Goal: Task Accomplishment & Management: Manage account settings

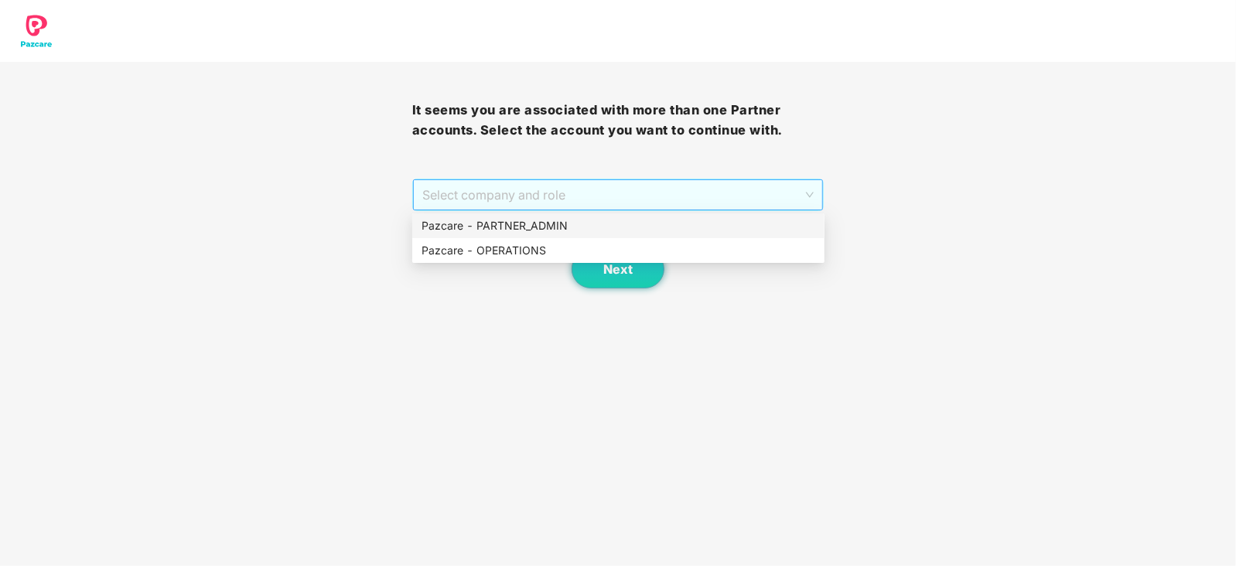
click at [571, 208] on span "Select company and role" at bounding box center [618, 194] width 392 height 29
click at [531, 253] on div "Pazcare - OPERATIONS" at bounding box center [618, 250] width 394 height 17
click at [603, 203] on span "Pazcare - OPERATIONS" at bounding box center [618, 194] width 392 height 29
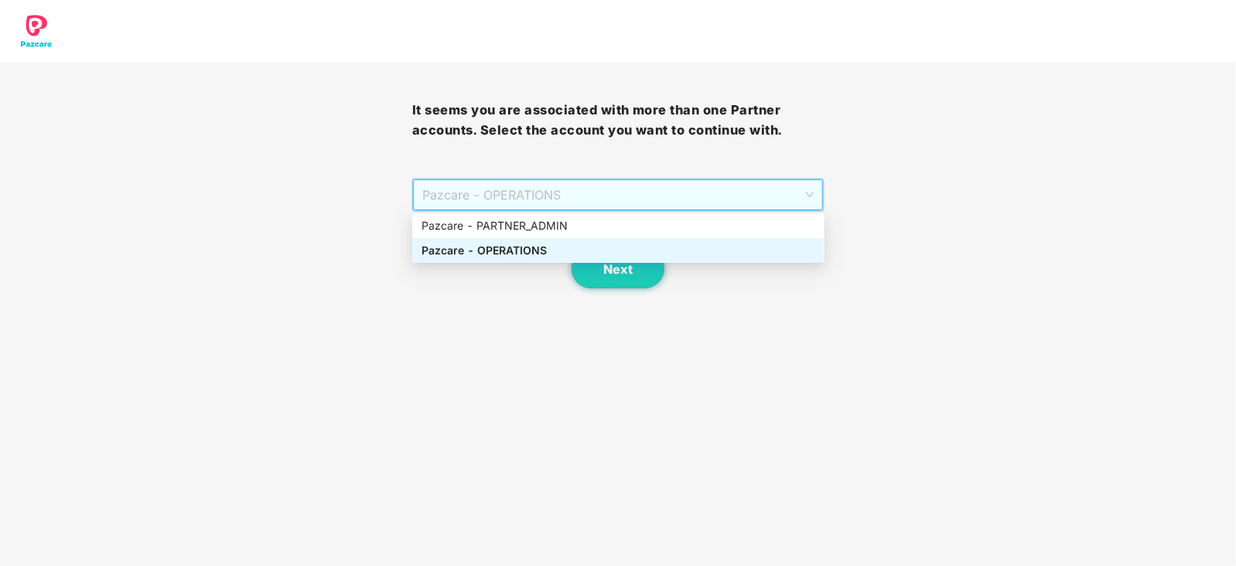
click at [545, 253] on div "Pazcare - OPERATIONS" at bounding box center [618, 250] width 394 height 17
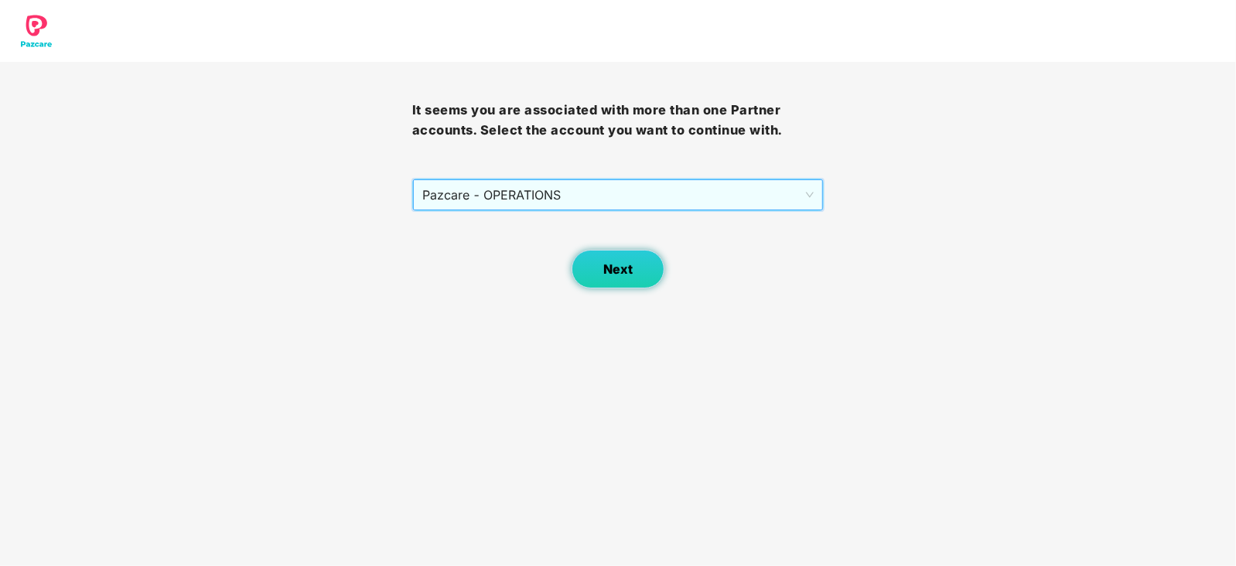
click at [600, 263] on button "Next" at bounding box center [617, 269] width 93 height 39
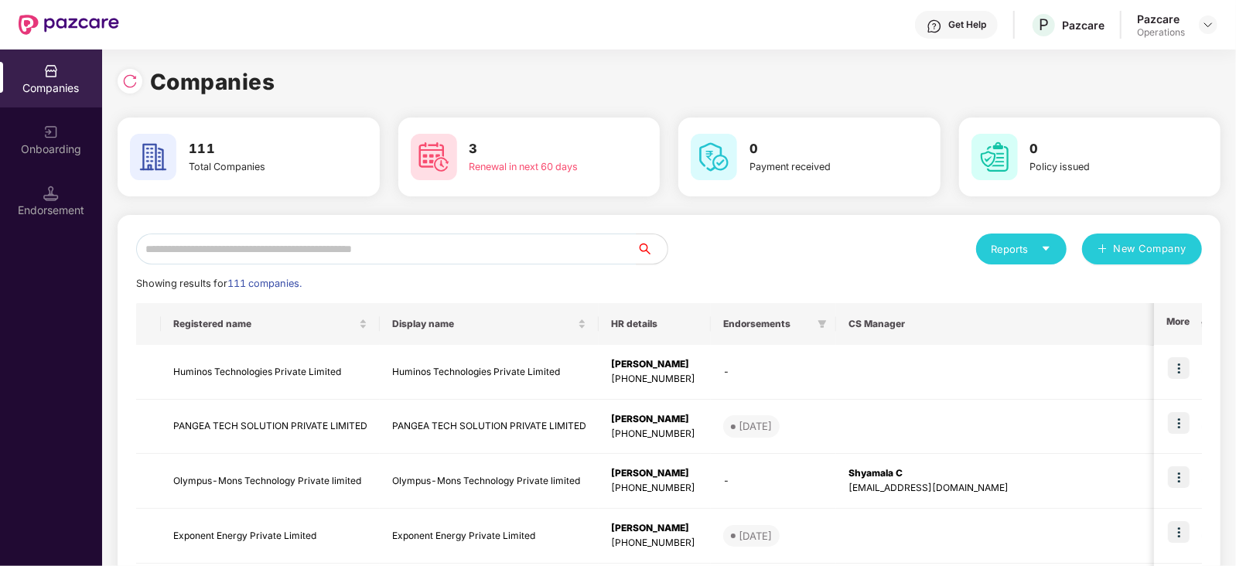
click at [68, 214] on div "Endorsement" at bounding box center [51, 210] width 102 height 15
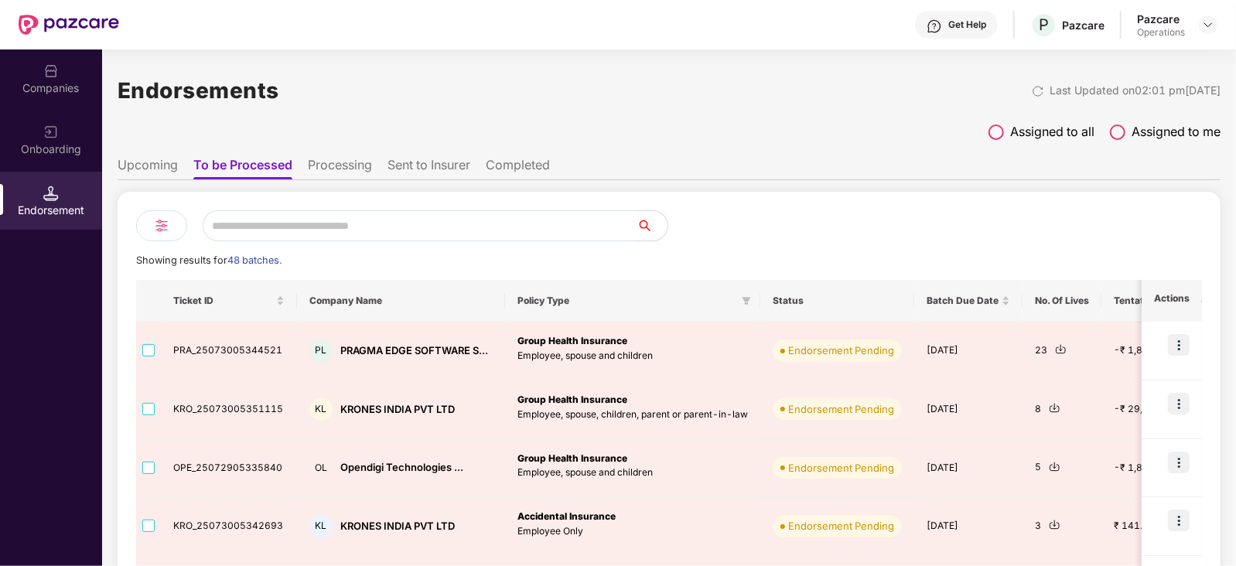
scroll to position [193, 0]
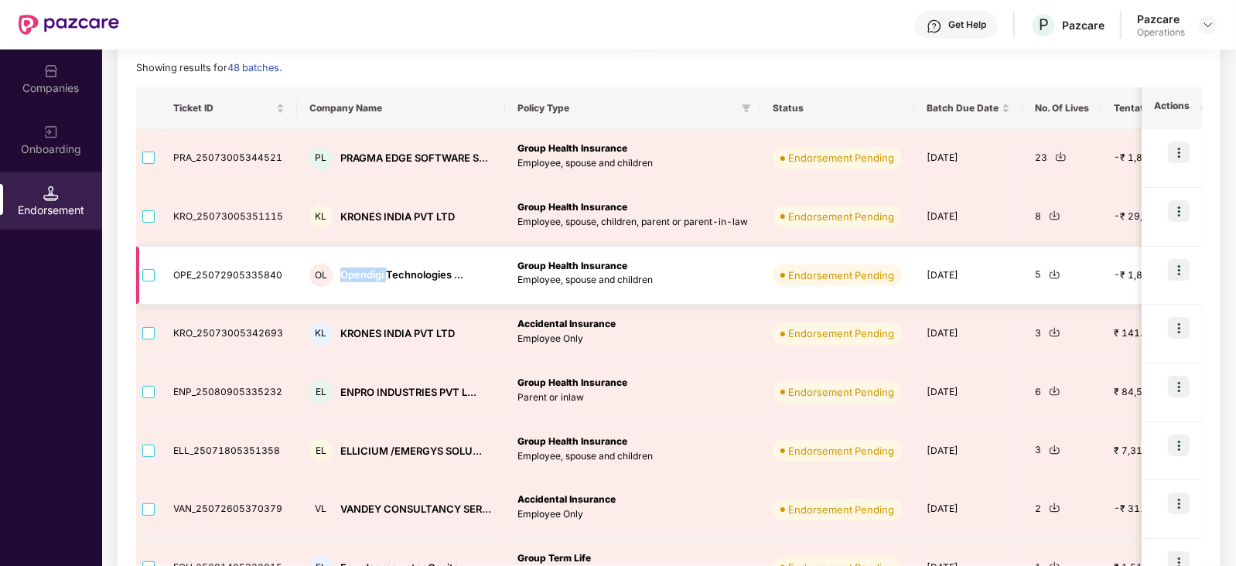
drag, startPoint x: 332, startPoint y: 275, endPoint x: 385, endPoint y: 282, distance: 53.8
click at [385, 282] on div "OL Opendigi Technologies ..." at bounding box center [400, 275] width 183 height 23
copy div "Opendigi"
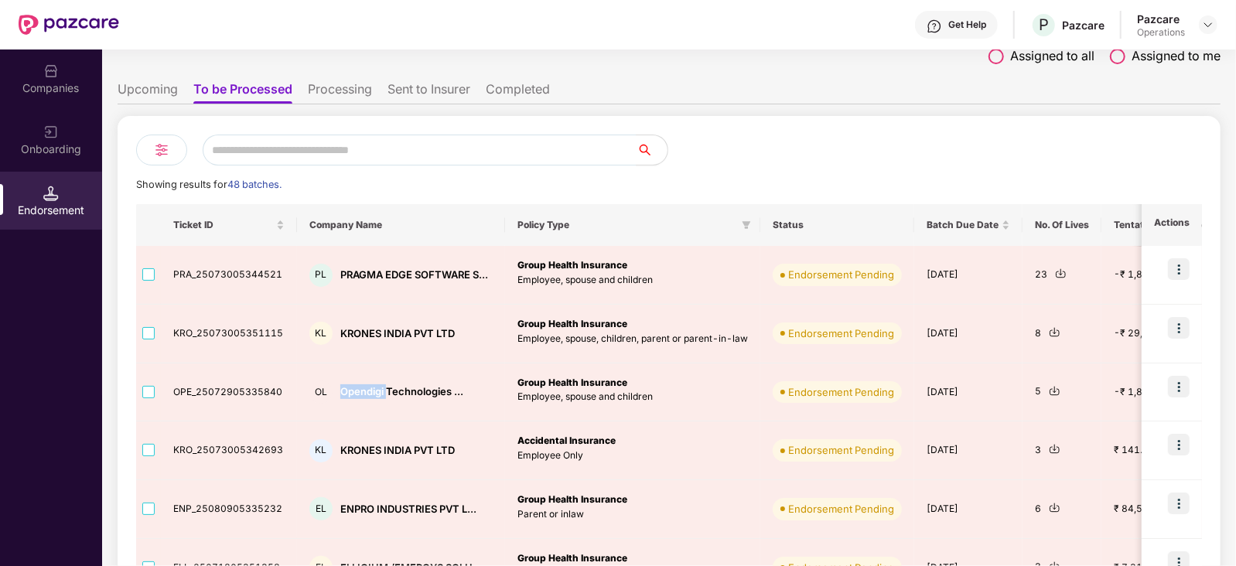
scroll to position [0, 0]
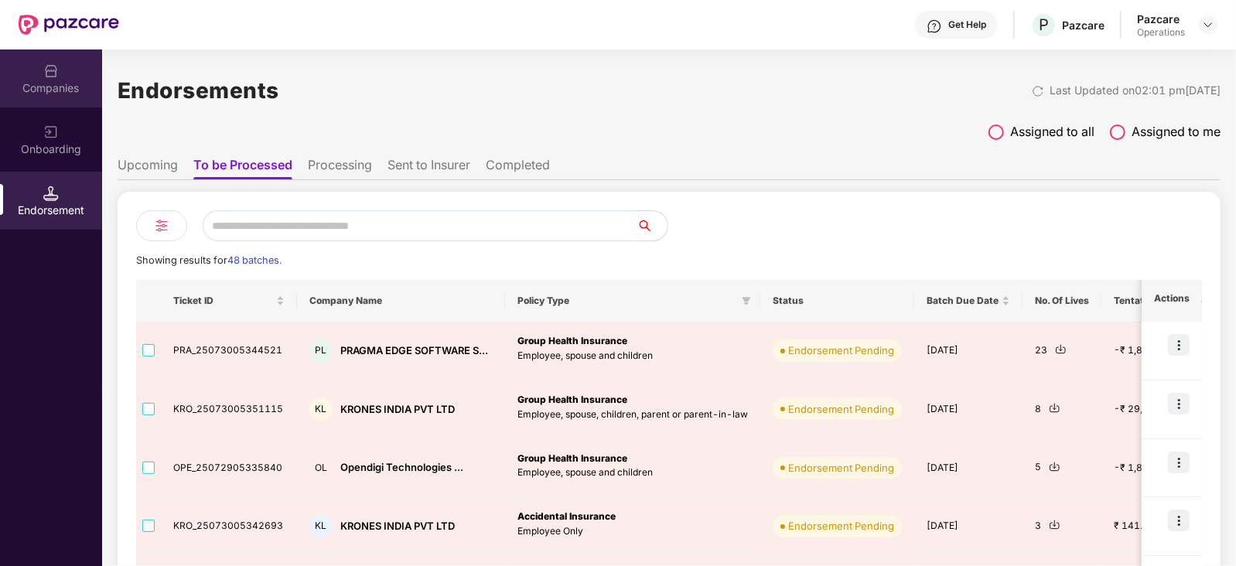
click at [85, 77] on div "Companies" at bounding box center [51, 78] width 102 height 58
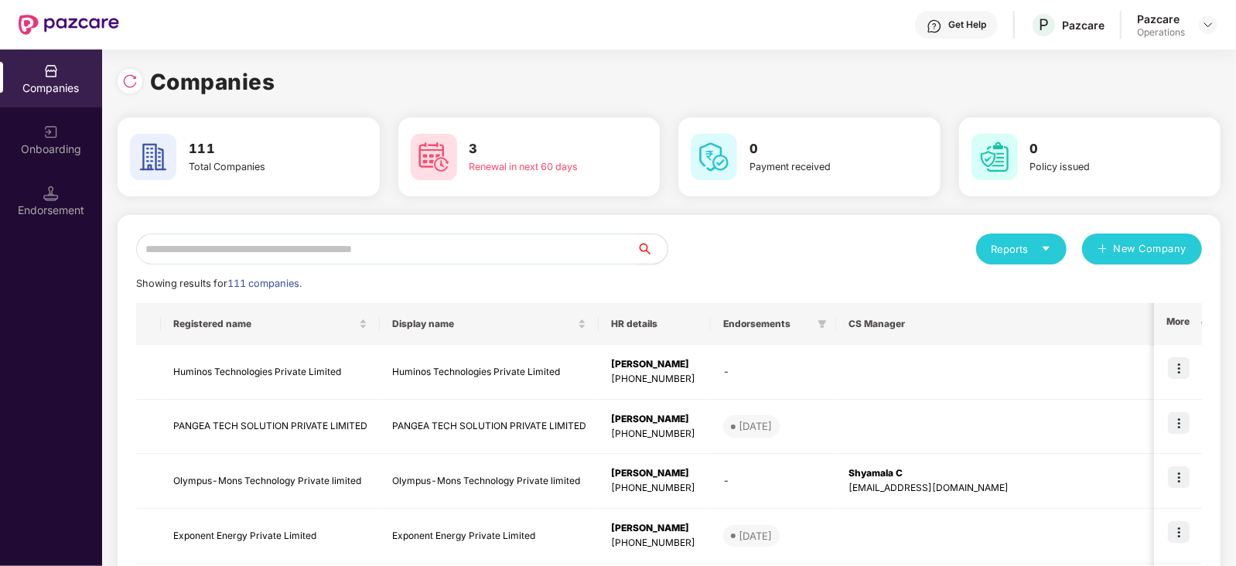
click at [269, 240] on input "text" at bounding box center [386, 249] width 500 height 31
paste input "********"
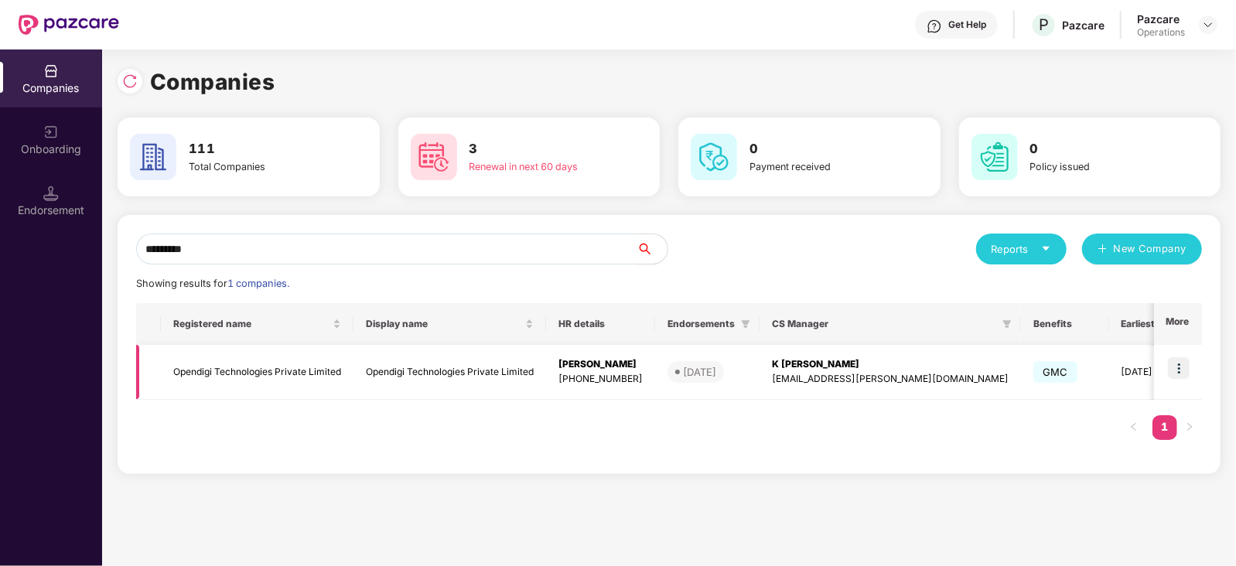
type input "********"
click at [1187, 367] on img at bounding box center [1179, 368] width 22 height 22
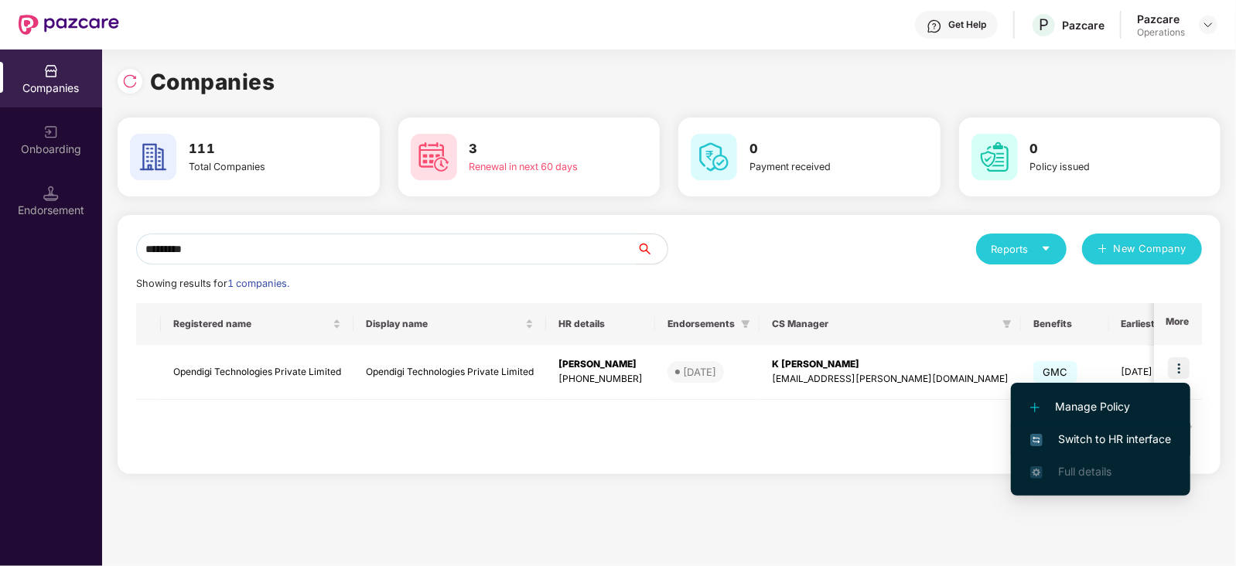
click at [1140, 438] on span "Switch to HR interface" at bounding box center [1100, 439] width 141 height 17
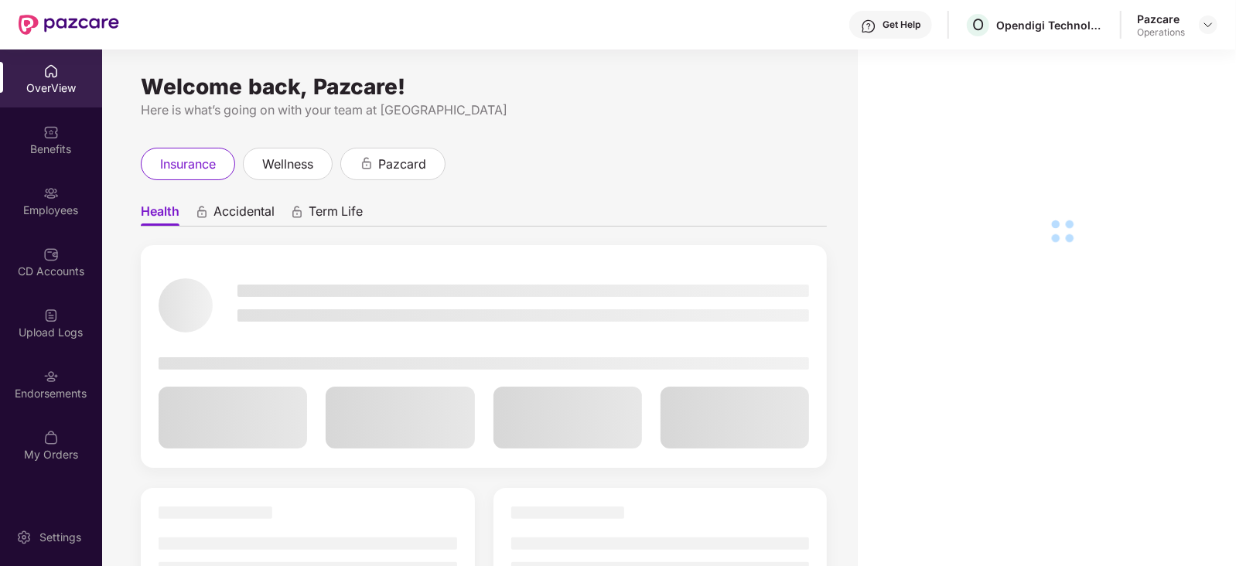
click at [33, 391] on div "Endorsements" at bounding box center [51, 393] width 102 height 15
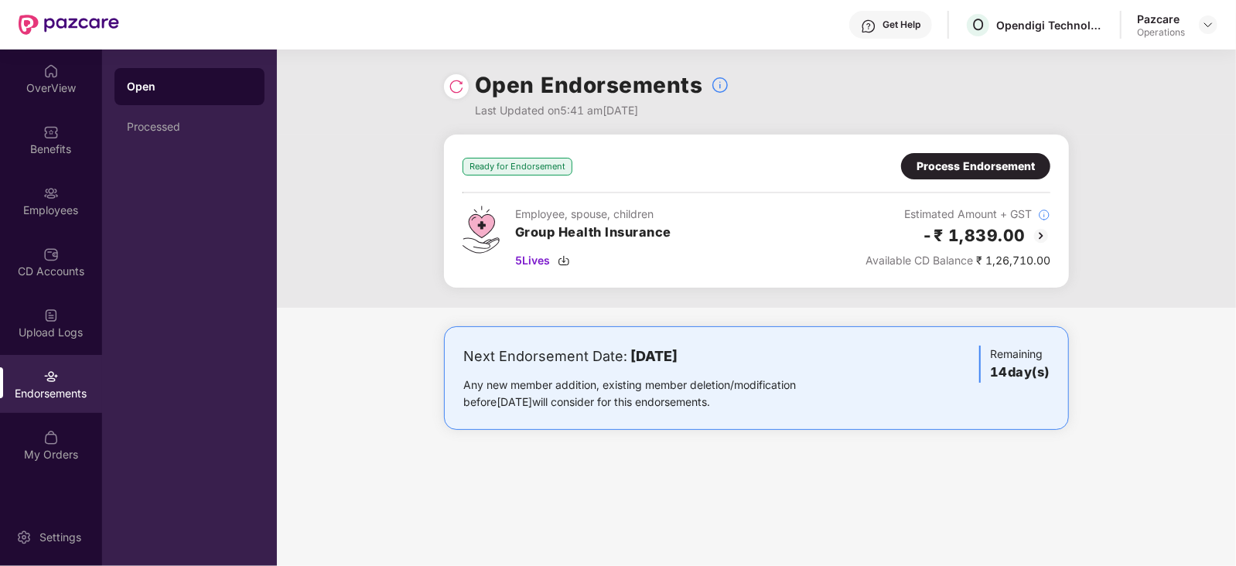
click at [926, 180] on div "Ready for Endorsement Process Endorsement Employee, spouse, children Group Heal…" at bounding box center [756, 211] width 588 height 116
click at [930, 172] on div "Process Endorsement" at bounding box center [975, 166] width 118 height 17
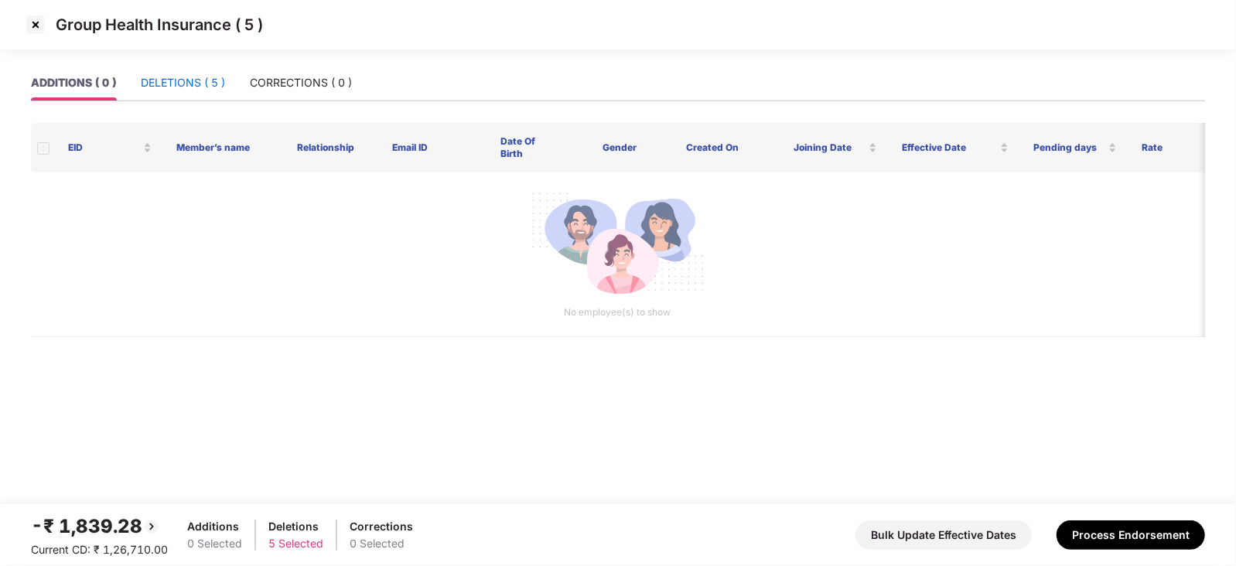
click at [159, 83] on div "DELETIONS ( 5 )" at bounding box center [183, 82] width 84 height 17
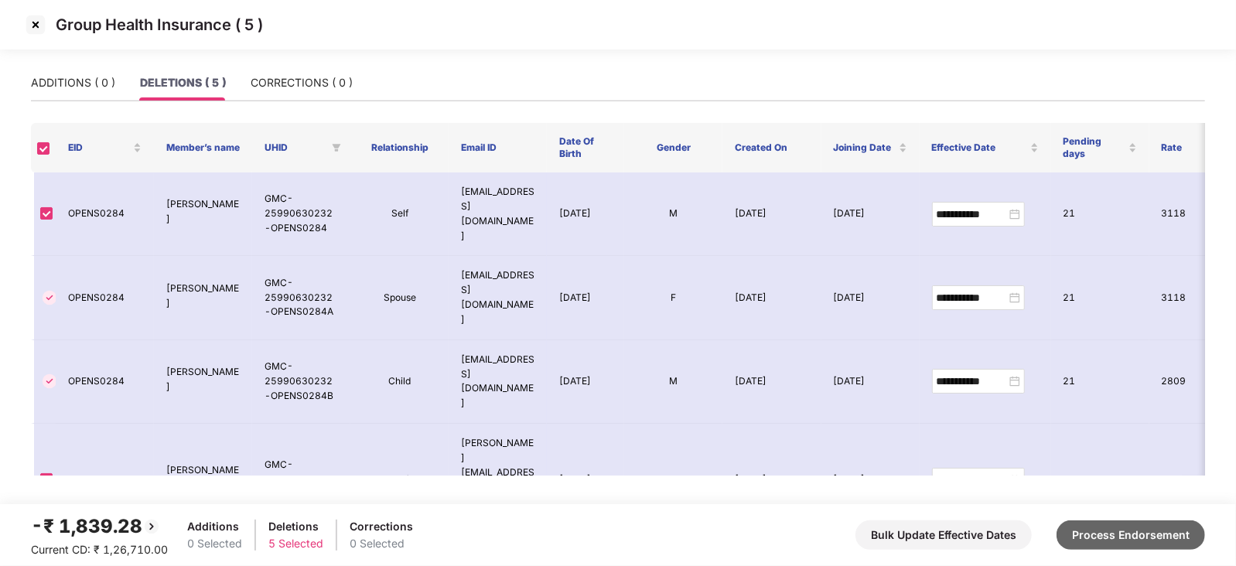
click at [1092, 536] on button "Process Endorsement" at bounding box center [1130, 534] width 148 height 29
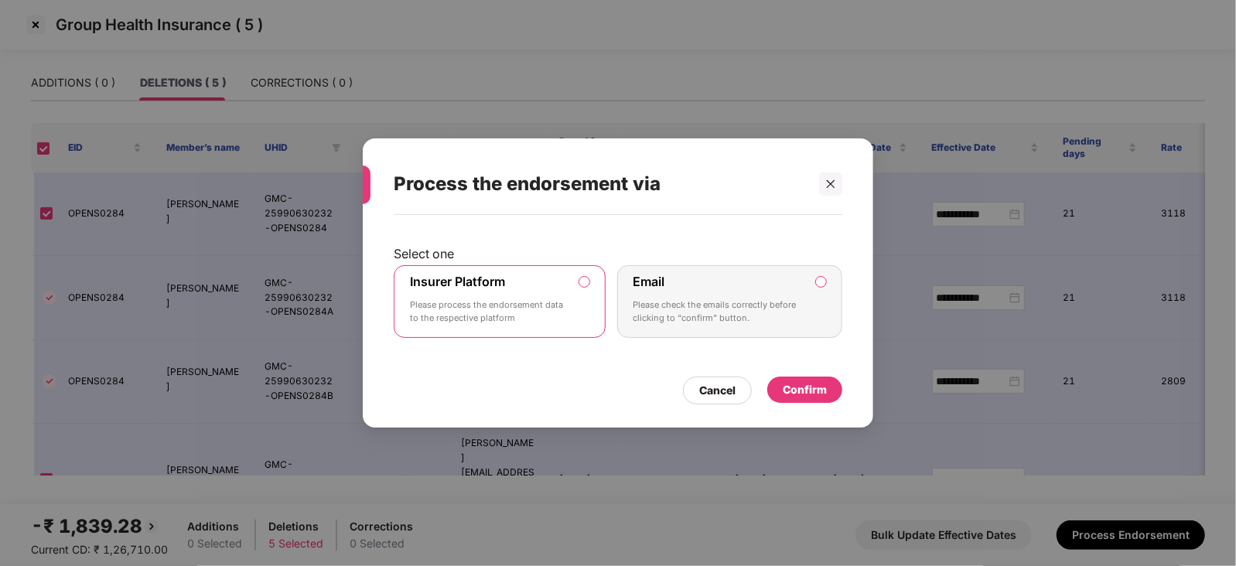
click at [806, 392] on div "Confirm" at bounding box center [804, 389] width 44 height 17
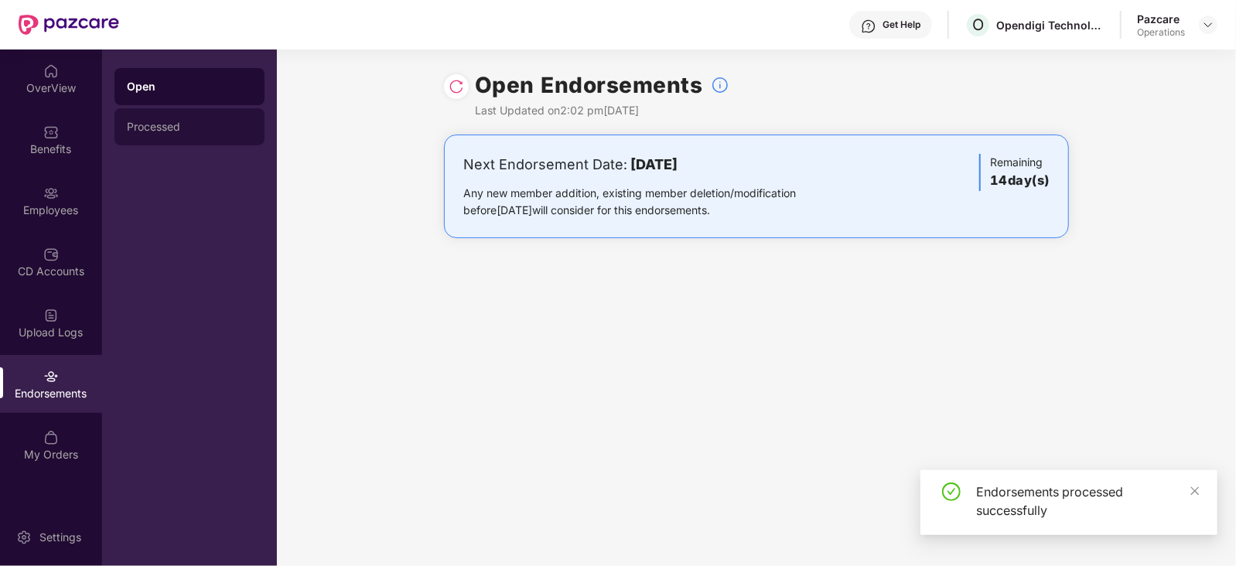
click at [158, 128] on div "Processed" at bounding box center [189, 127] width 125 height 12
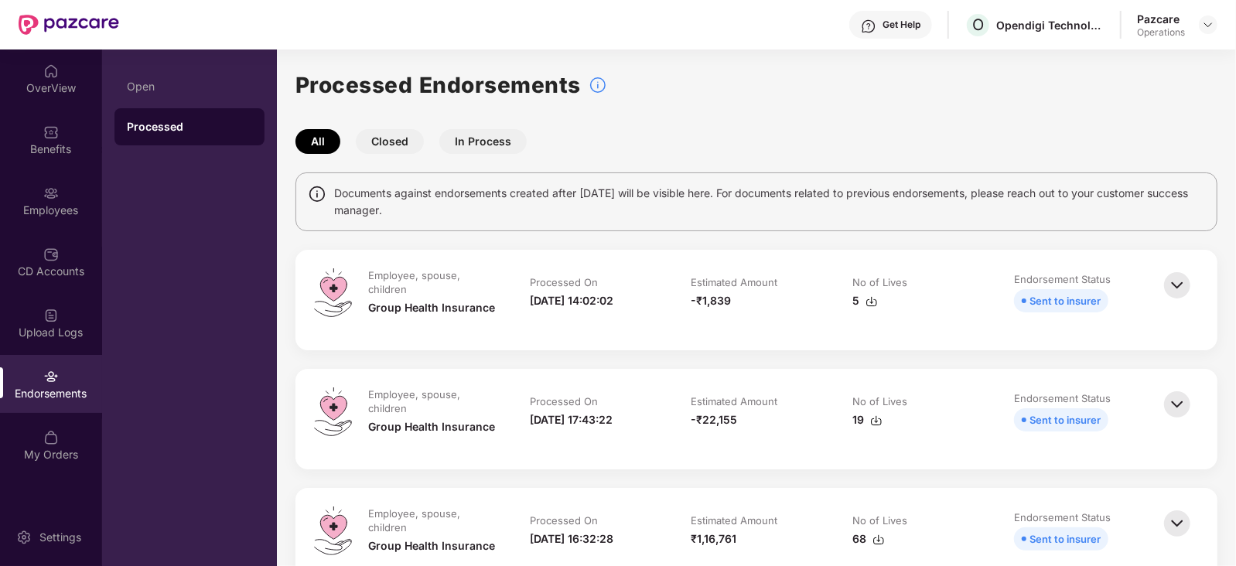
click at [871, 298] on img at bounding box center [871, 301] width 12 height 12
click at [870, 299] on img at bounding box center [871, 301] width 12 height 12
click at [1210, 25] on img at bounding box center [1208, 25] width 12 height 12
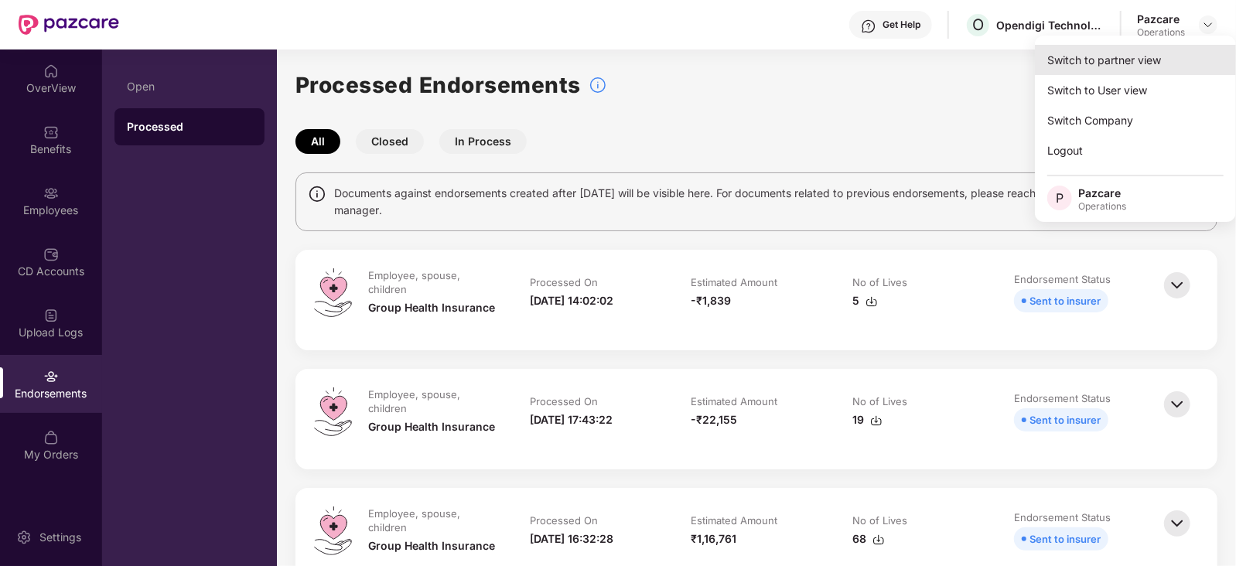
click at [1143, 61] on div "Switch to partner view" at bounding box center [1135, 60] width 201 height 30
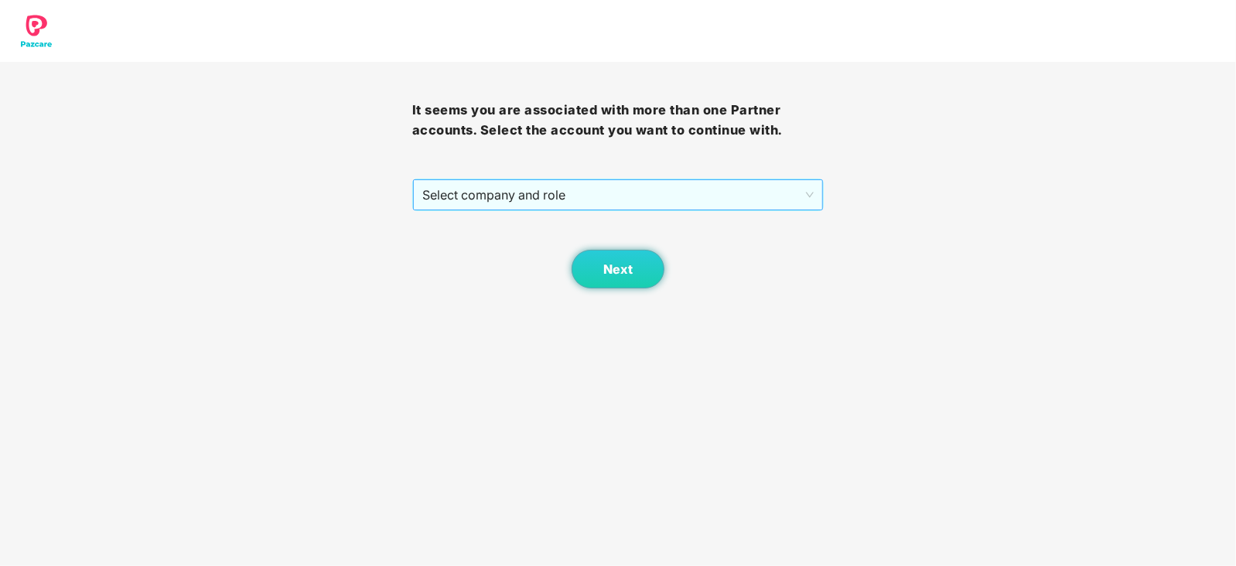
click at [487, 195] on span "Select company and role" at bounding box center [618, 194] width 392 height 29
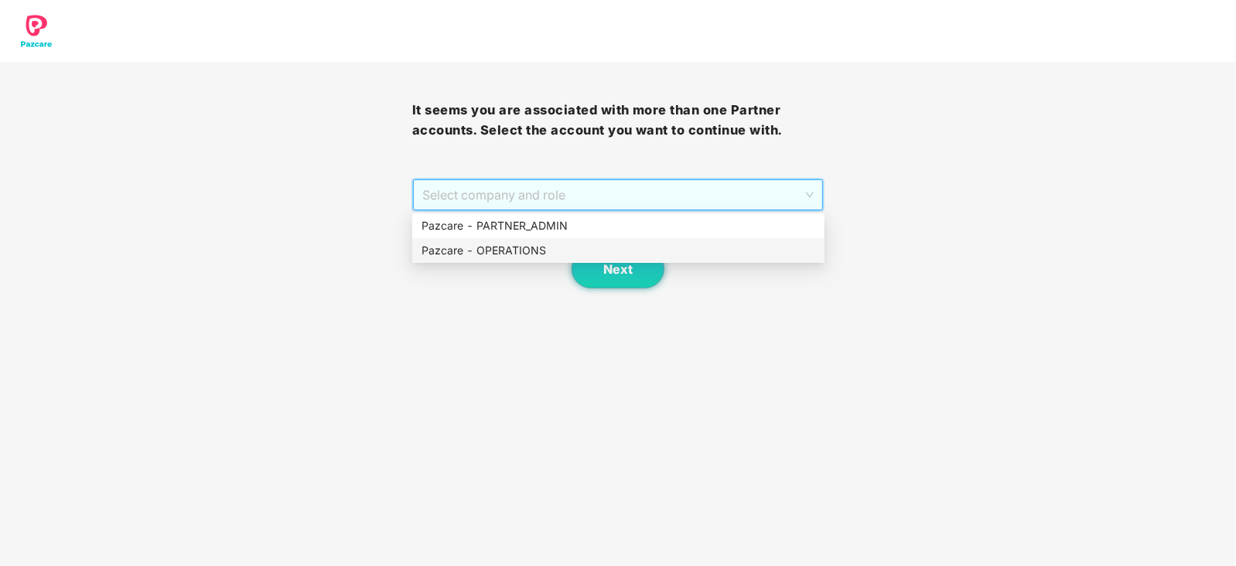
click at [495, 241] on div "Pazcare - OPERATIONS" at bounding box center [618, 250] width 412 height 25
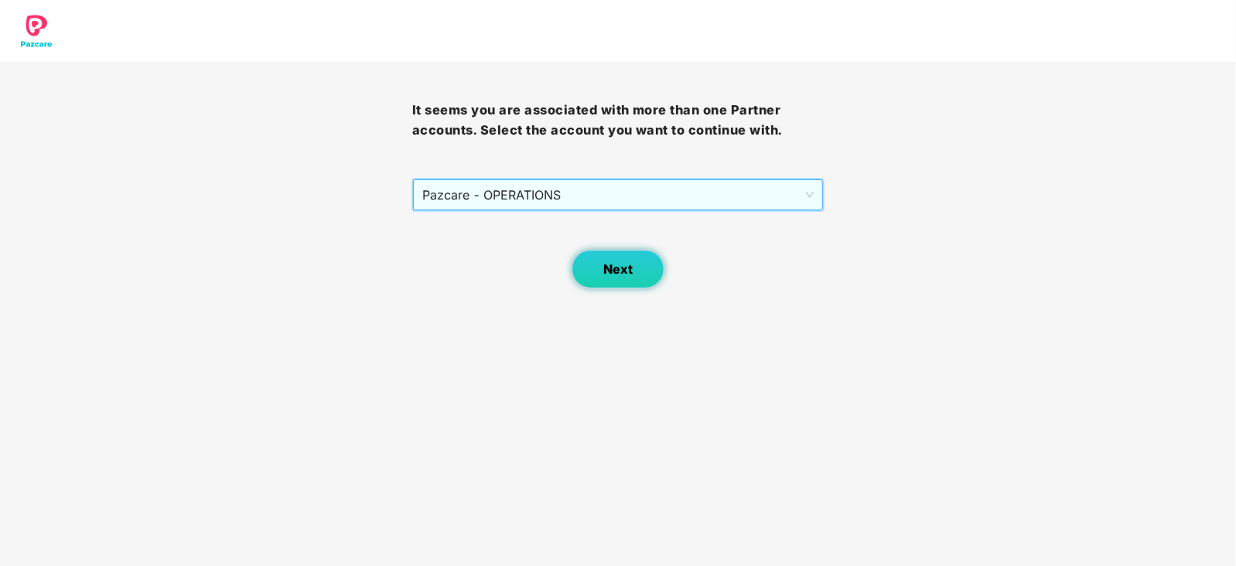
click at [627, 264] on span "Next" at bounding box center [617, 269] width 29 height 15
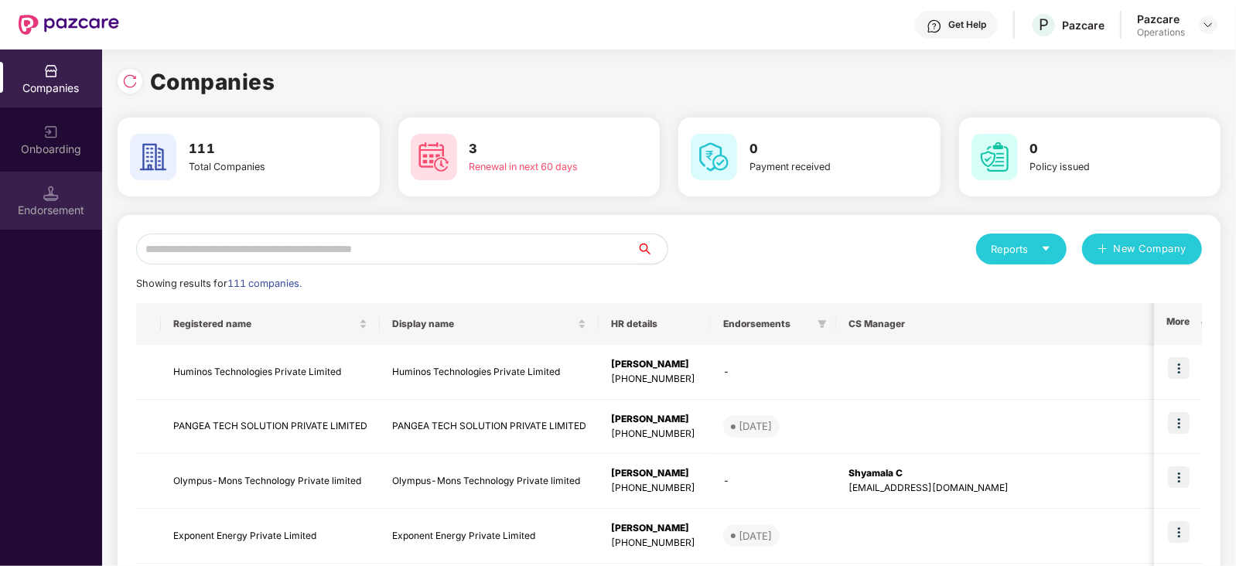
click at [69, 204] on div "Endorsement" at bounding box center [51, 210] width 102 height 15
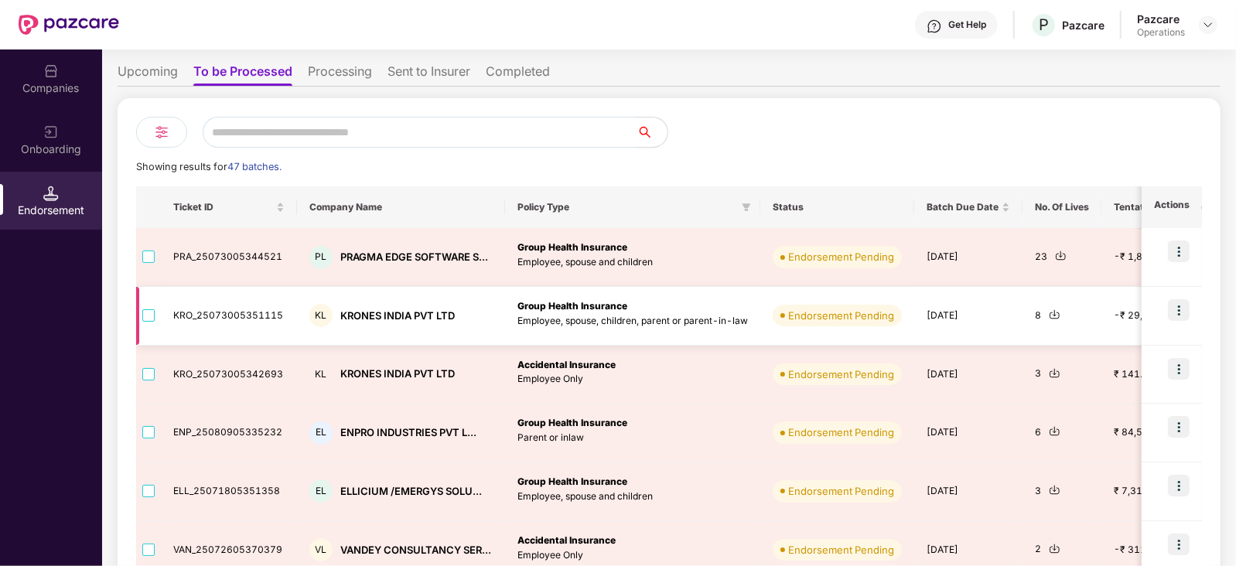
scroll to position [96, 0]
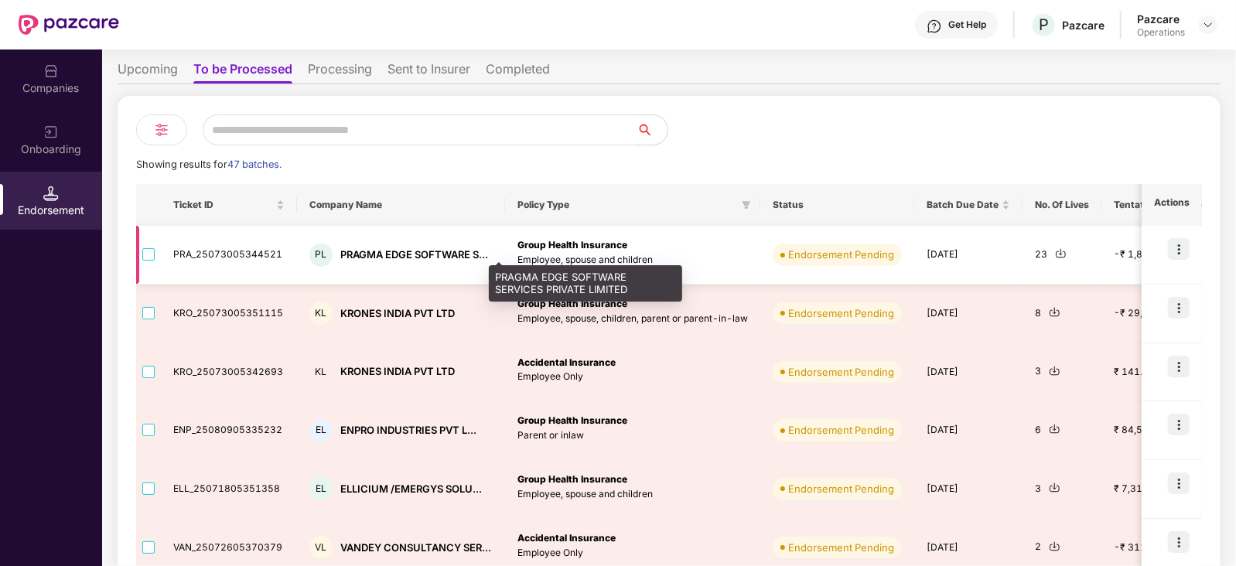
click at [365, 257] on div "PRAGMA EDGE SOFTWARE S..." at bounding box center [414, 254] width 148 height 15
copy div "PRAGMA EDGE SOFTWARE S..."
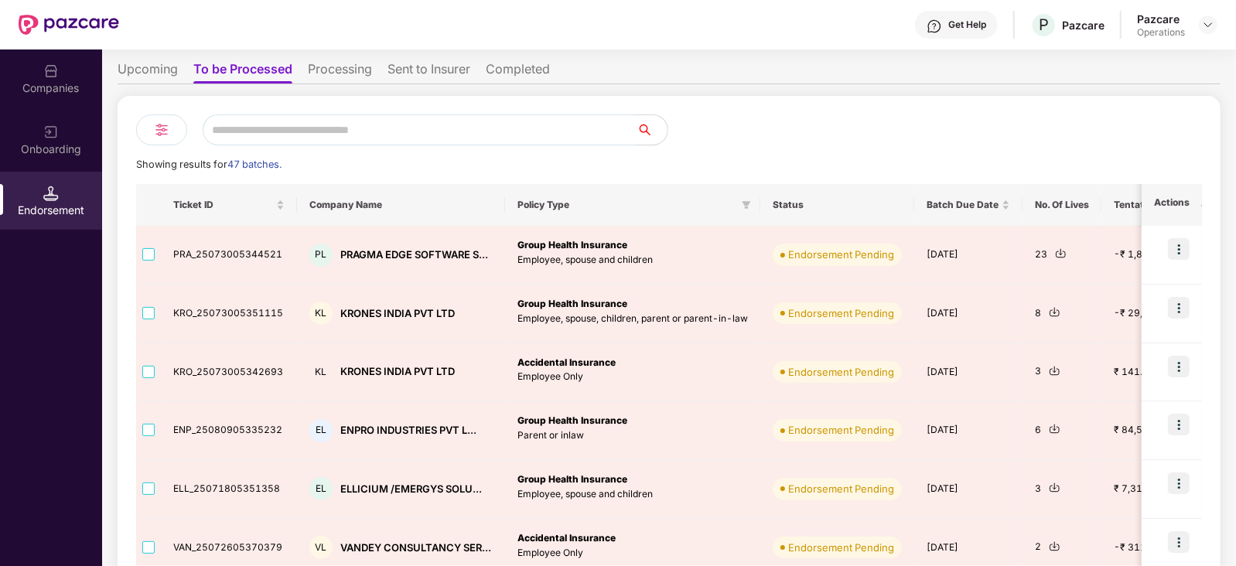
click at [46, 87] on div "Companies" at bounding box center [51, 87] width 102 height 15
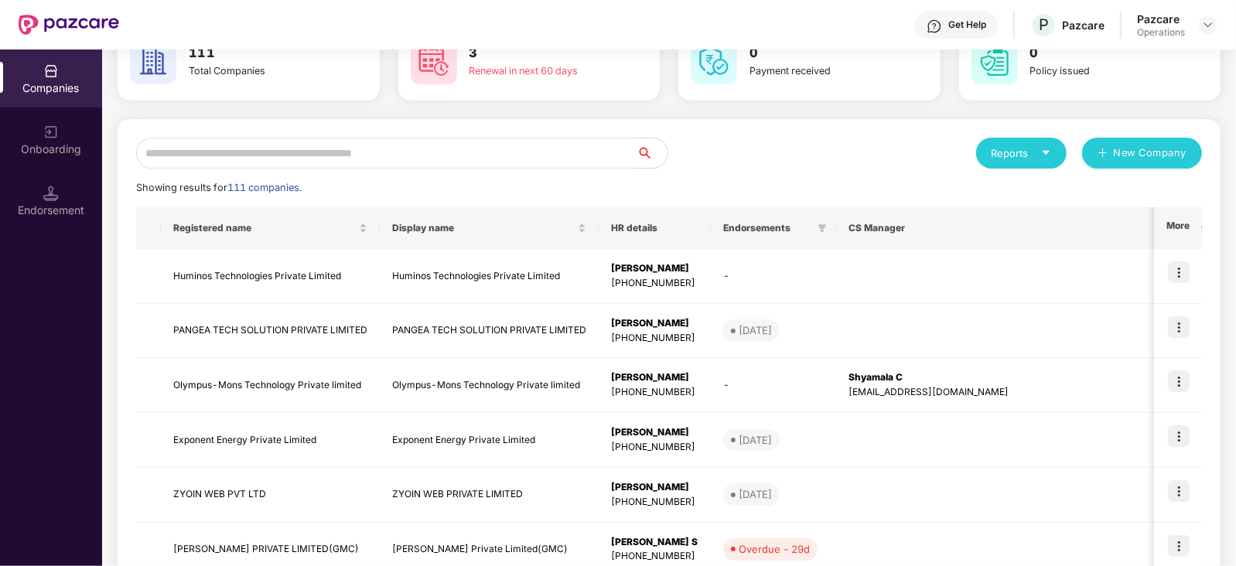
scroll to position [0, 0]
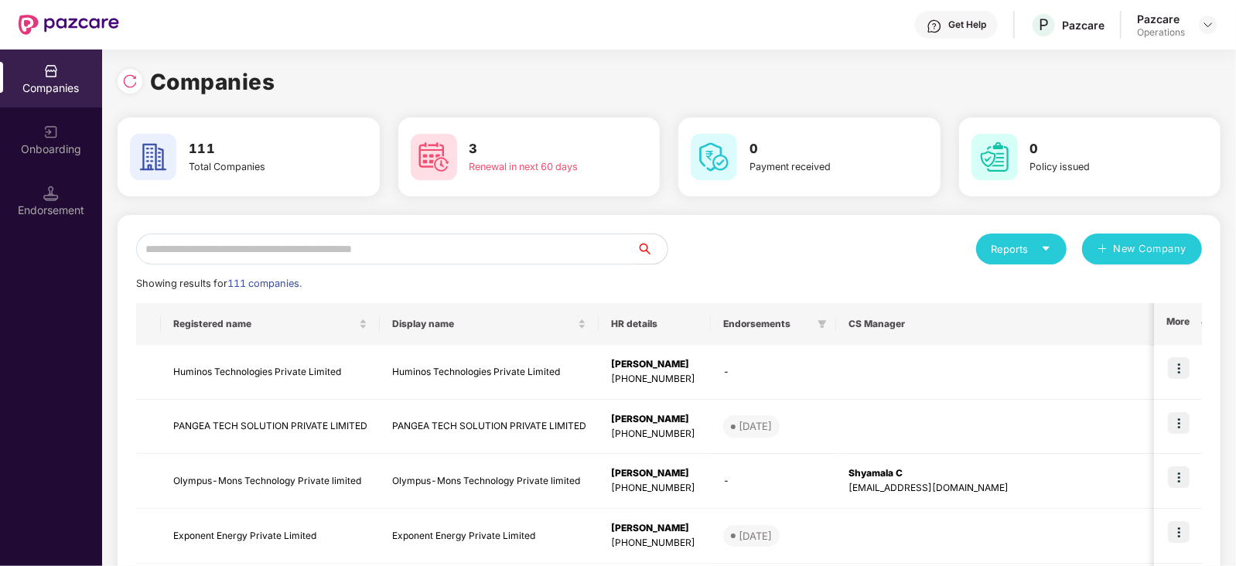
click at [310, 261] on input "text" at bounding box center [386, 249] width 500 height 31
paste input "**********"
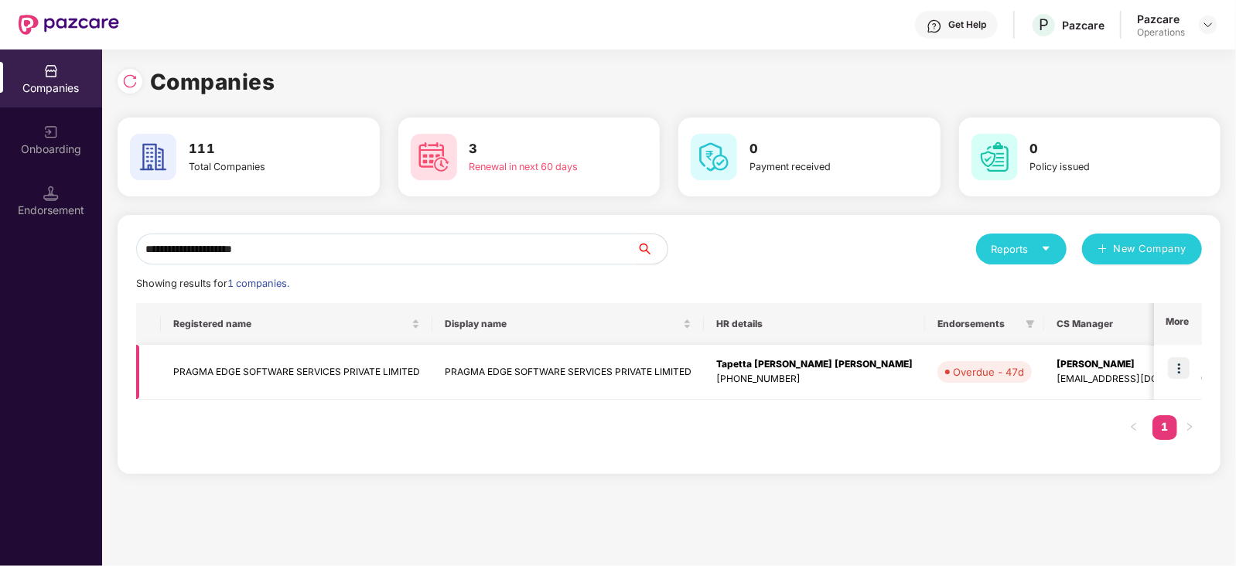
type input "**********"
click at [1179, 370] on img at bounding box center [1179, 368] width 22 height 22
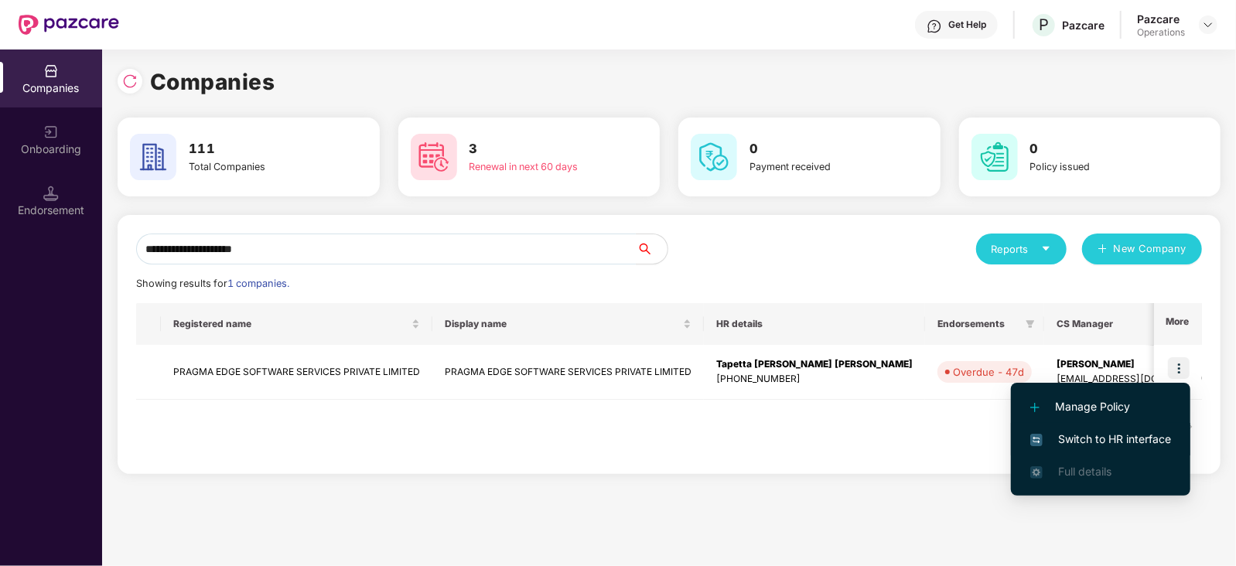
click at [1160, 443] on span "Switch to HR interface" at bounding box center [1100, 439] width 141 height 17
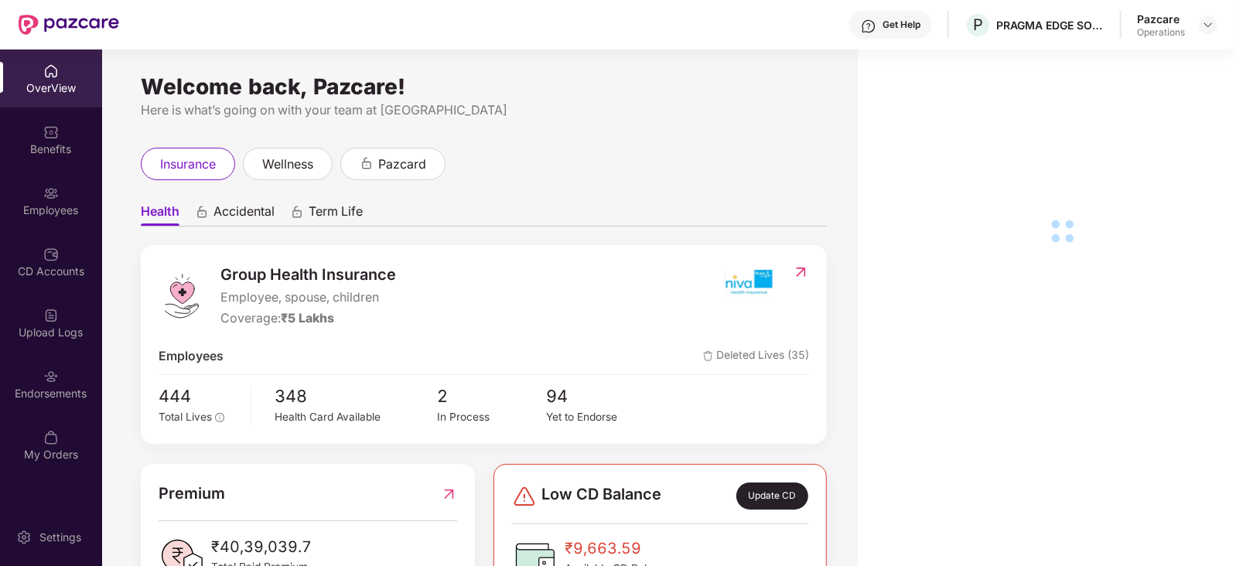
click at [40, 400] on div "Endorsements" at bounding box center [51, 393] width 102 height 15
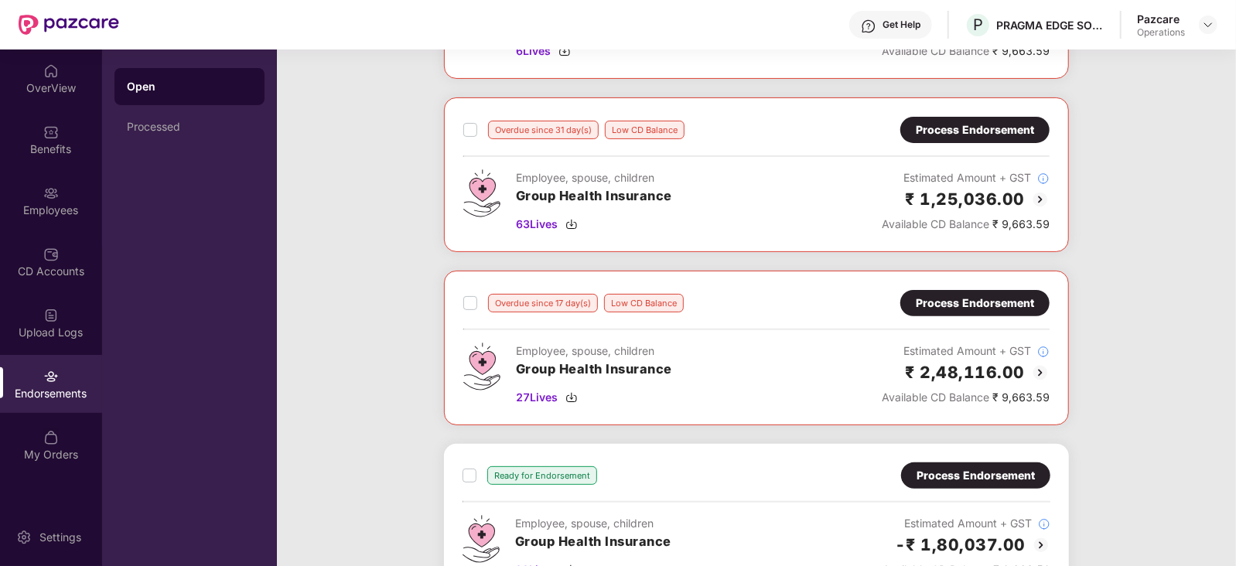
scroll to position [386, 0]
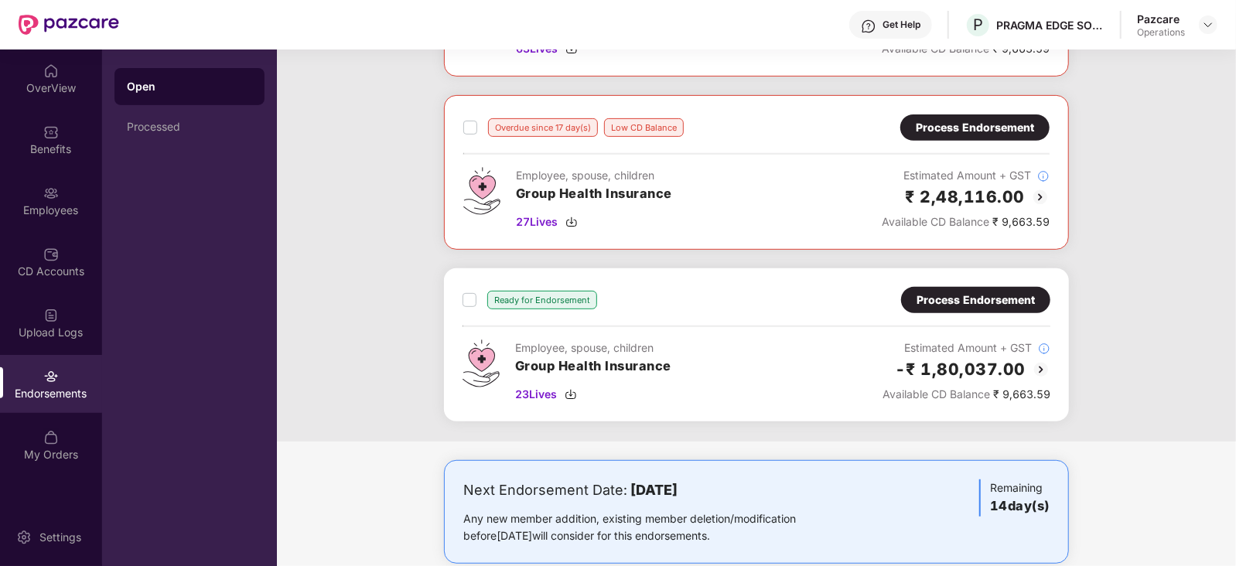
click at [1023, 305] on div "Process Endorsement" at bounding box center [975, 299] width 118 height 17
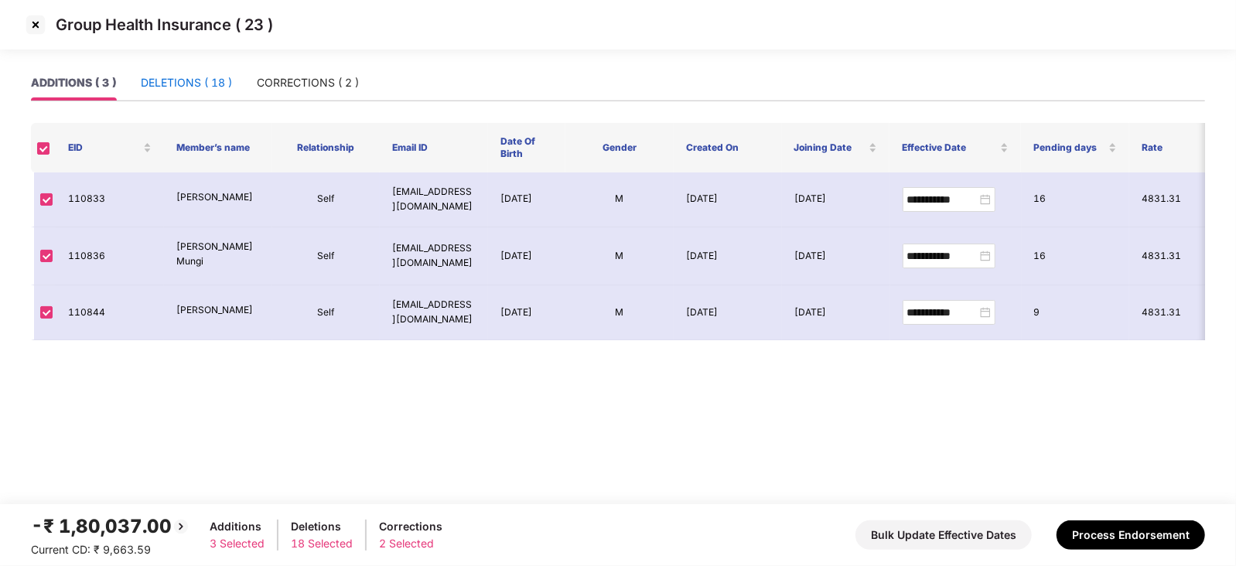
click at [203, 79] on div "DELETIONS ( 18 )" at bounding box center [186, 82] width 91 height 17
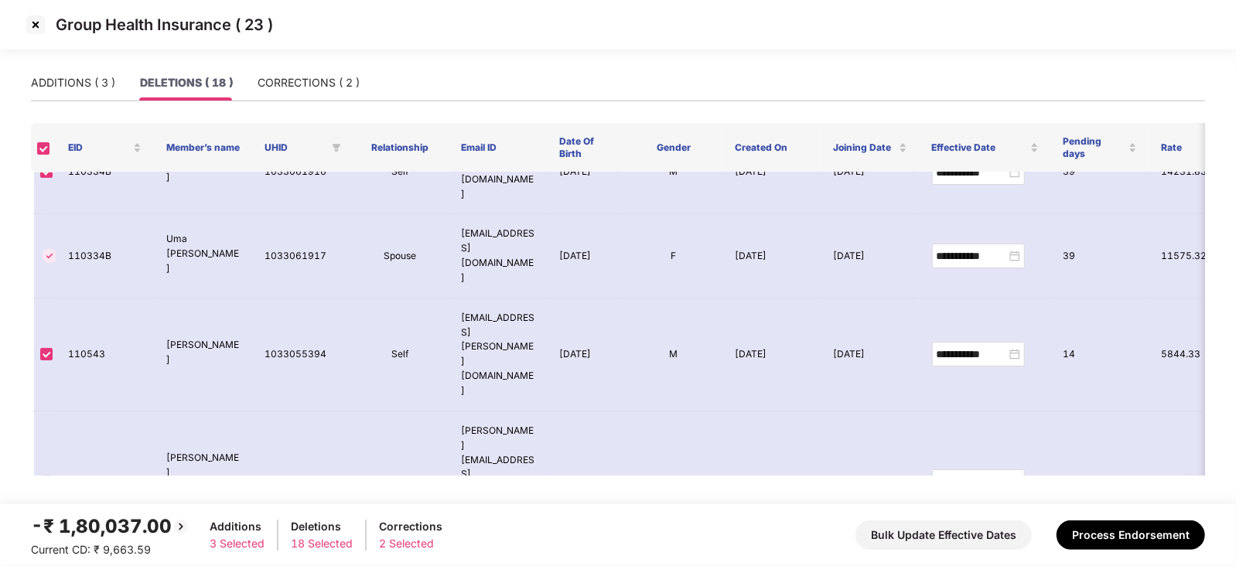
scroll to position [0, 0]
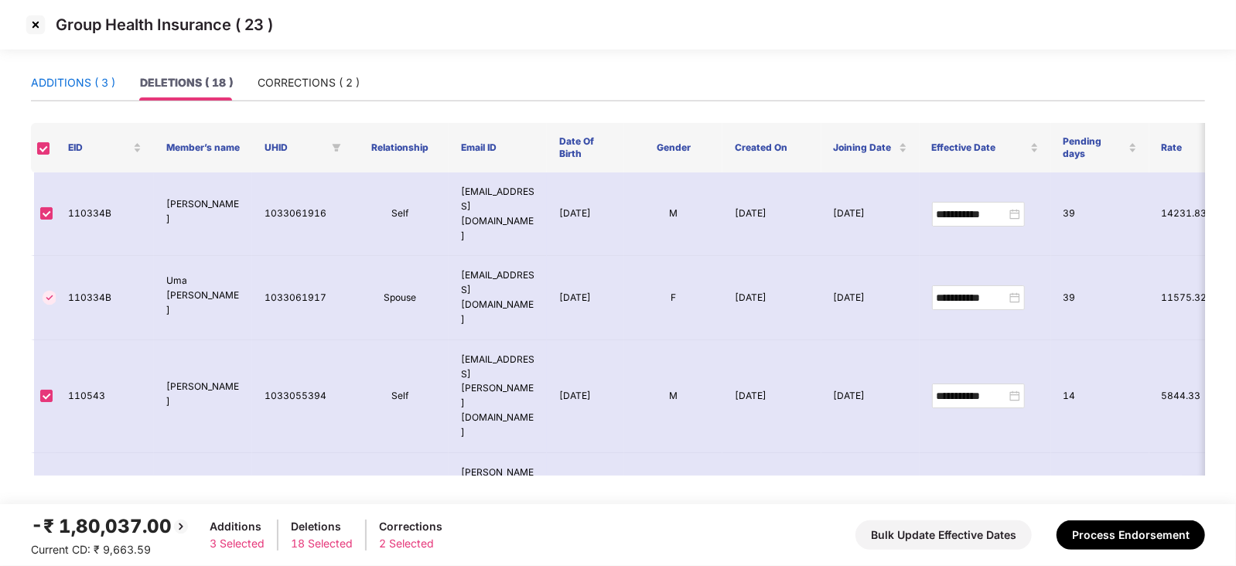
click at [91, 90] on div "ADDITIONS ( 3 )" at bounding box center [73, 82] width 84 height 17
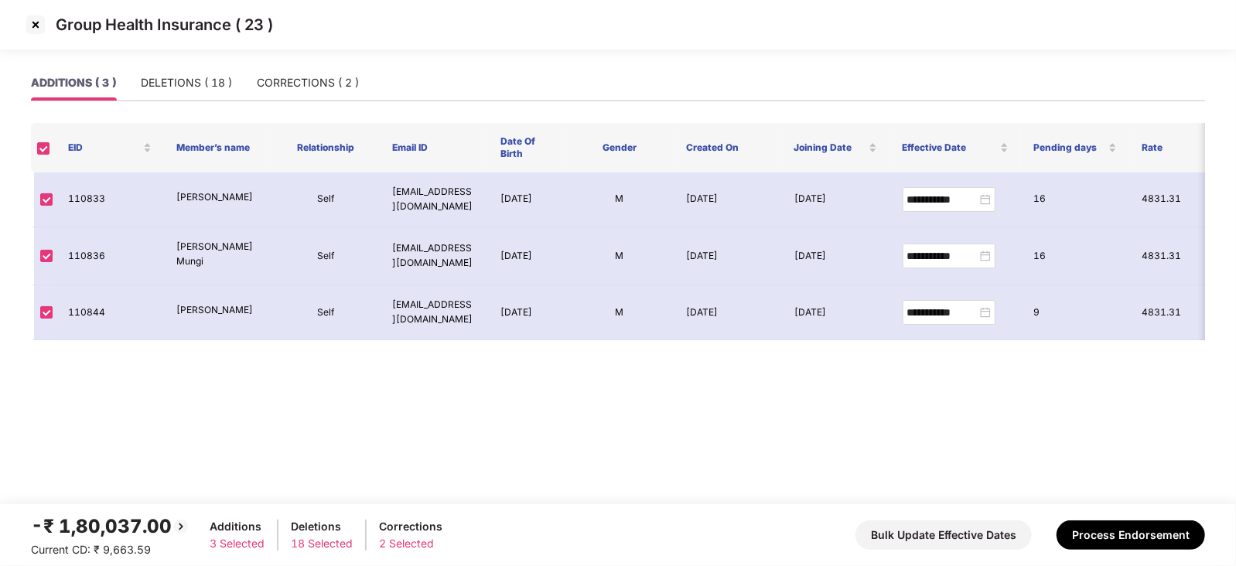
click at [34, 36] on img at bounding box center [35, 24] width 25 height 25
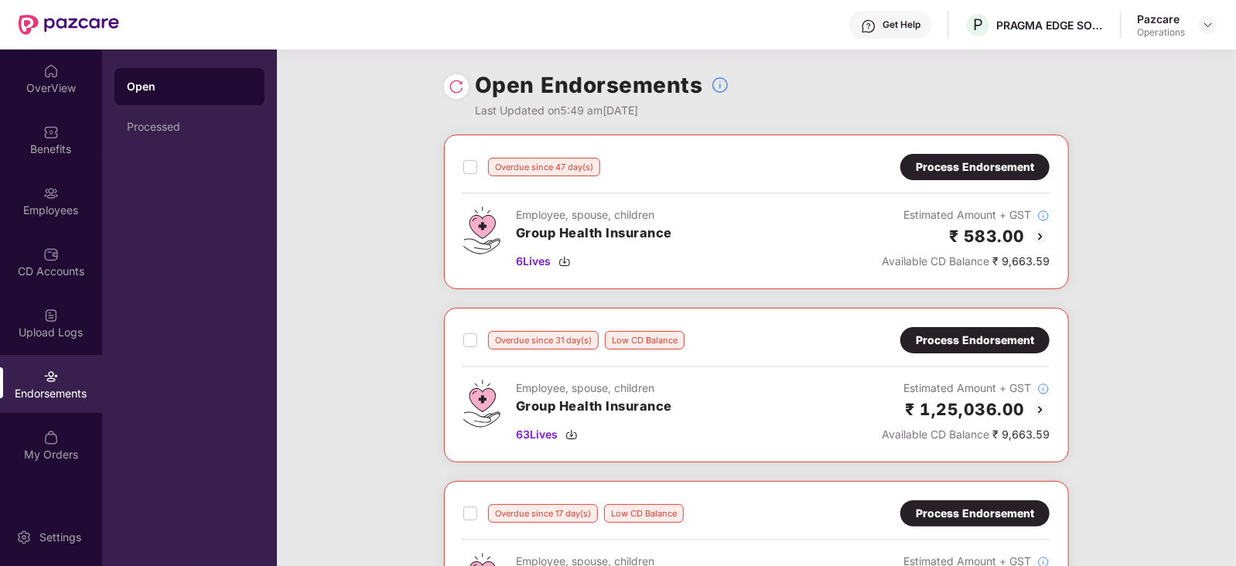
click at [958, 338] on div "Process Endorsement" at bounding box center [974, 340] width 118 height 17
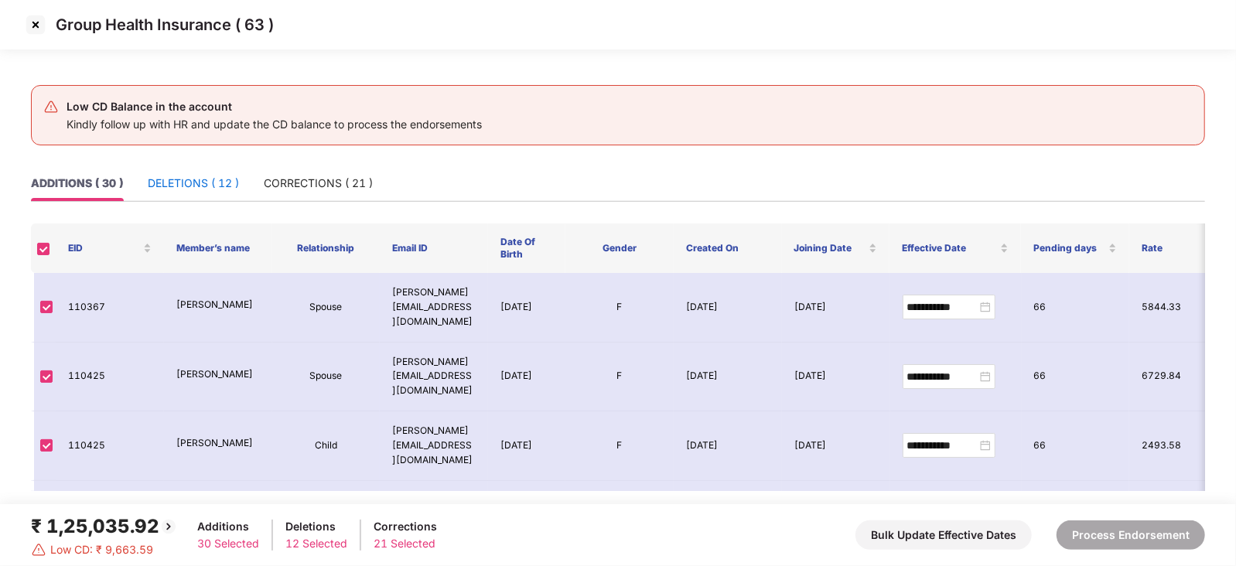
click at [201, 188] on div "DELETIONS ( 12 )" at bounding box center [193, 183] width 91 height 17
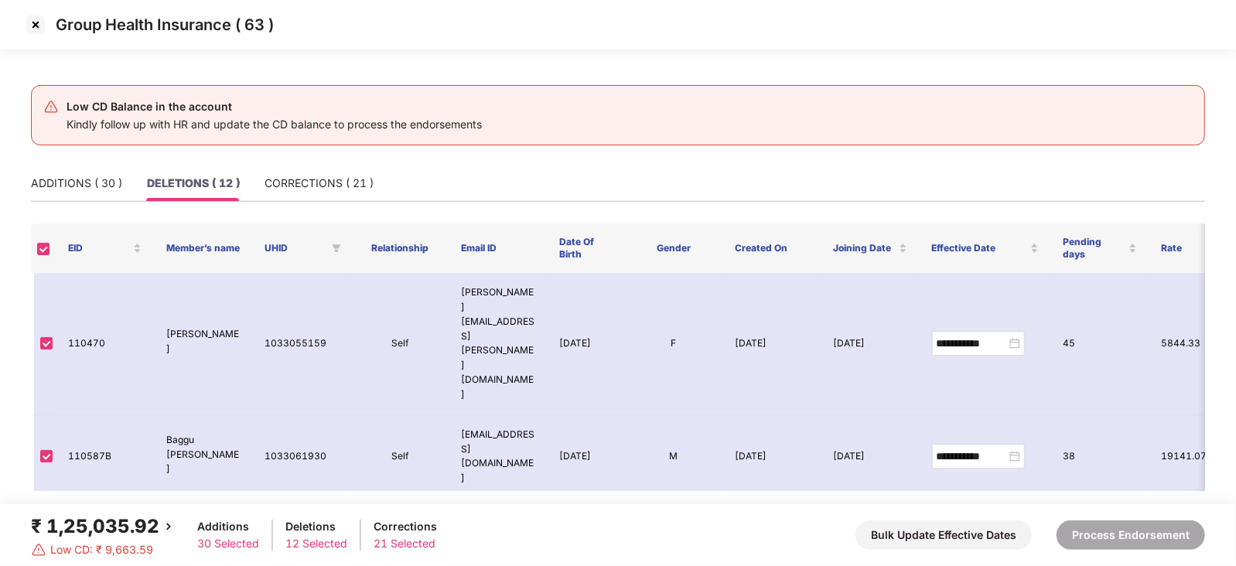
click at [32, 23] on img at bounding box center [35, 24] width 25 height 25
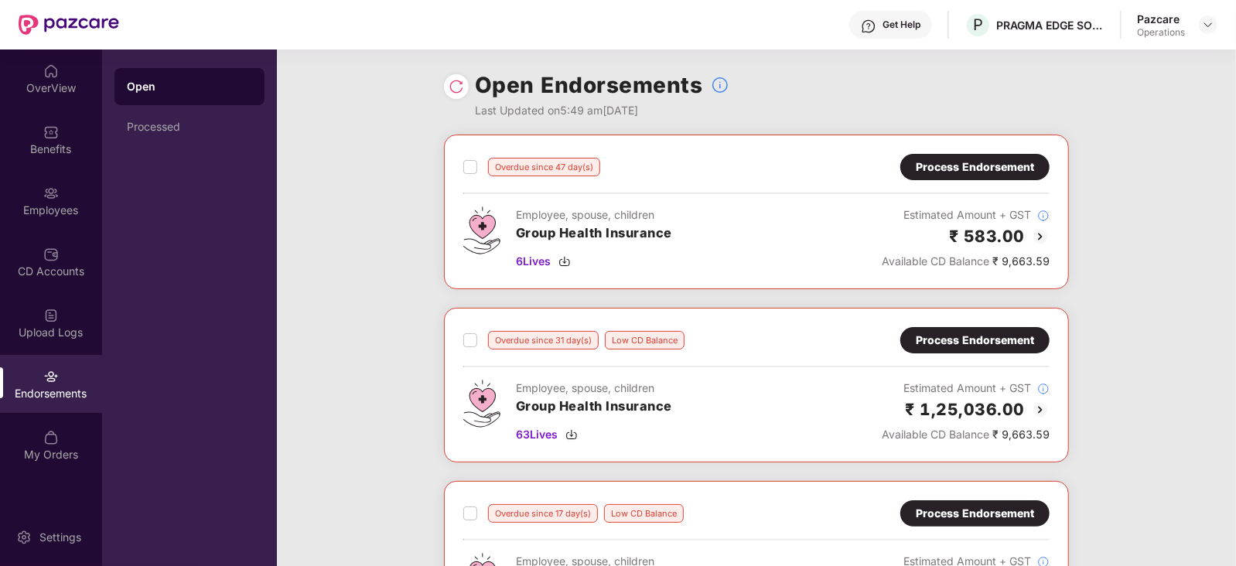
click at [466, 175] on label at bounding box center [470, 167] width 14 height 19
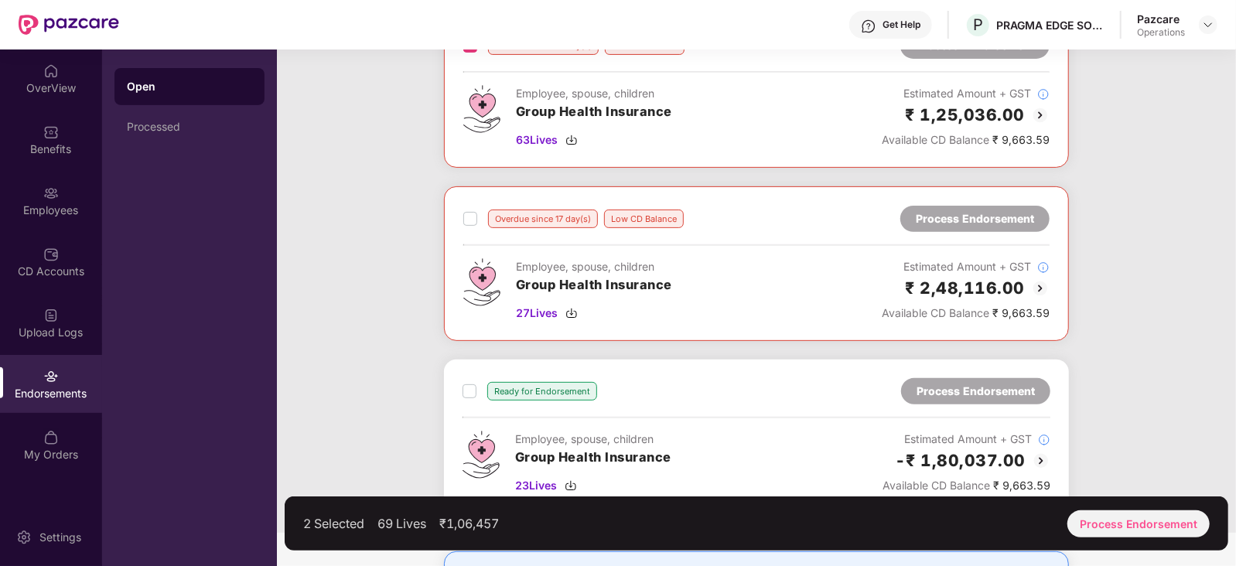
scroll to position [386, 0]
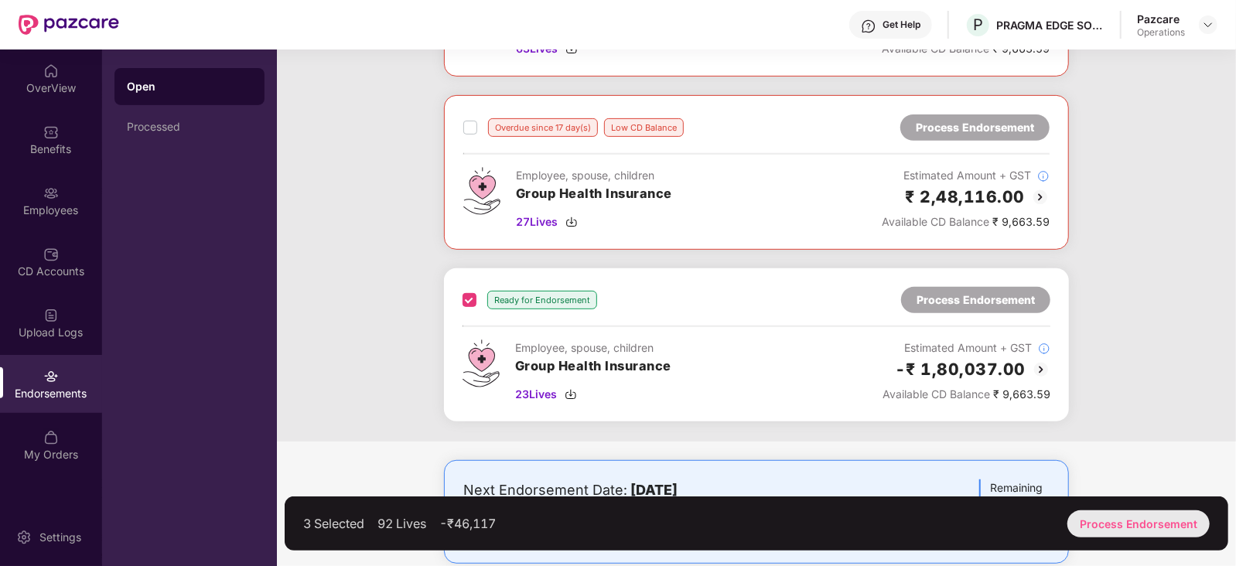
click at [1106, 535] on div "Process Endorsement" at bounding box center [1138, 523] width 142 height 27
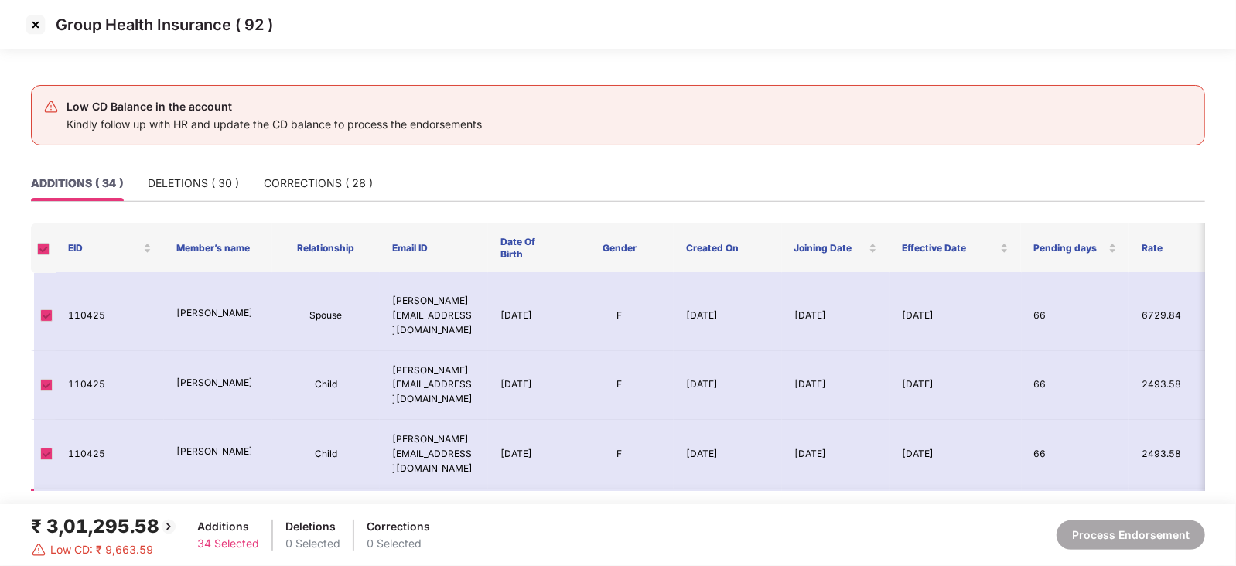
scroll to position [193, 0]
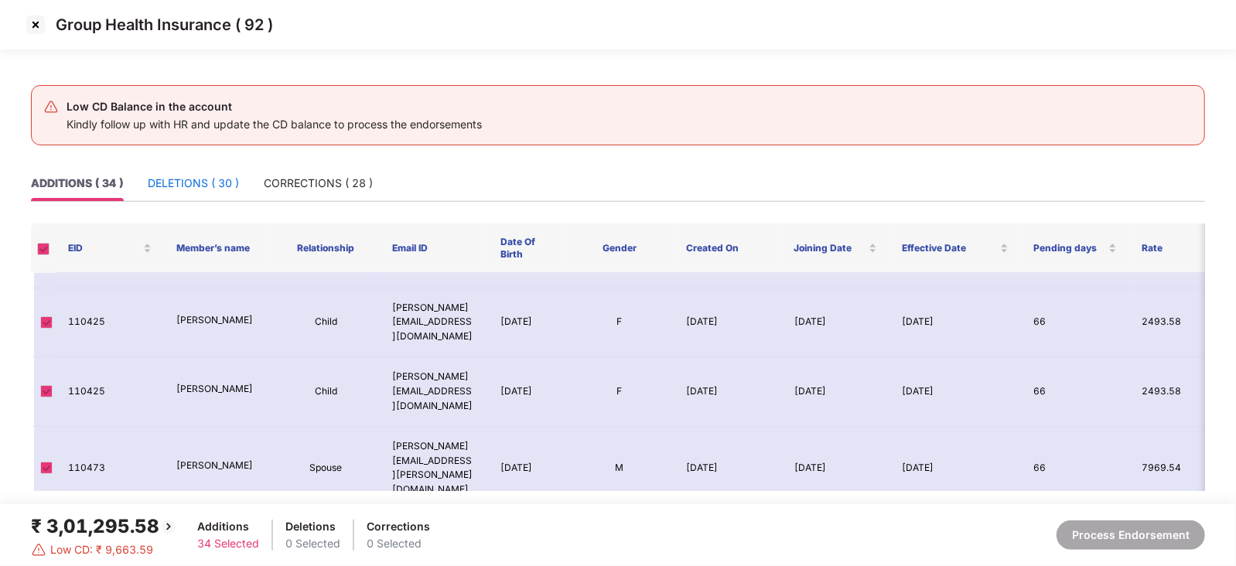
click at [224, 181] on div "DELETIONS ( 30 )" at bounding box center [193, 183] width 91 height 17
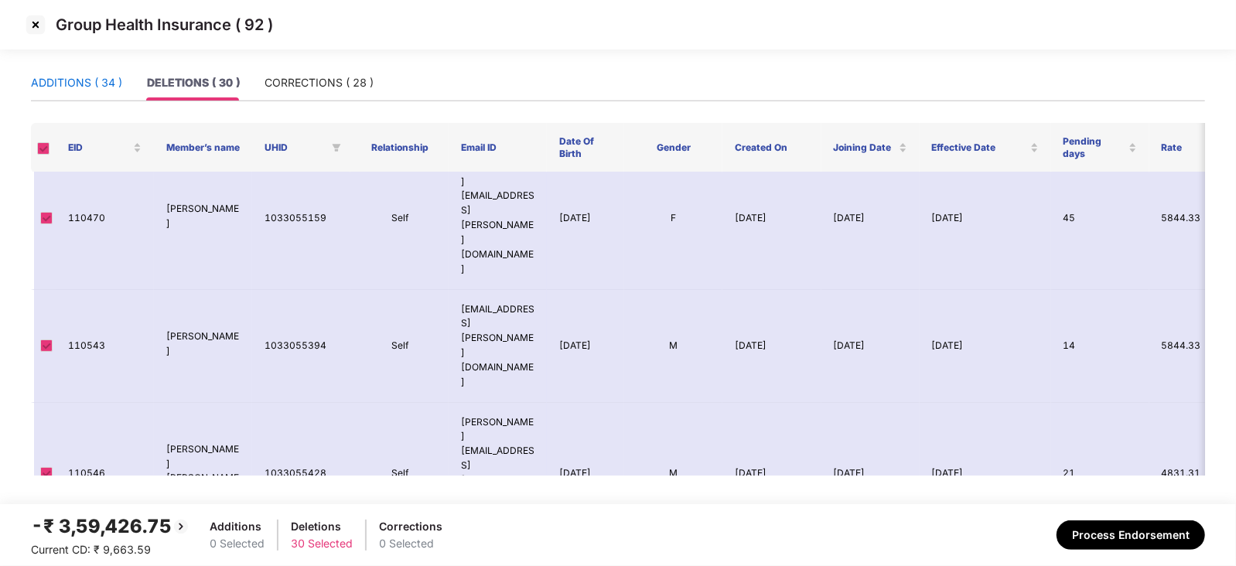
click at [54, 84] on div "ADDITIONS ( 34 )" at bounding box center [76, 82] width 91 height 17
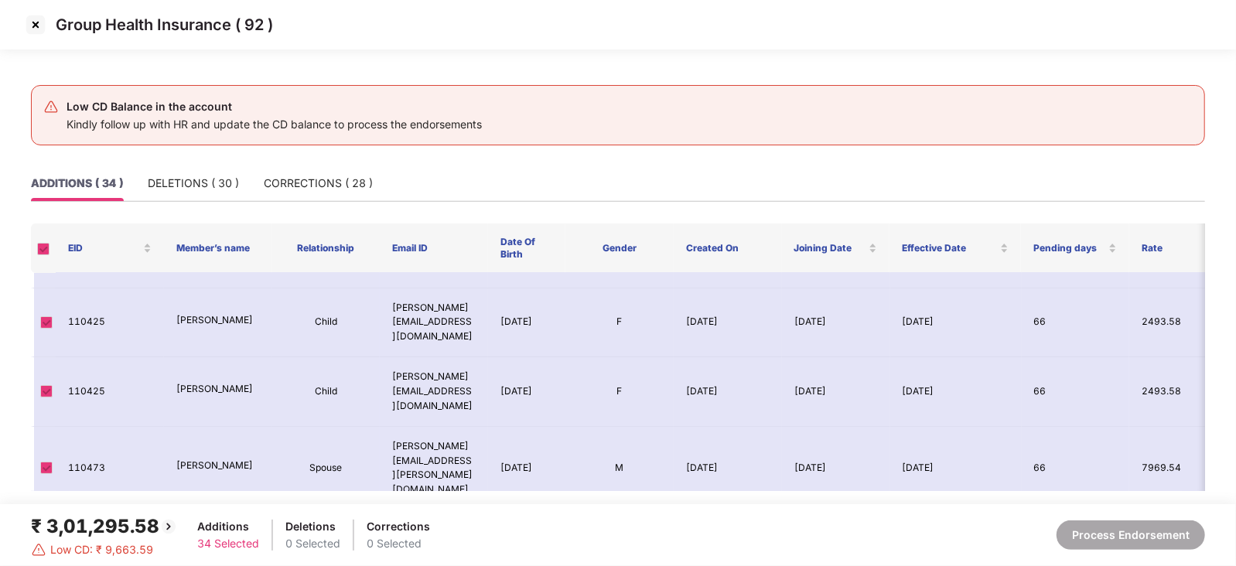
click at [31, 29] on img at bounding box center [35, 24] width 25 height 25
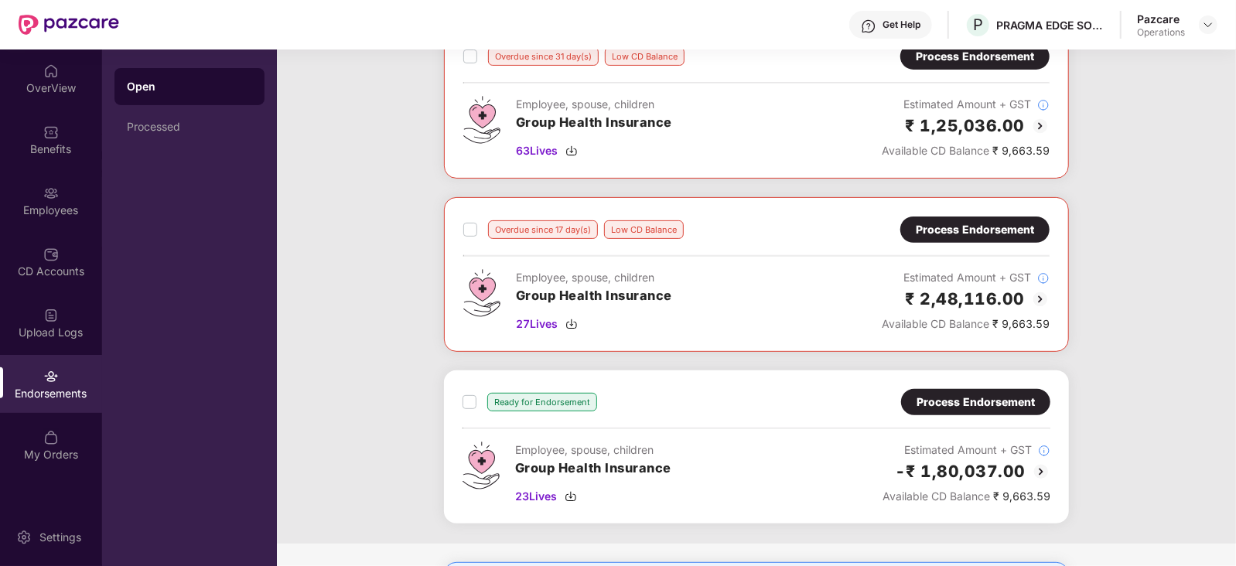
scroll to position [290, 0]
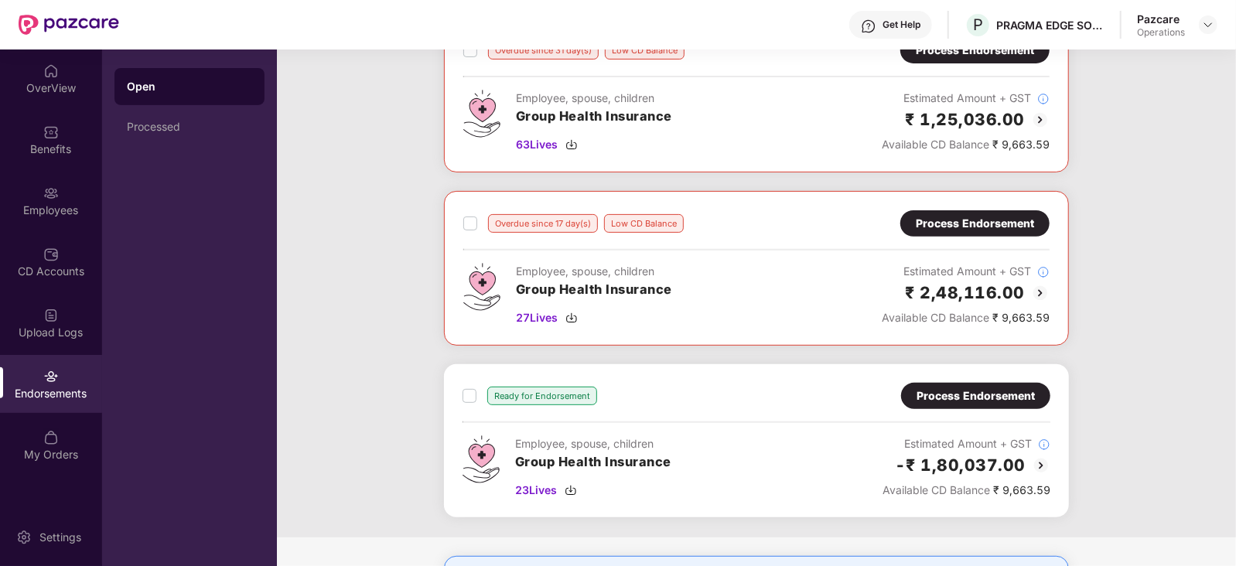
click at [476, 394] on div "Ready for Endorsement" at bounding box center [529, 396] width 135 height 19
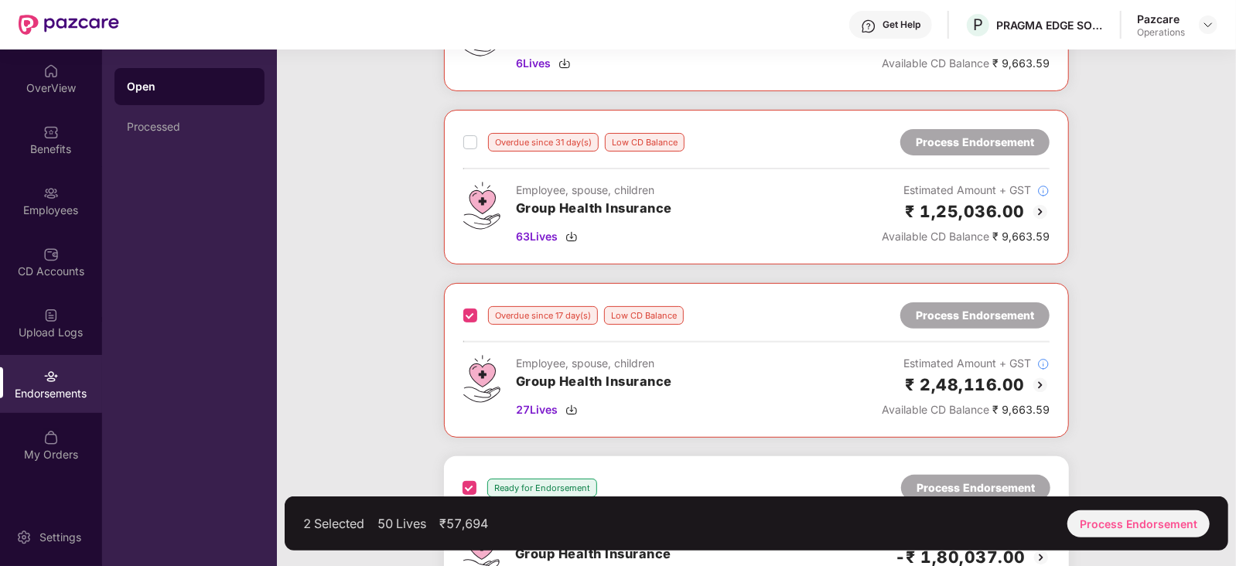
scroll to position [96, 0]
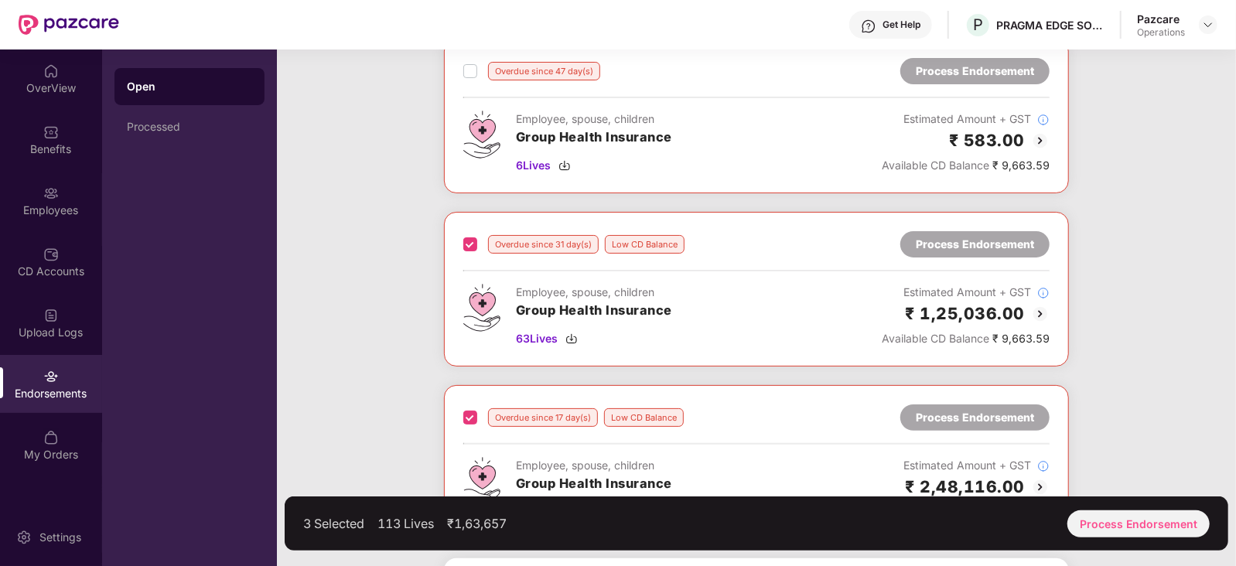
click at [469, 77] on label at bounding box center [470, 71] width 14 height 19
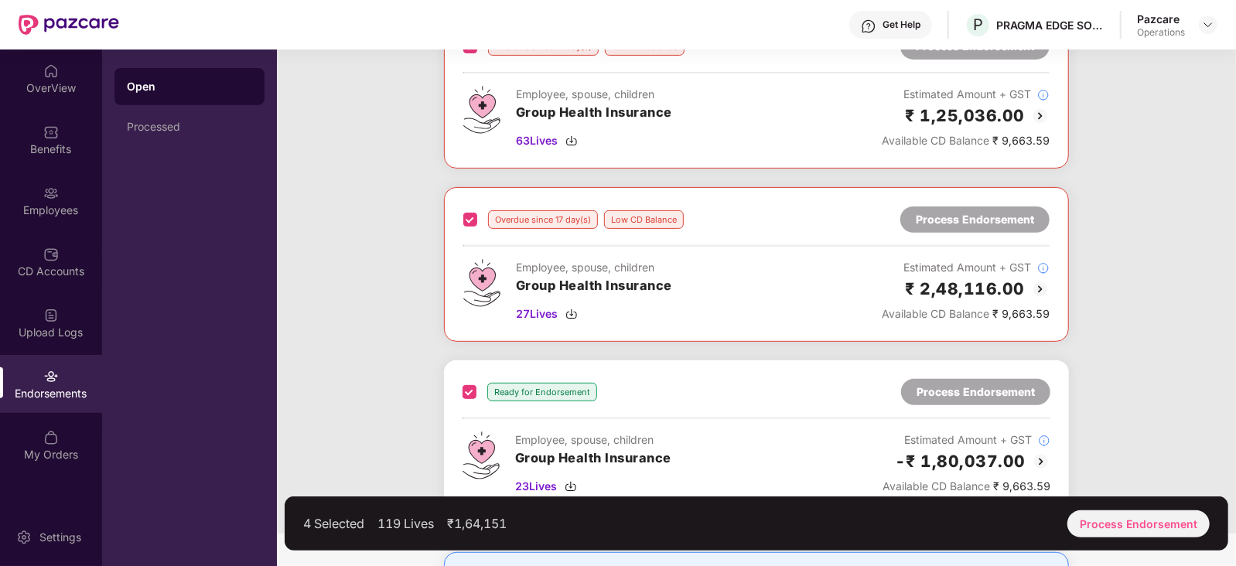
scroll to position [412, 0]
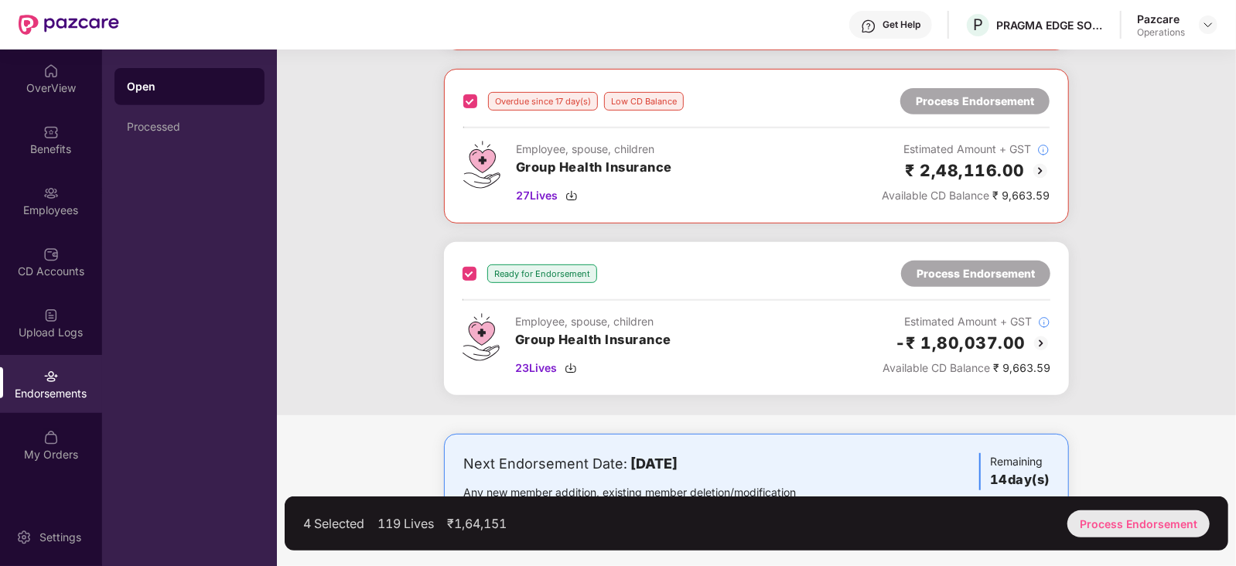
click at [1128, 536] on div "Process Endorsement" at bounding box center [1138, 523] width 142 height 27
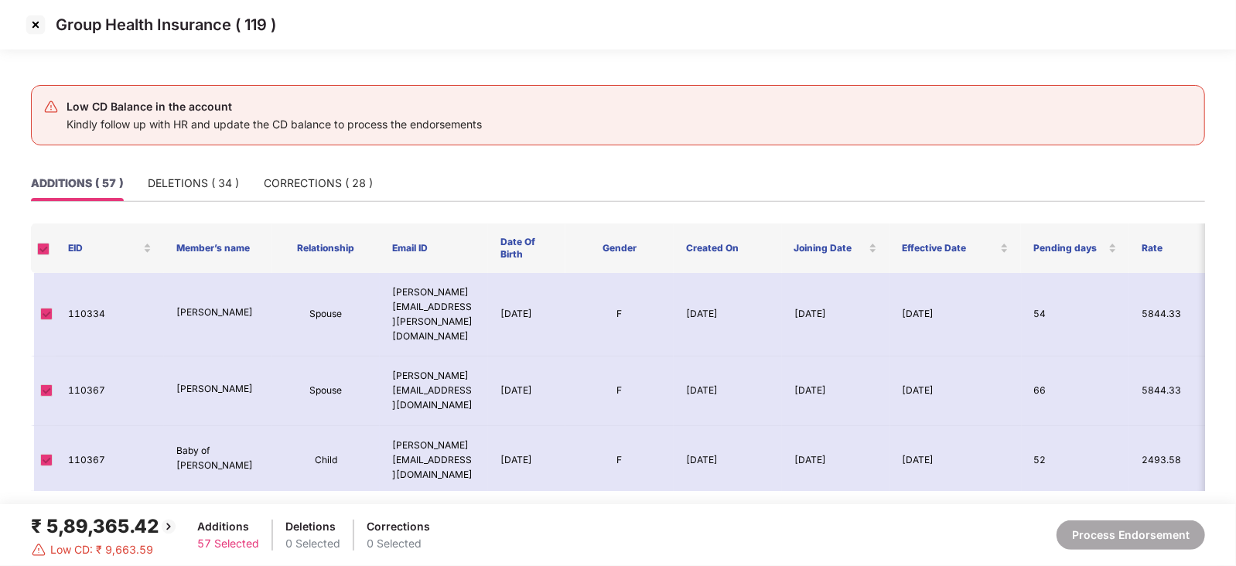
click at [36, 15] on img at bounding box center [35, 24] width 25 height 25
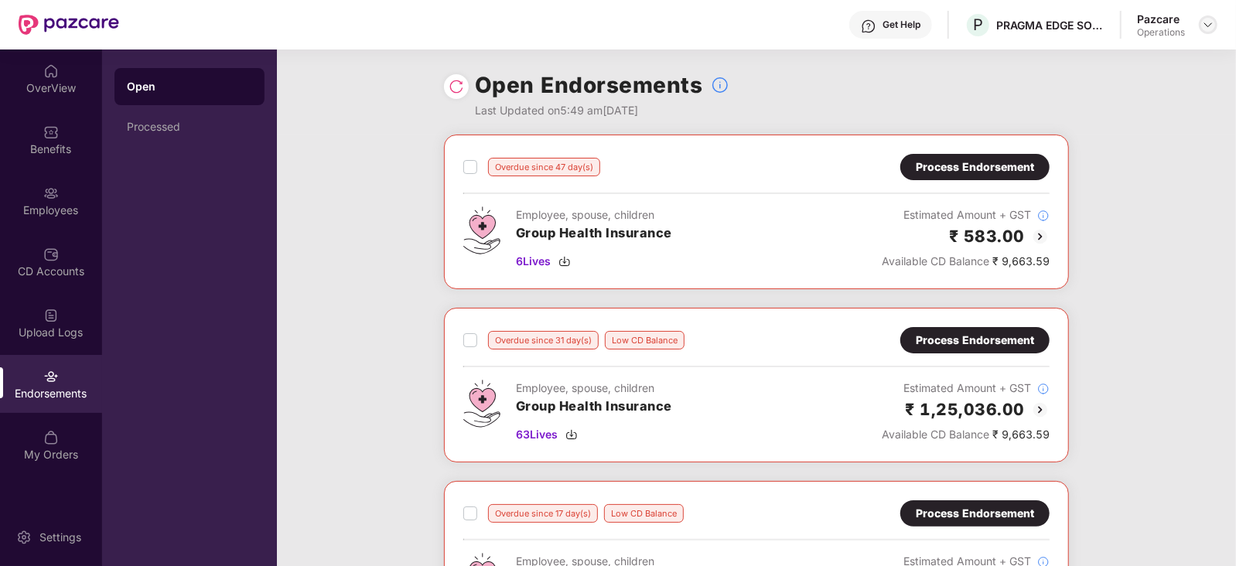
click at [1207, 23] on img at bounding box center [1208, 25] width 12 height 12
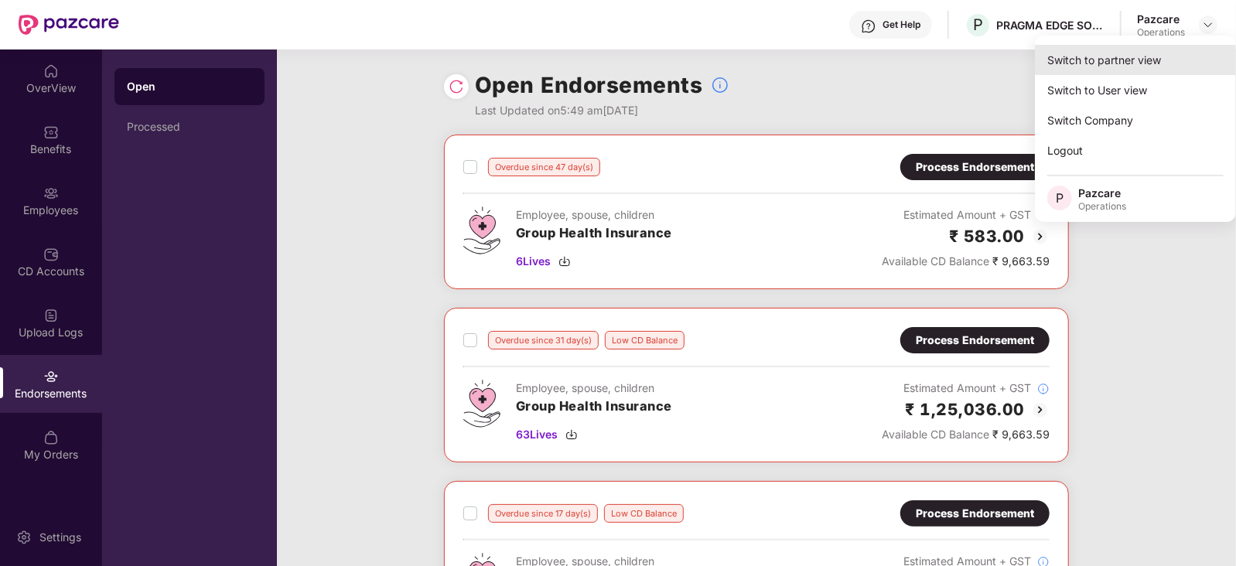
click at [1135, 53] on div "Switch to partner view" at bounding box center [1135, 60] width 201 height 30
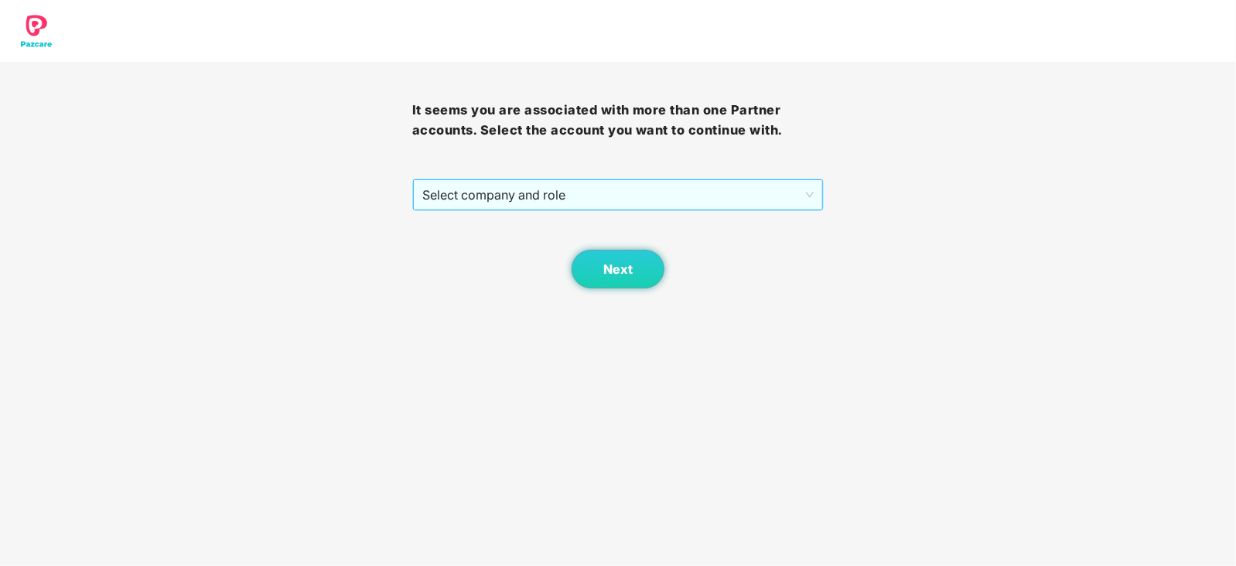
drag, startPoint x: 564, startPoint y: 196, endPoint x: 553, endPoint y: 210, distance: 18.1
click at [564, 198] on span "Select company and role" at bounding box center [618, 194] width 392 height 29
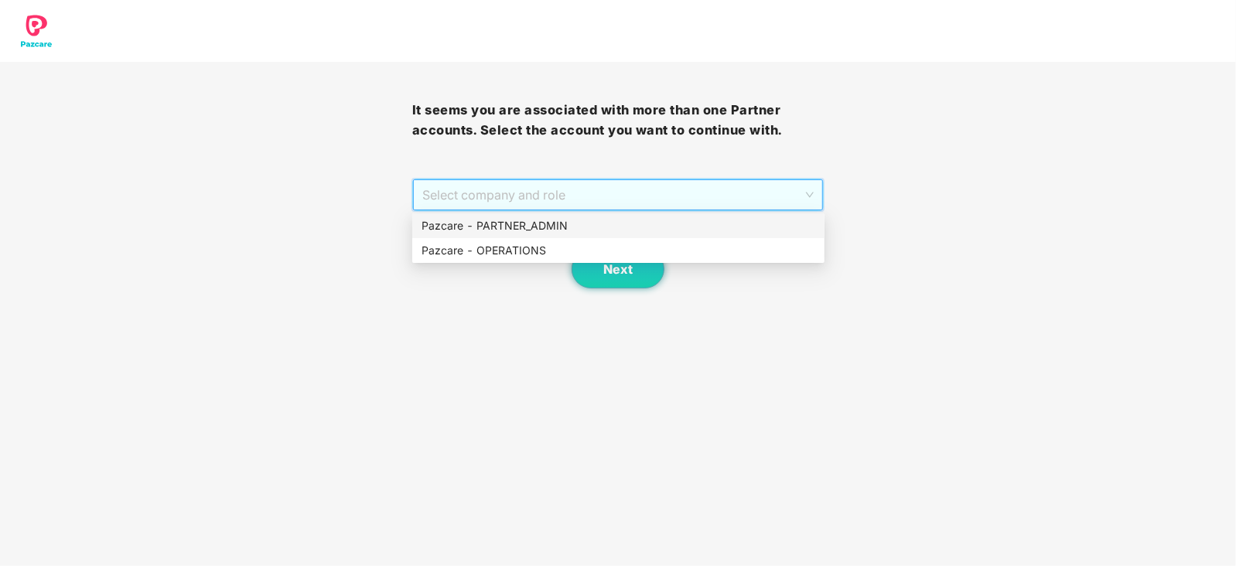
click at [525, 237] on div "Pazcare - PARTNER_ADMIN" at bounding box center [618, 225] width 412 height 25
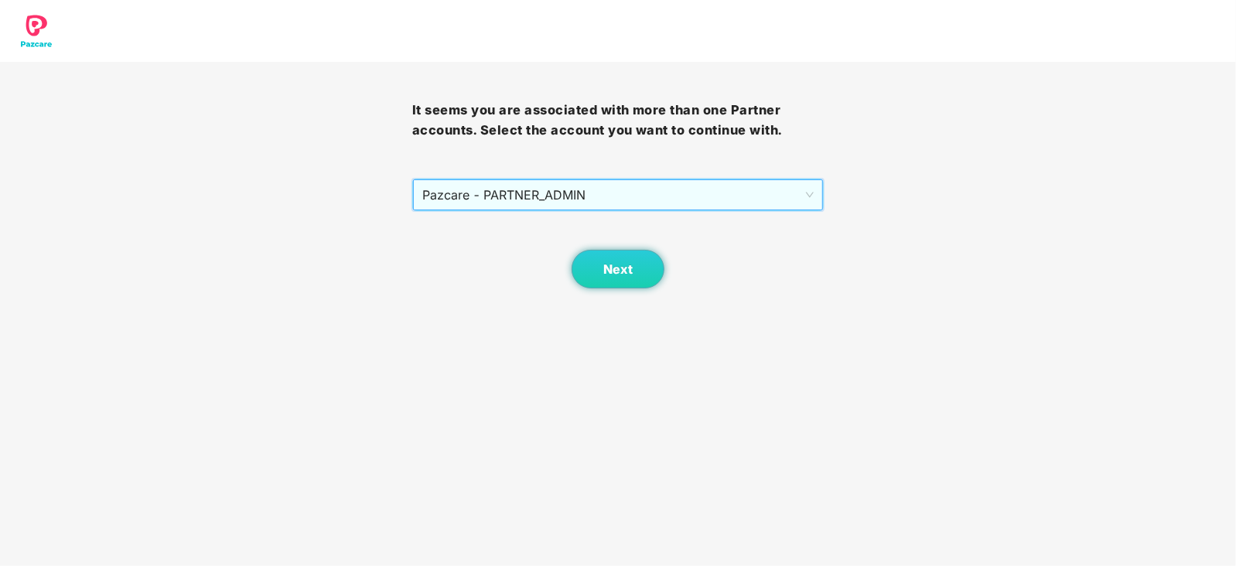
click at [542, 193] on span "Pazcare - PARTNER_ADMIN" at bounding box center [618, 194] width 392 height 29
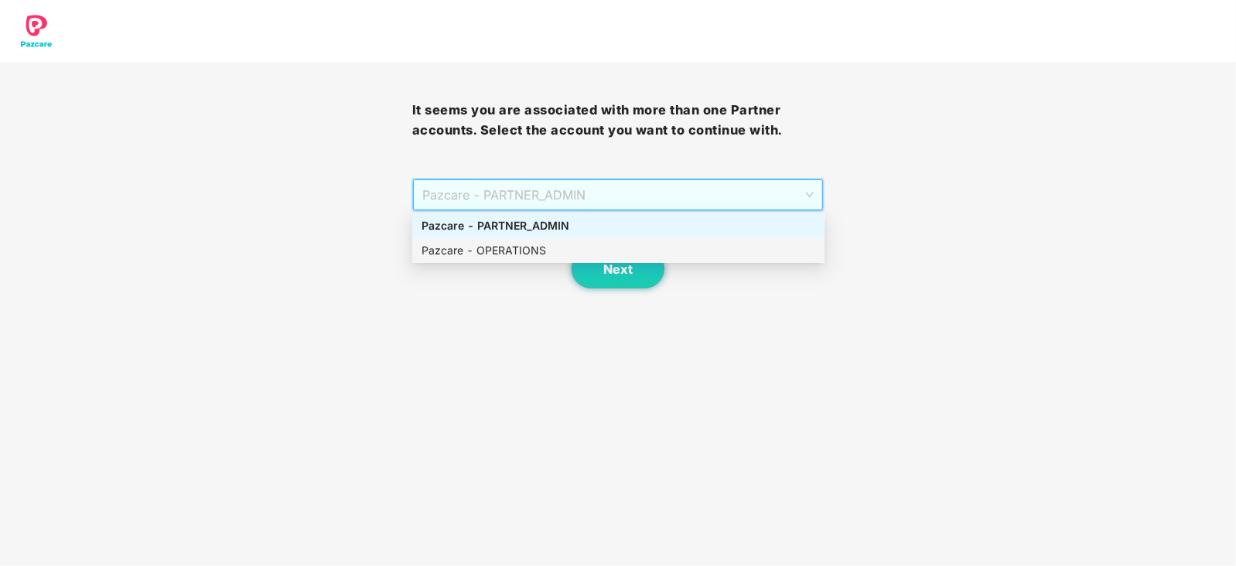
click at [528, 242] on div "Pazcare - OPERATIONS" at bounding box center [618, 250] width 394 height 17
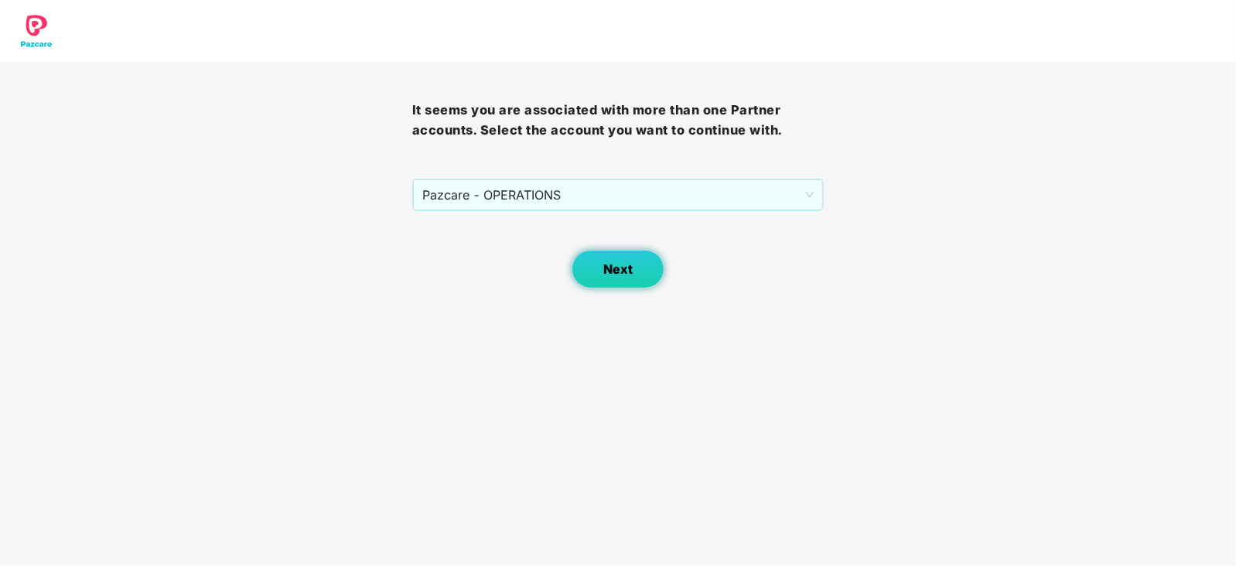
click at [625, 271] on span "Next" at bounding box center [617, 269] width 29 height 15
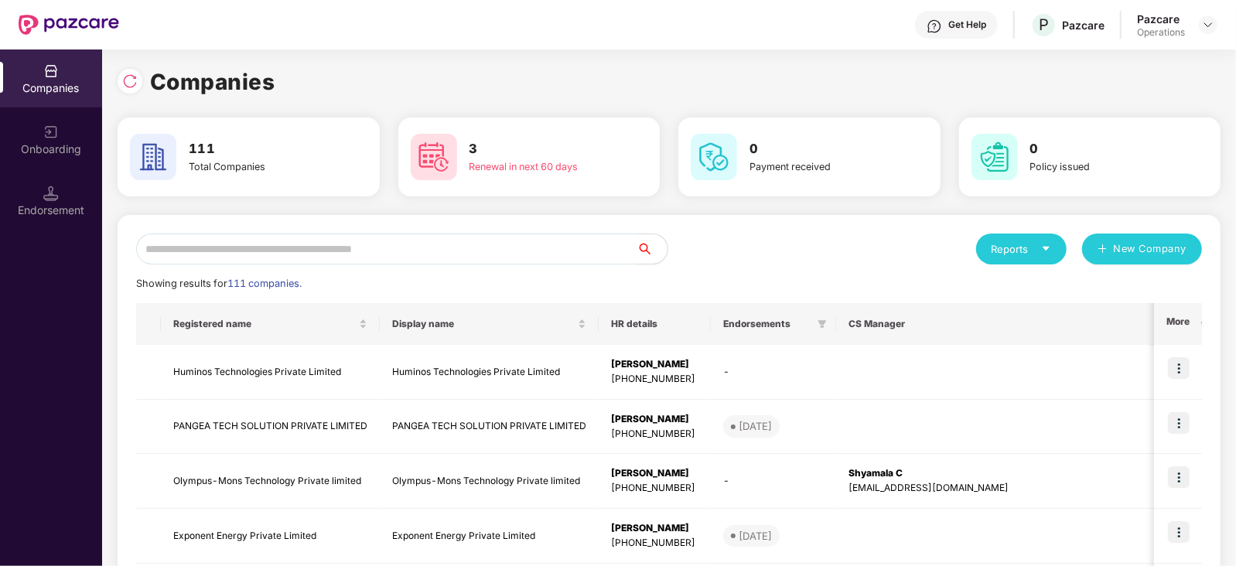
click at [285, 257] on input "text" at bounding box center [386, 249] width 500 height 31
paste input "**********"
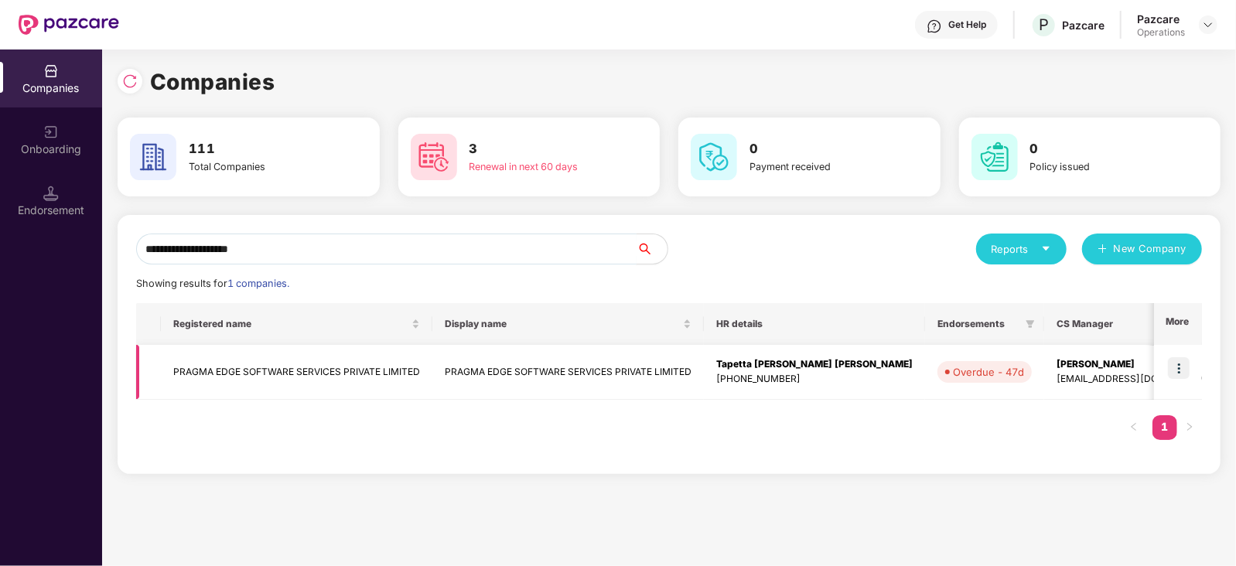
type input "**********"
click at [254, 366] on td "PRAGMA EDGE SOFTWARE SERVICES PRIVATE LIMITED" at bounding box center [296, 372] width 271 height 55
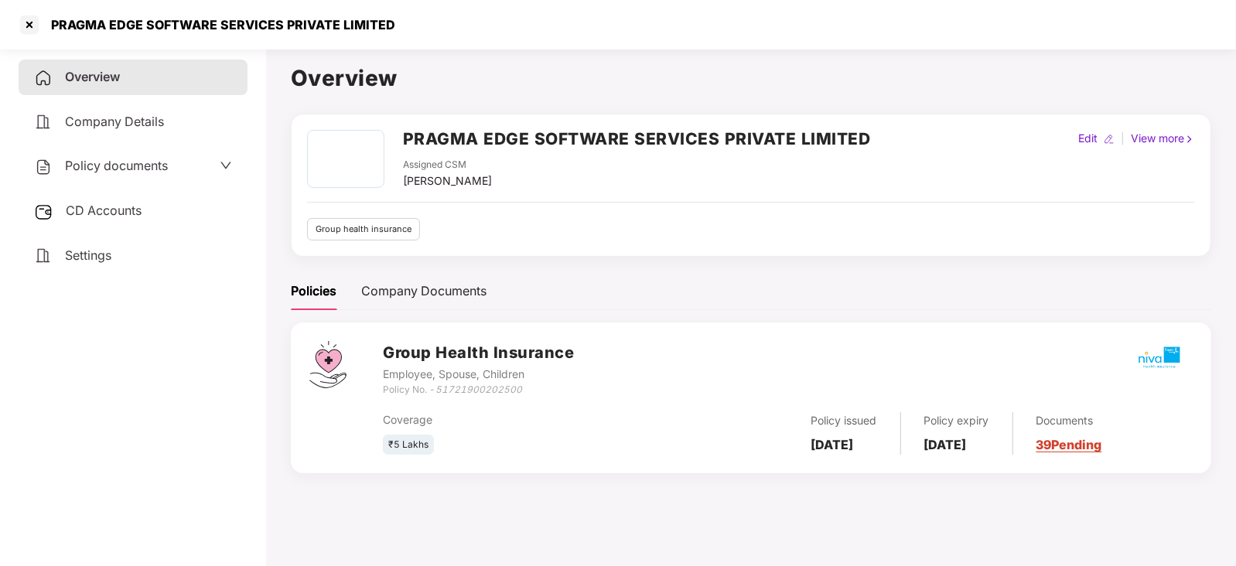
click at [112, 216] on span "CD Accounts" at bounding box center [104, 210] width 76 height 15
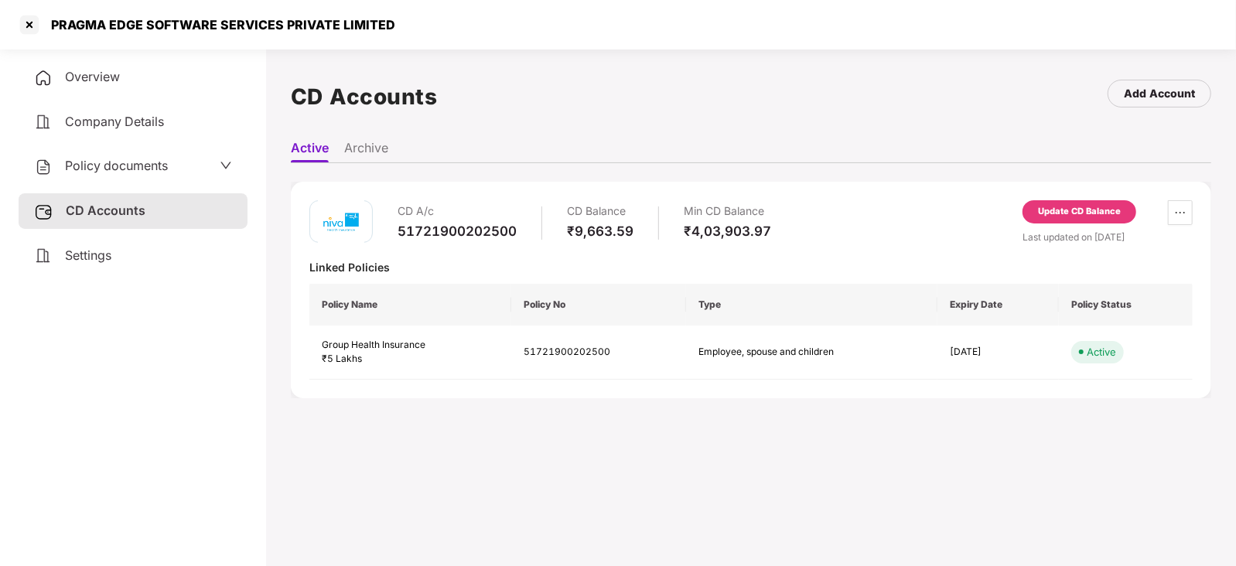
click at [1044, 216] on div "Update CD Balance" at bounding box center [1079, 212] width 83 height 14
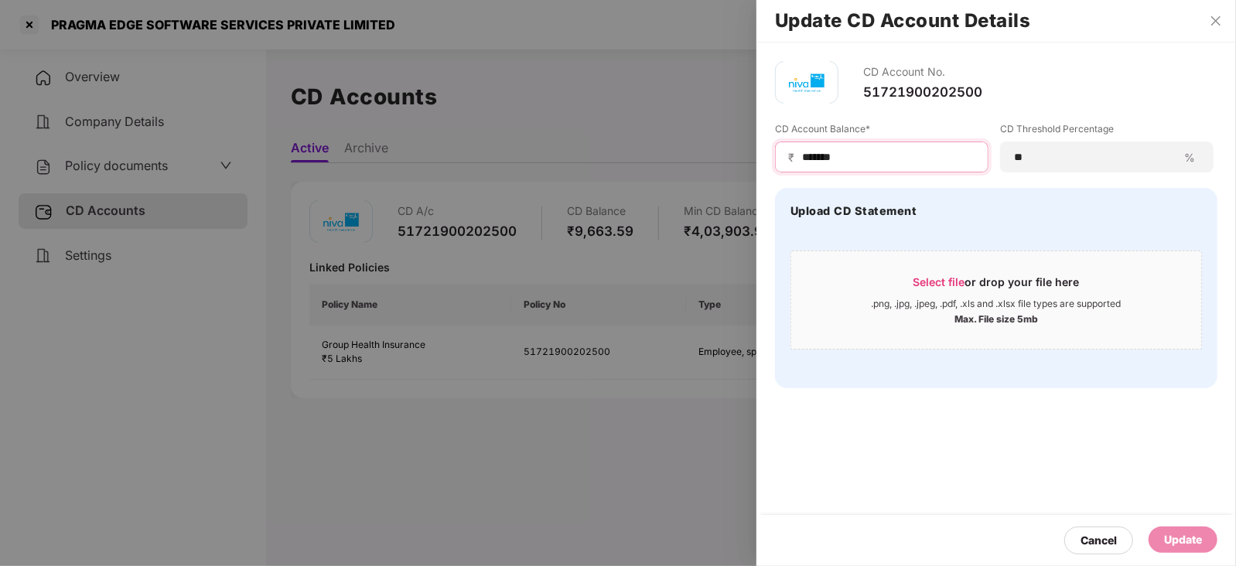
click at [800, 161] on input "*******" at bounding box center [887, 157] width 175 height 16
click at [810, 159] on input "********" at bounding box center [887, 157] width 175 height 16
drag, startPoint x: 807, startPoint y: 158, endPoint x: 860, endPoint y: 158, distance: 52.6
click at [860, 158] on input "********" at bounding box center [887, 157] width 175 height 16
type input "******"
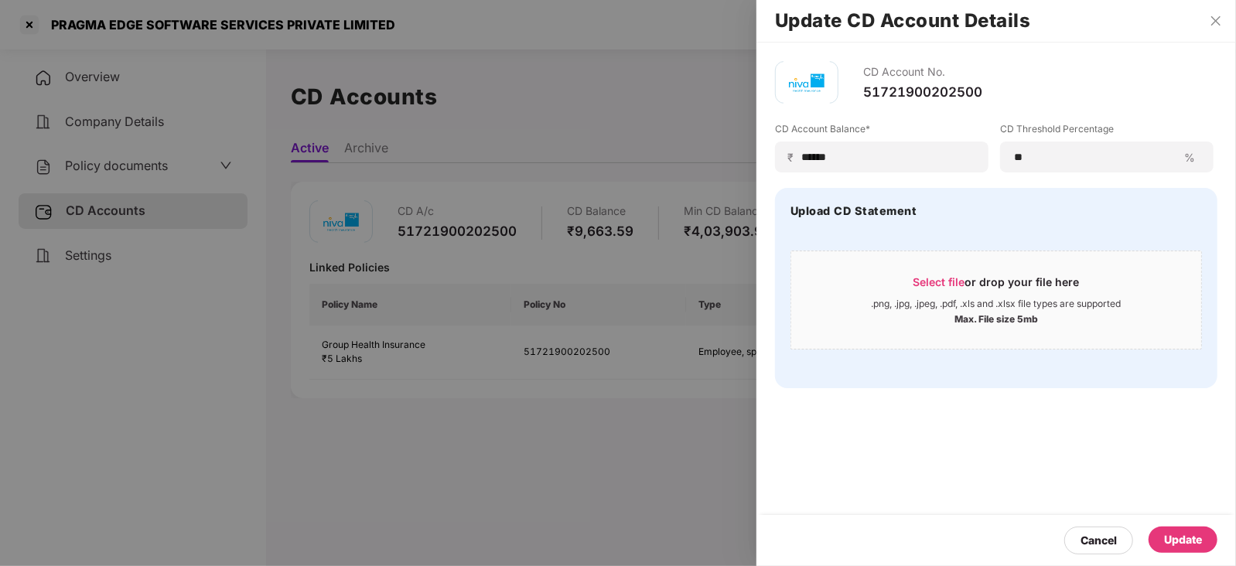
click at [1170, 529] on div "Update" at bounding box center [1182, 540] width 69 height 26
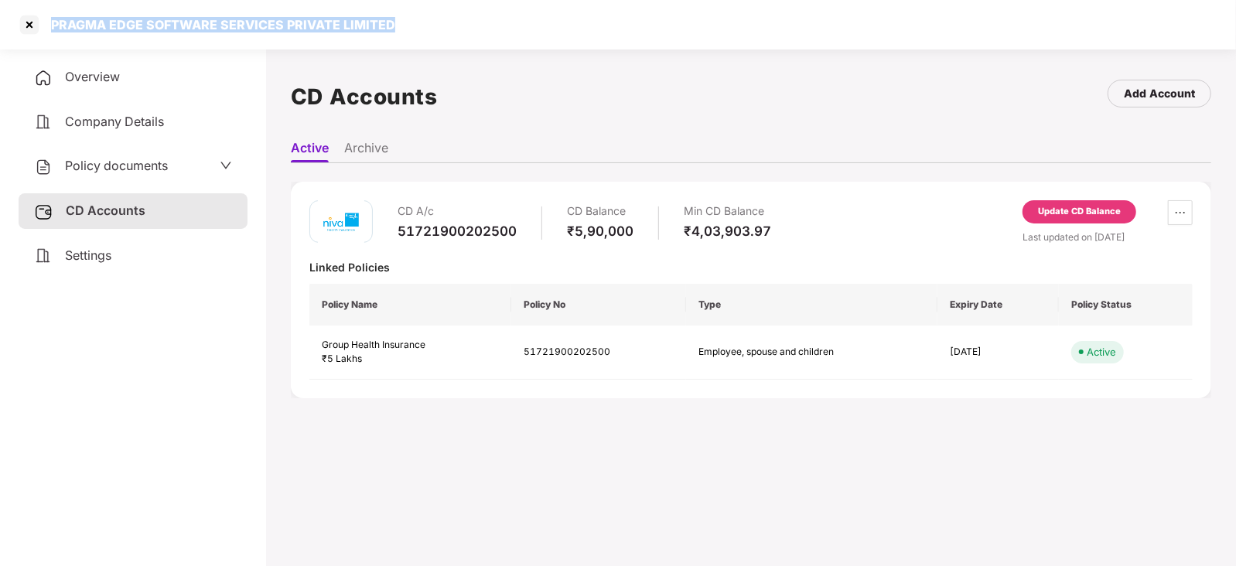
drag, startPoint x: 50, startPoint y: 27, endPoint x: 421, endPoint y: 23, distance: 371.2
click at [421, 23] on div "PRAGMA EDGE SOFTWARE SERVICES PRIVATE LIMITED" at bounding box center [618, 24] width 1236 height 49
copy div "PRAGMA EDGE SOFTWARE SERVICES PRIVATE LIMITED"
click at [26, 22] on div at bounding box center [29, 24] width 25 height 25
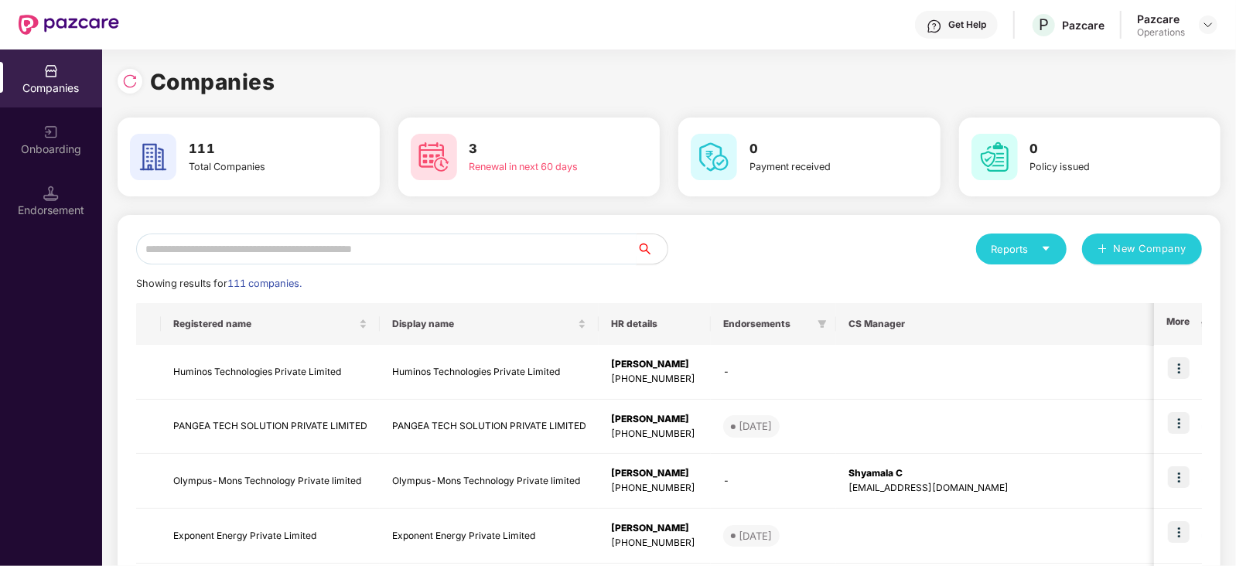
click at [319, 248] on input "text" at bounding box center [386, 249] width 500 height 31
paste input "**********"
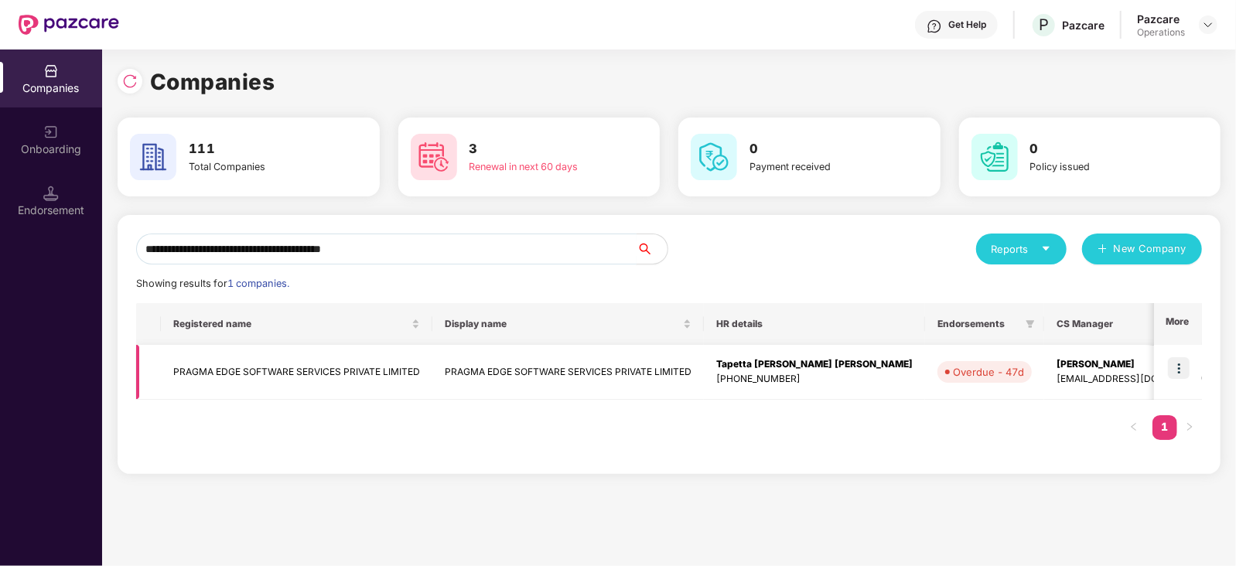
type input "**********"
click at [1178, 370] on img at bounding box center [1179, 368] width 22 height 22
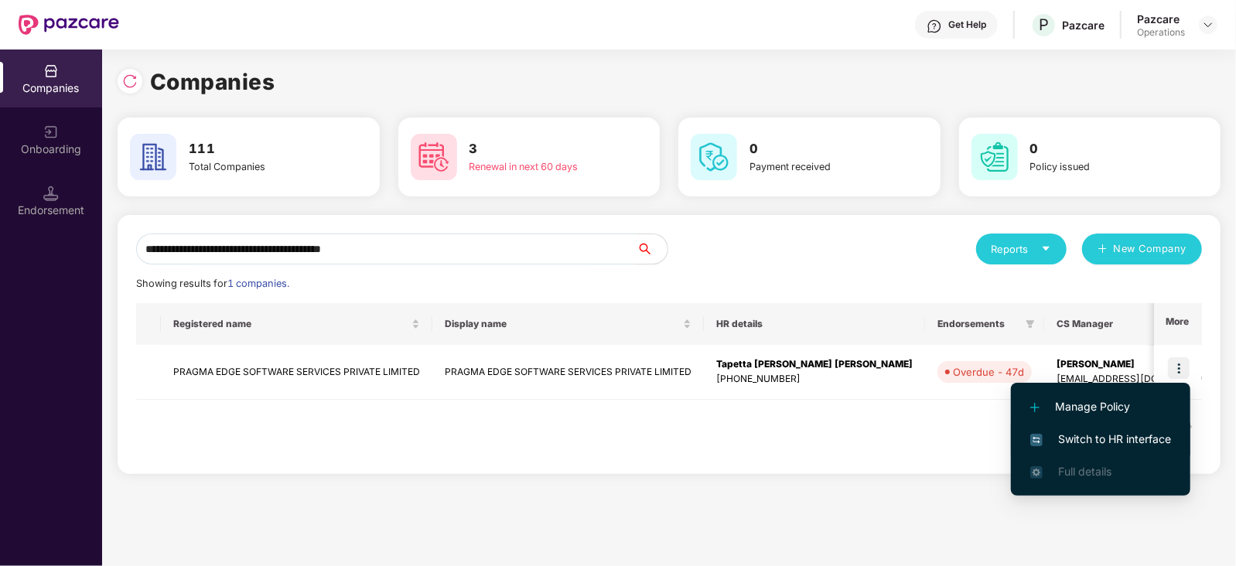
click at [1153, 435] on span "Switch to HR interface" at bounding box center [1100, 439] width 141 height 17
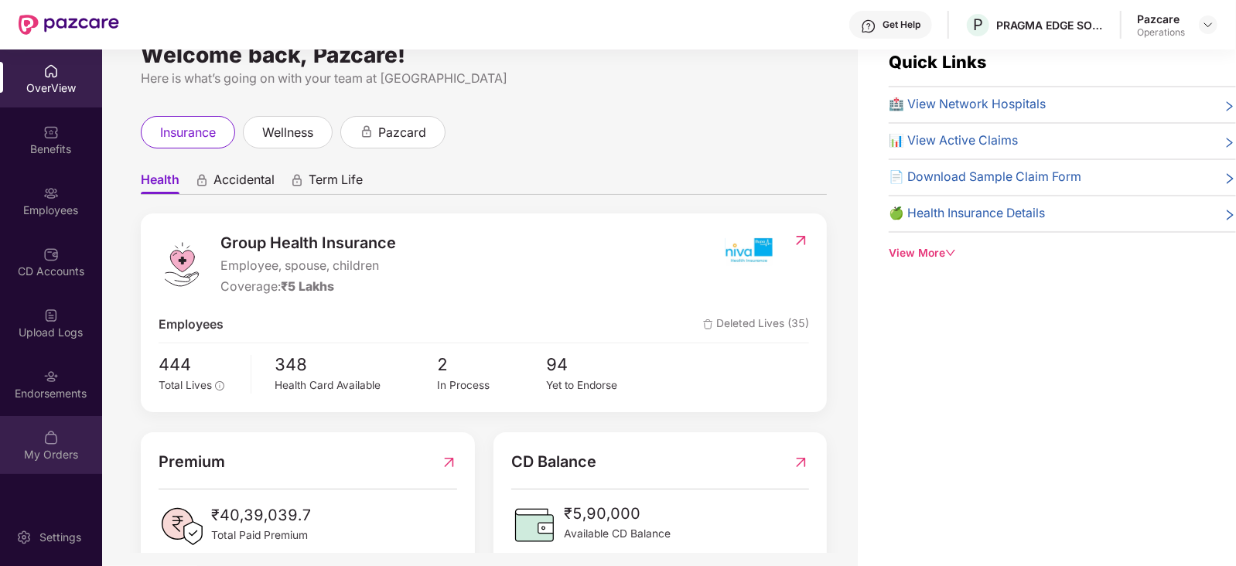
scroll to position [49, 0]
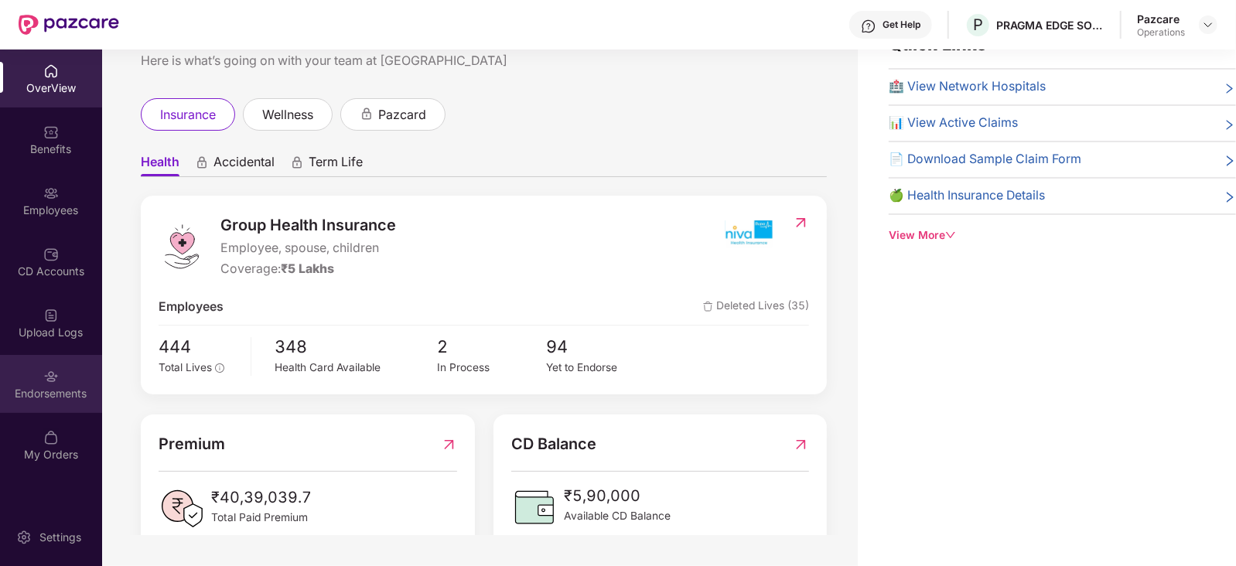
click at [39, 402] on div "Endorsements" at bounding box center [51, 384] width 102 height 58
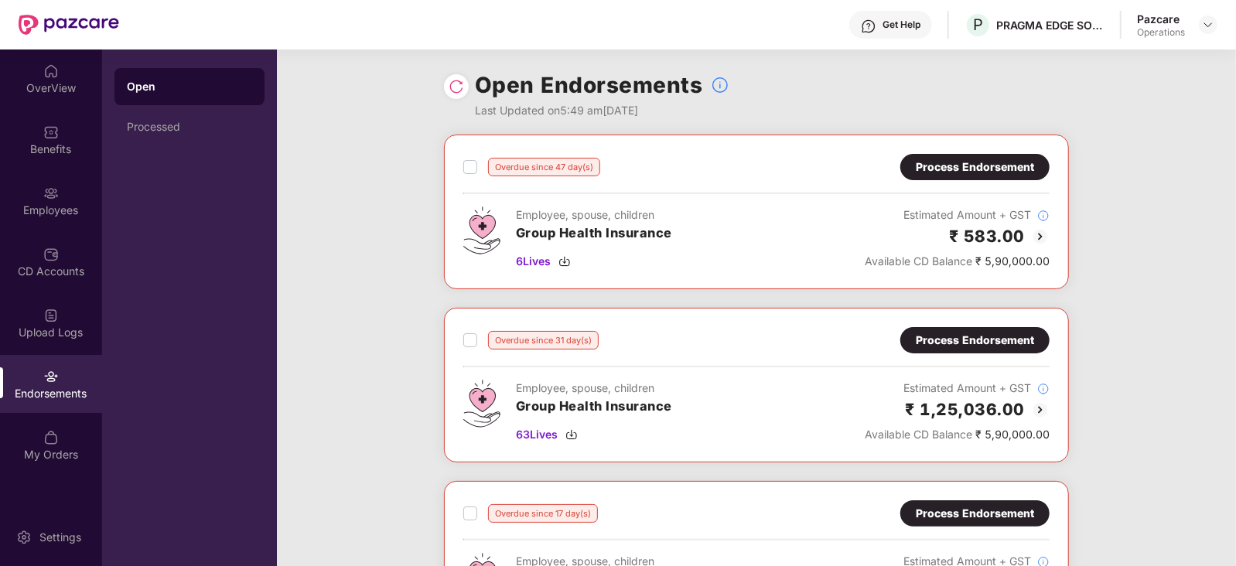
click at [476, 176] on label at bounding box center [470, 167] width 14 height 19
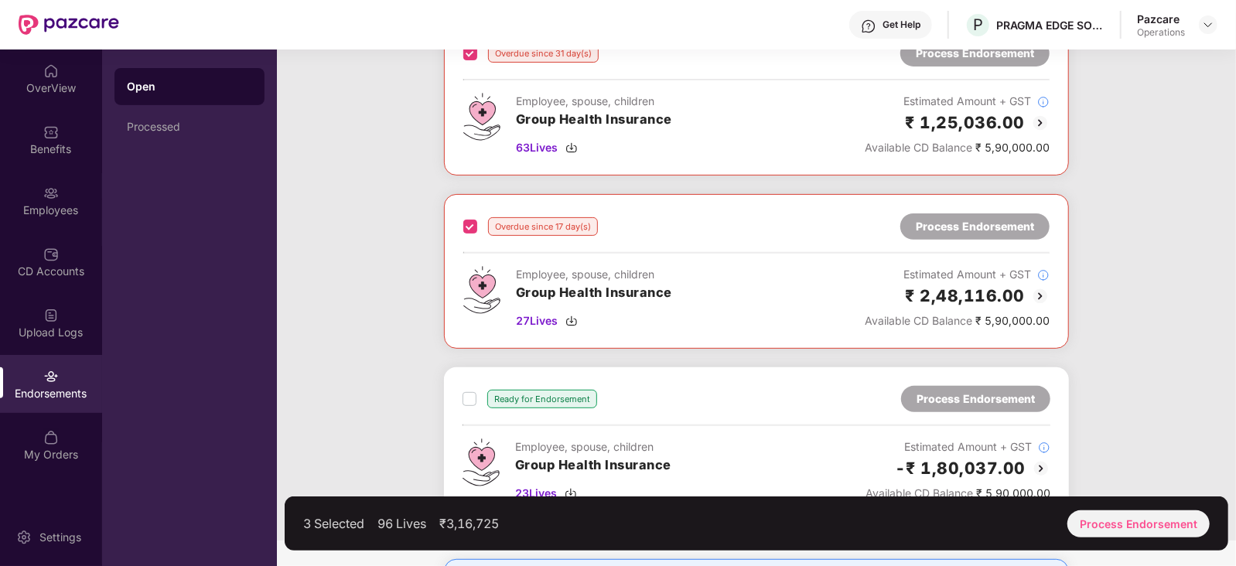
scroll to position [386, 0]
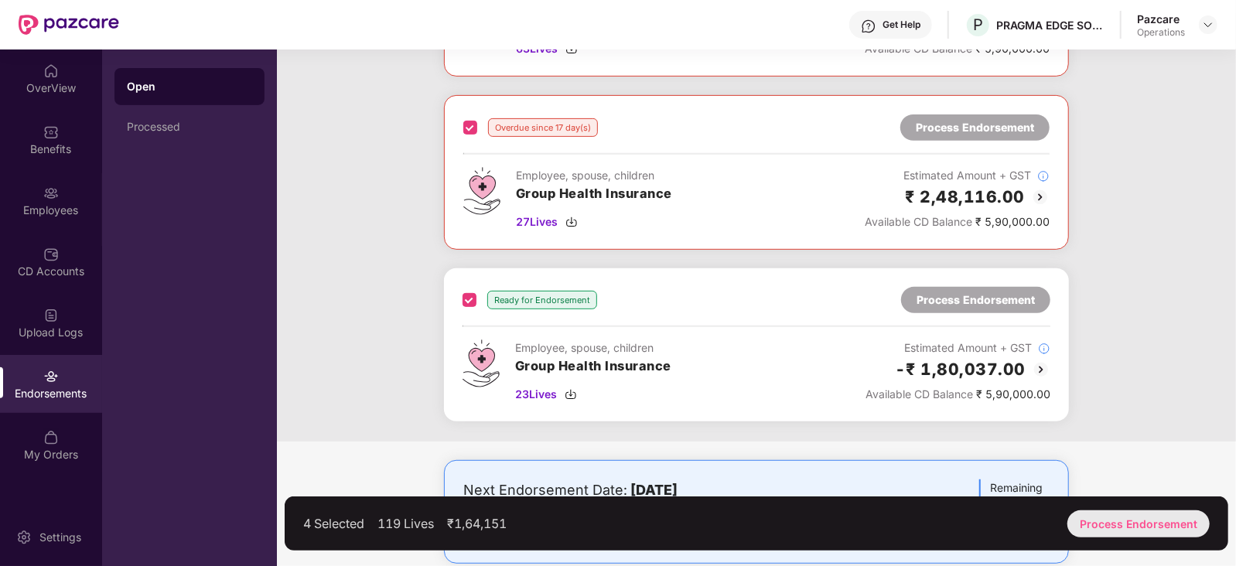
click at [1125, 530] on div "Process Endorsement" at bounding box center [1138, 523] width 142 height 27
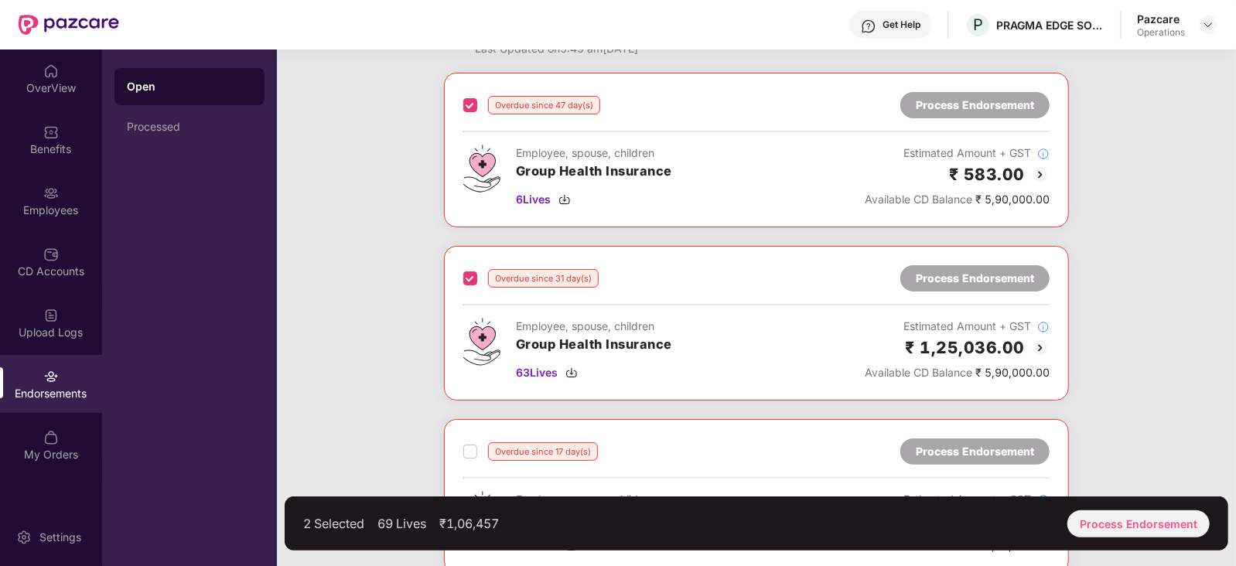
scroll to position [290, 0]
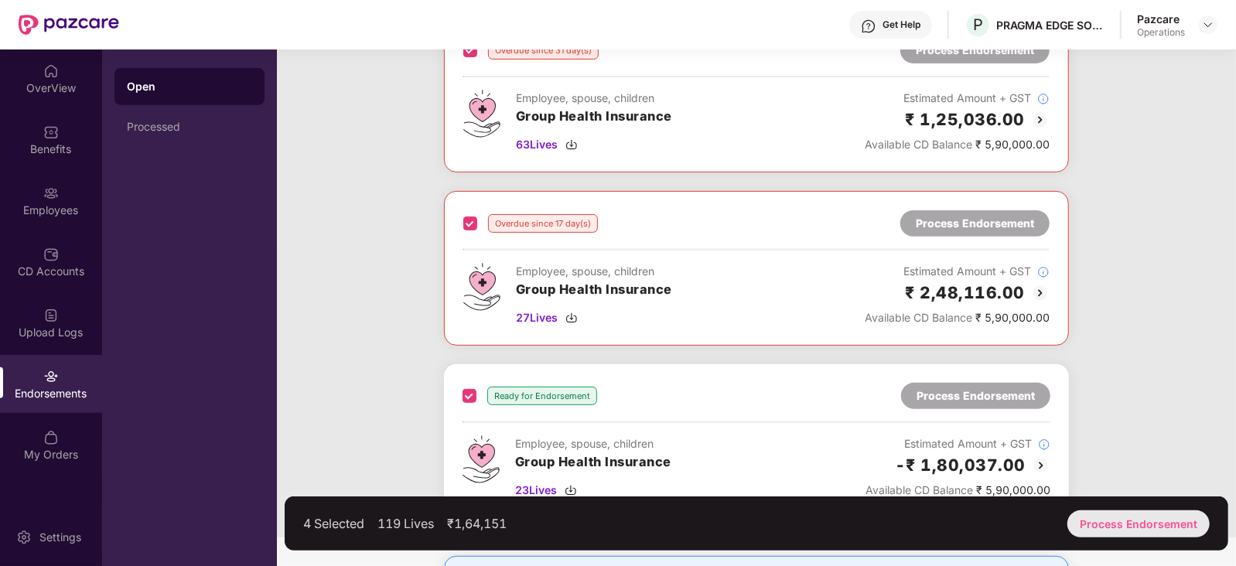
click at [1130, 528] on div "Process Endorsement" at bounding box center [1138, 523] width 142 height 27
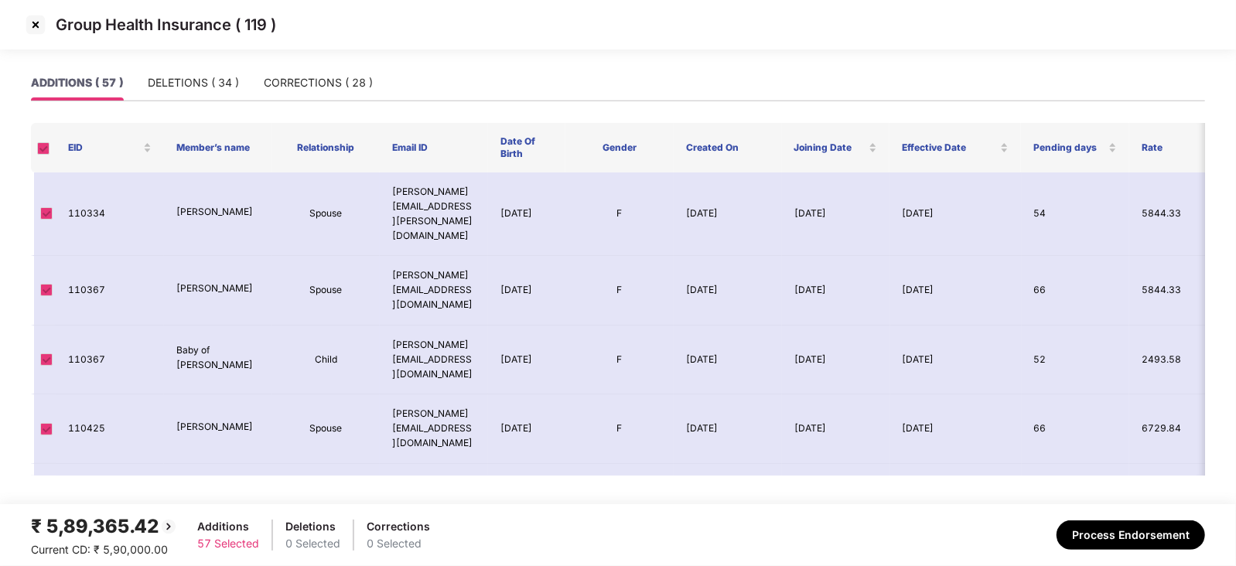
click at [42, 154] on span at bounding box center [43, 148] width 12 height 12
click at [46, 219] on td at bounding box center [43, 214] width 25 height 84
click at [187, 91] on div "DELETIONS ( 34 )" at bounding box center [193, 83] width 91 height 36
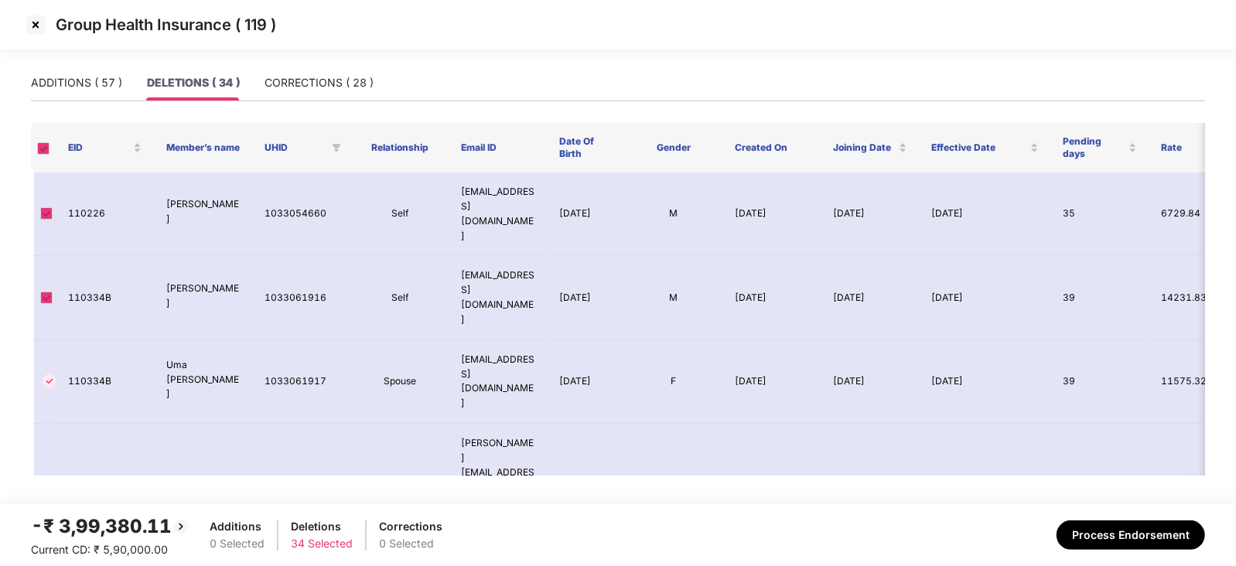
click at [31, 20] on img at bounding box center [35, 24] width 25 height 25
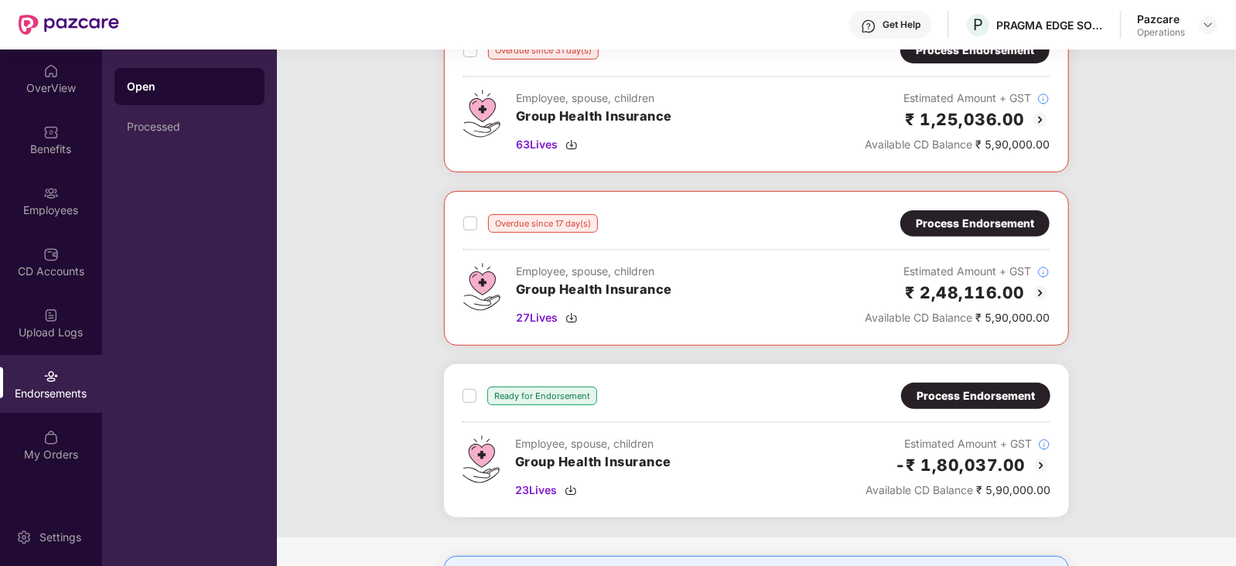
click at [918, 407] on div "Process Endorsement" at bounding box center [975, 396] width 149 height 26
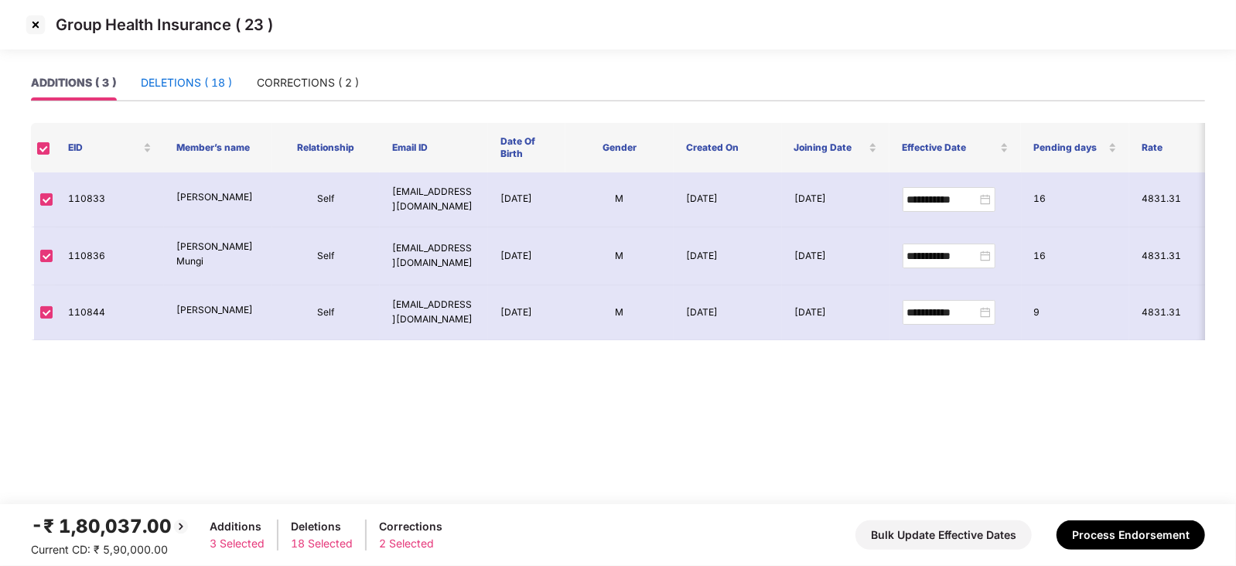
click at [170, 87] on div "DELETIONS ( 18 )" at bounding box center [186, 82] width 91 height 17
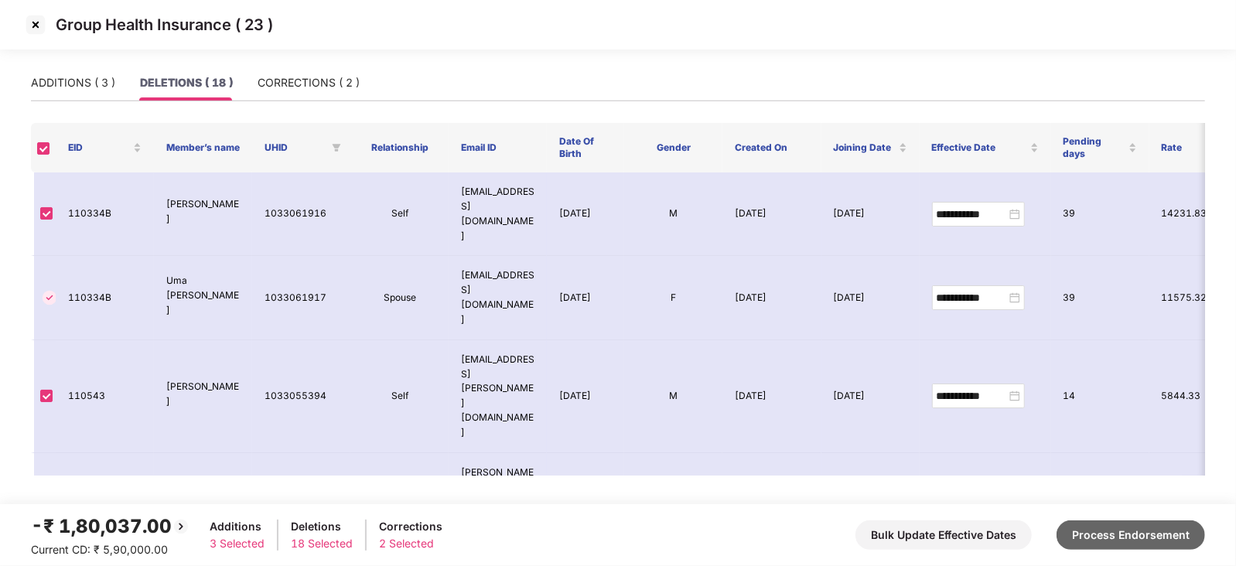
click at [1098, 533] on button "Process Endorsement" at bounding box center [1130, 534] width 148 height 29
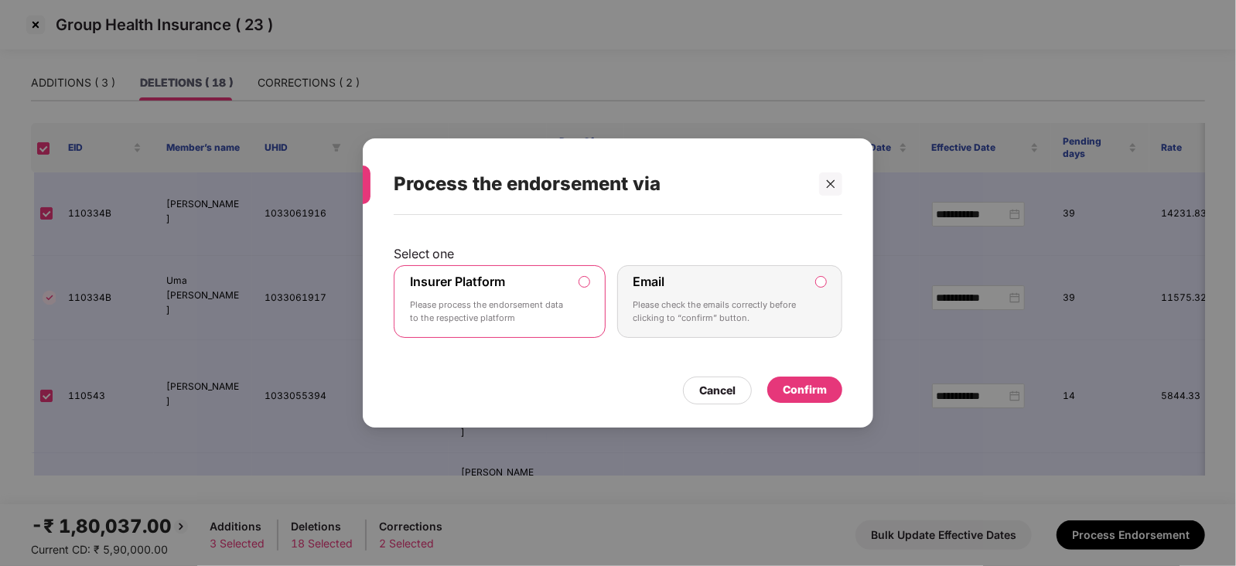
click at [826, 394] on div "Confirm" at bounding box center [804, 389] width 44 height 17
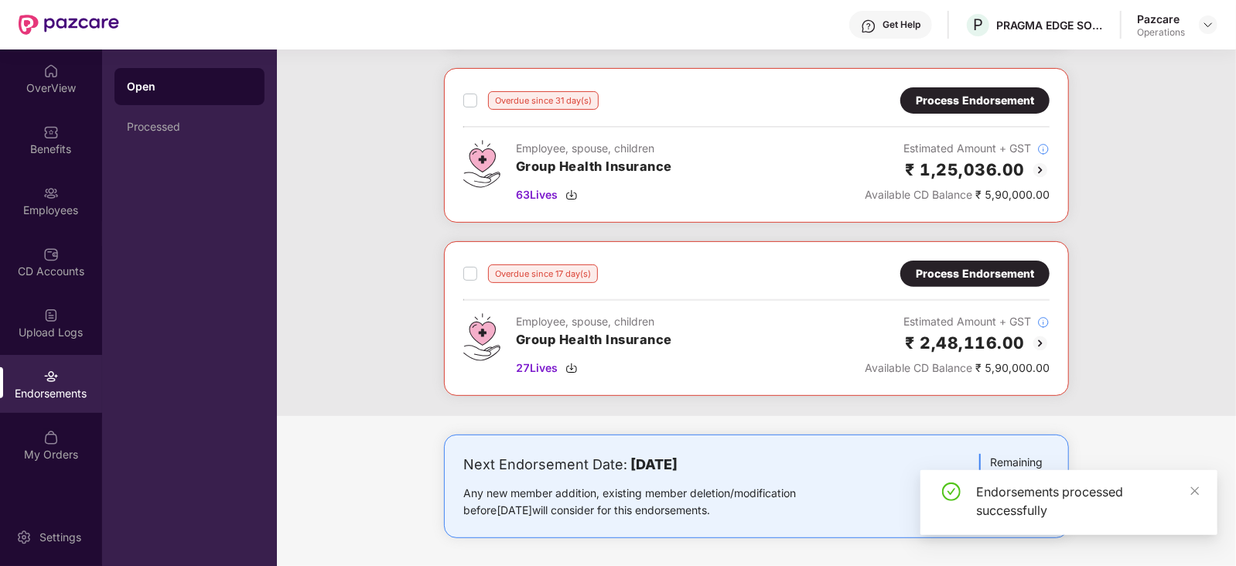
scroll to position [240, 0]
click at [945, 272] on div "Process Endorsement" at bounding box center [974, 272] width 118 height 17
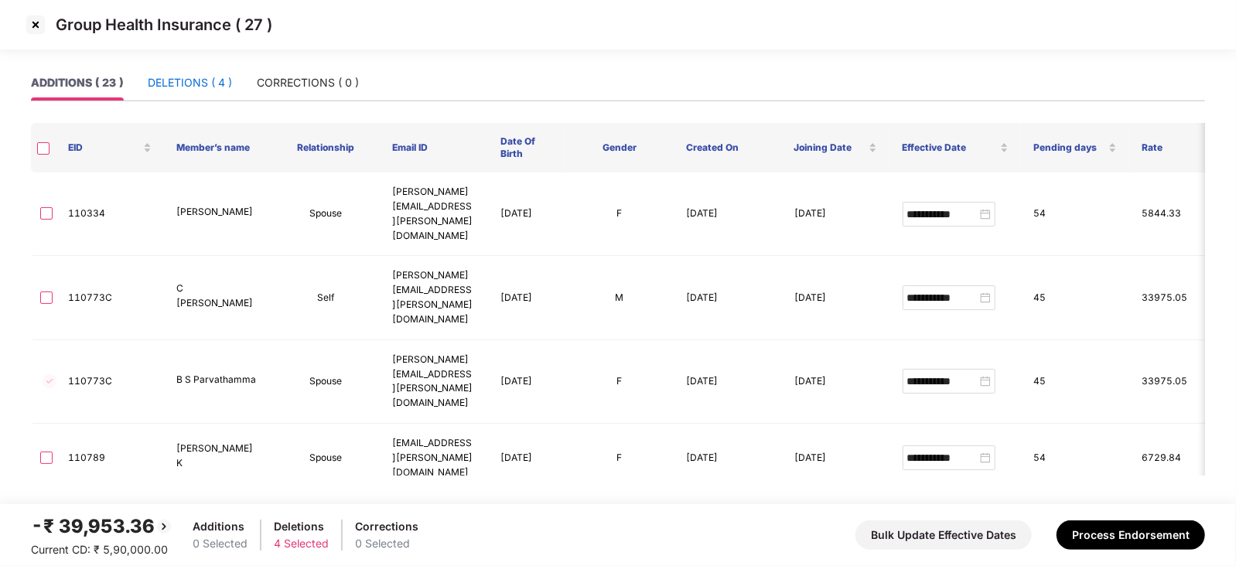
click at [170, 79] on div "DELETIONS ( 4 )" at bounding box center [190, 82] width 84 height 17
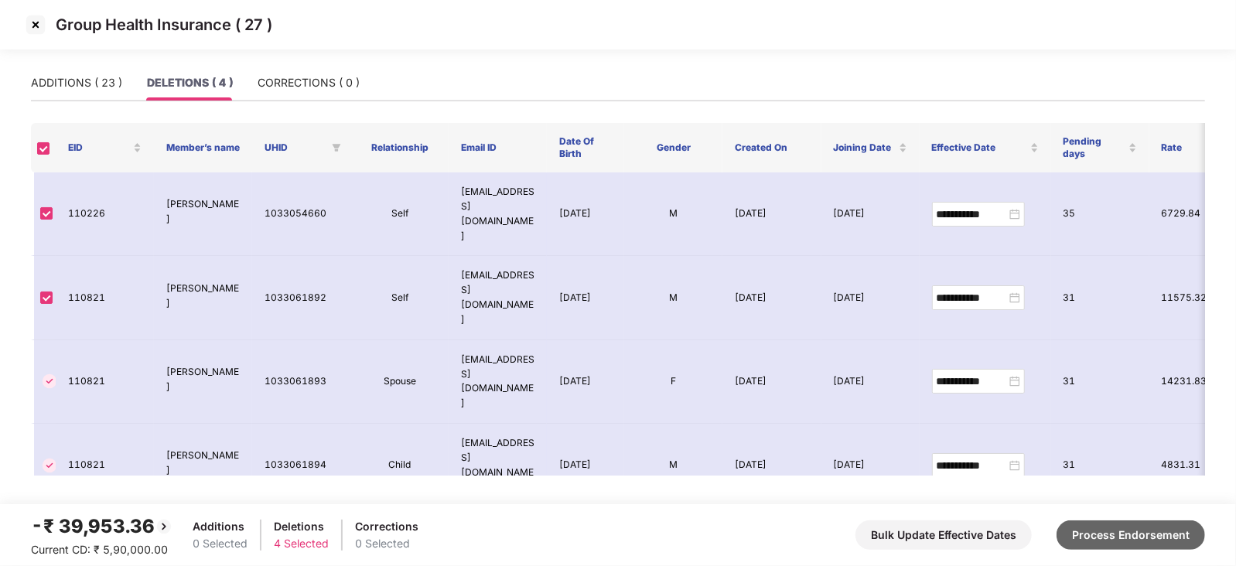
click at [1111, 545] on button "Process Endorsement" at bounding box center [1130, 534] width 148 height 29
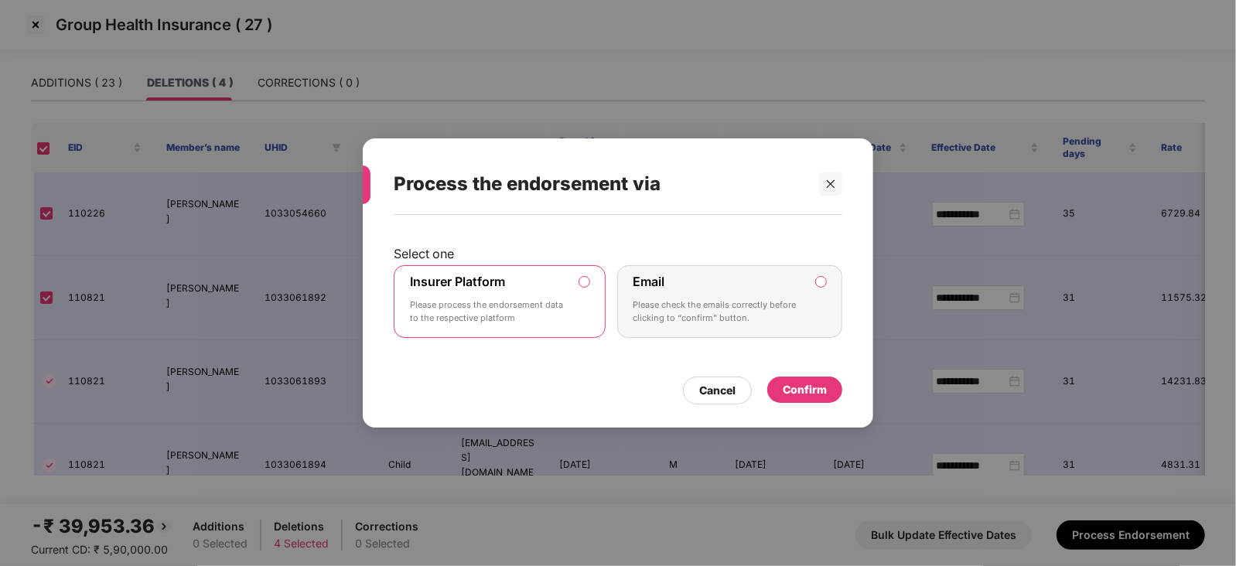
click at [823, 384] on div "Confirm" at bounding box center [804, 389] width 44 height 17
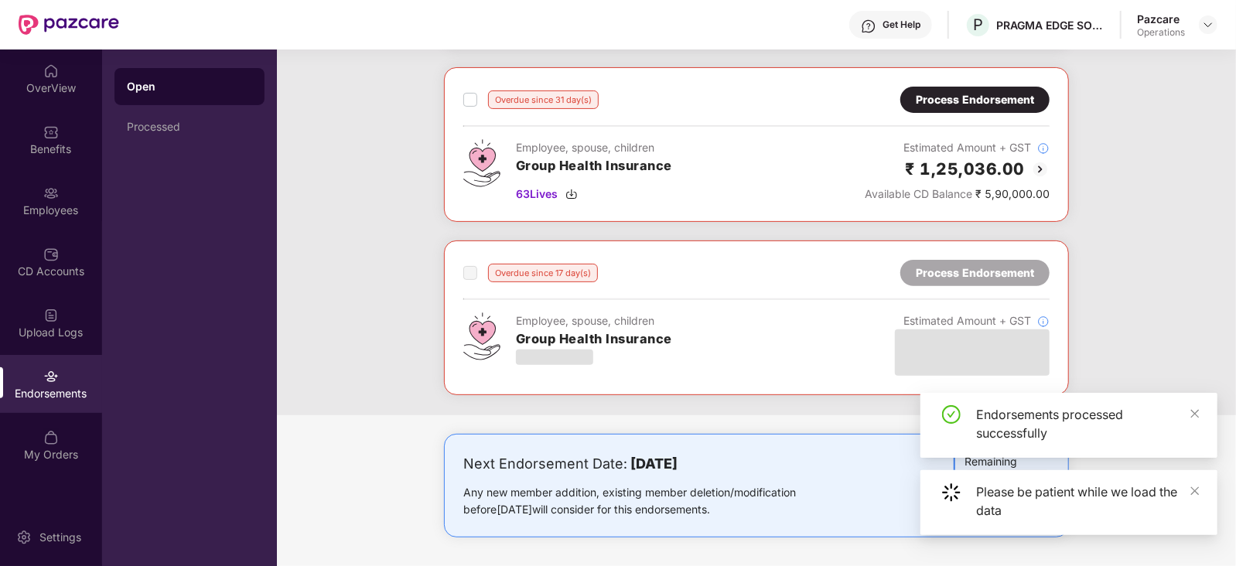
scroll to position [47, 0]
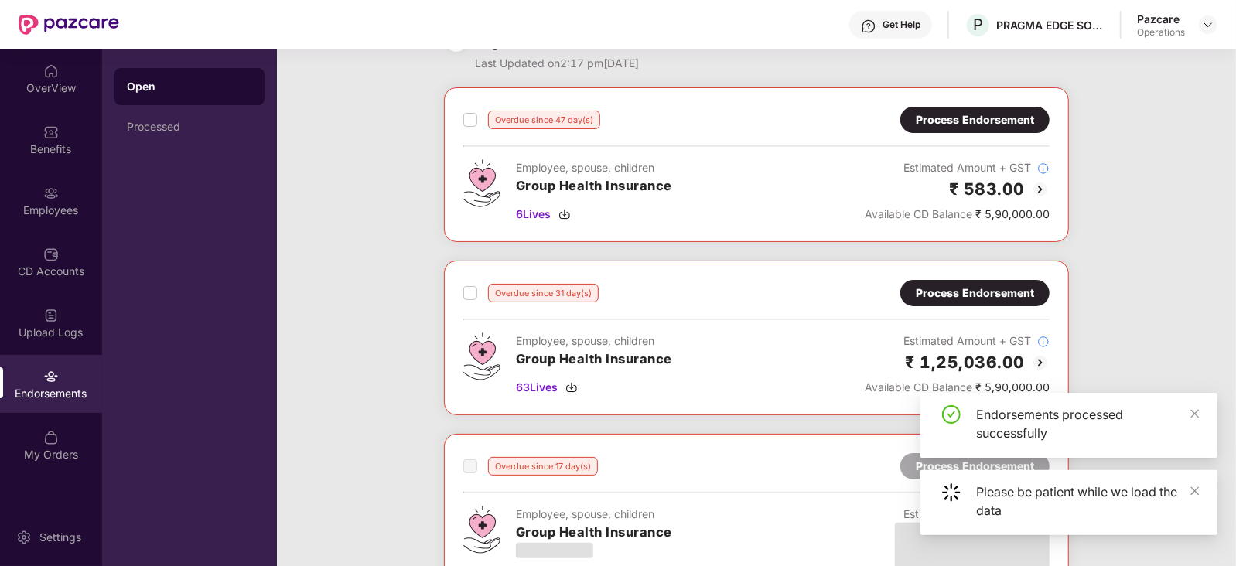
click at [991, 294] on div "Process Endorsement" at bounding box center [974, 293] width 118 height 17
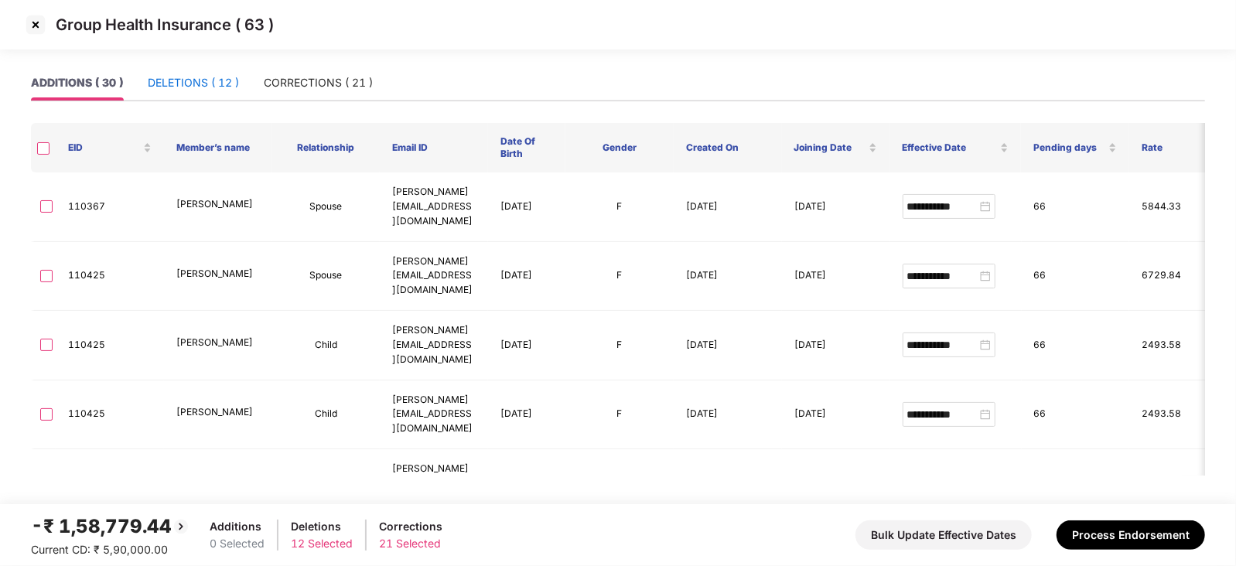
click at [184, 85] on div "DELETIONS ( 12 )" at bounding box center [193, 82] width 91 height 17
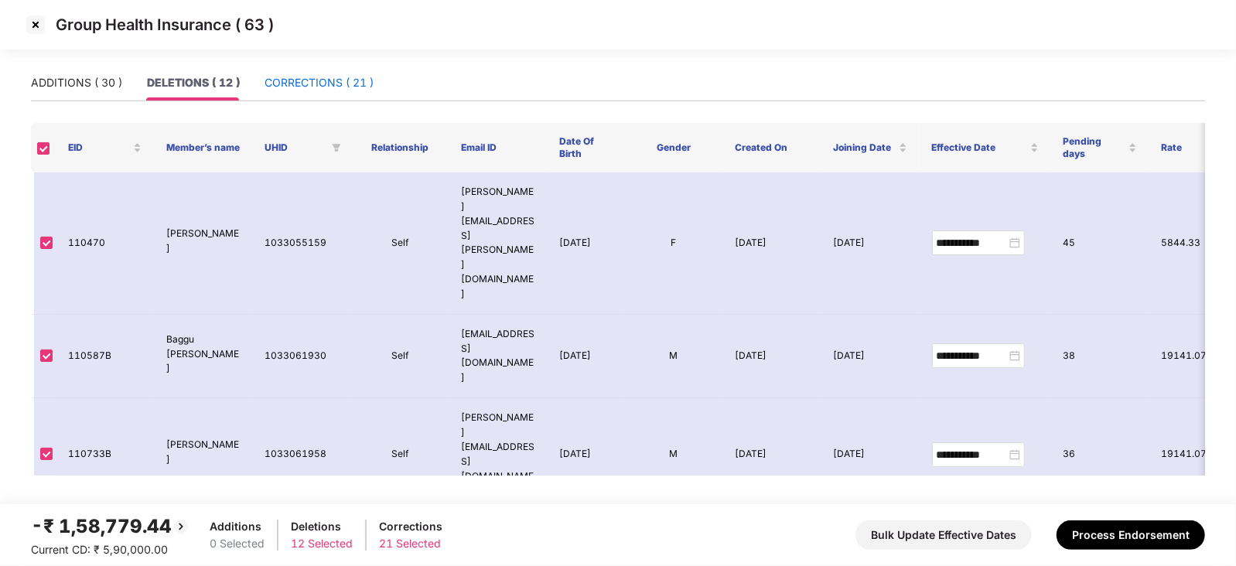
click at [336, 75] on div "CORRECTIONS ( 21 )" at bounding box center [318, 82] width 109 height 17
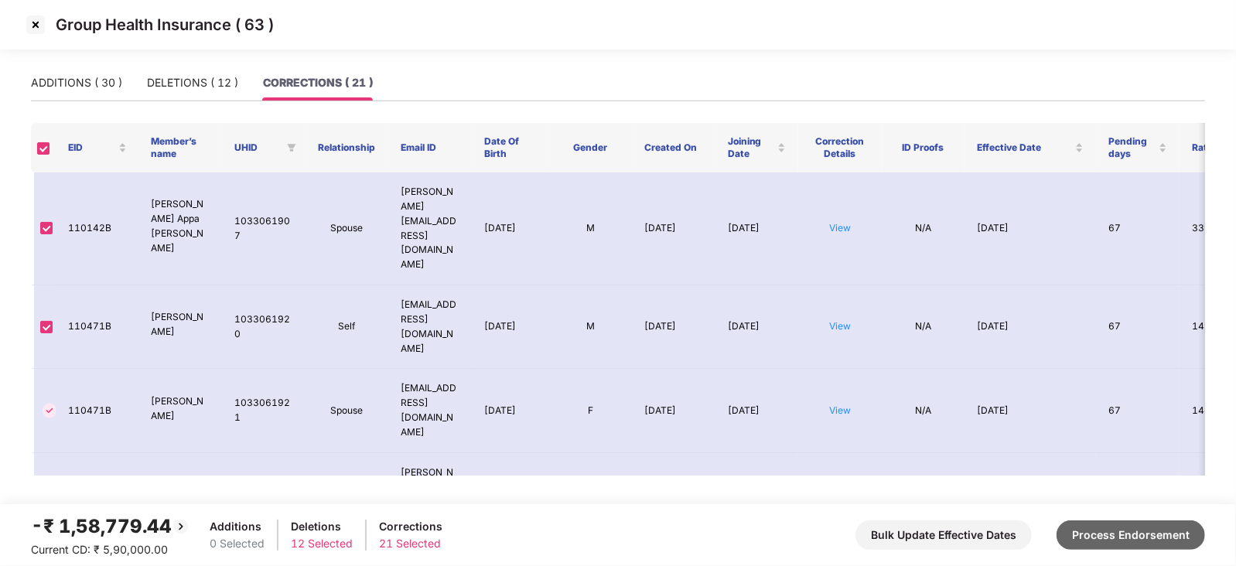
click at [1104, 531] on button "Process Endorsement" at bounding box center [1130, 534] width 148 height 29
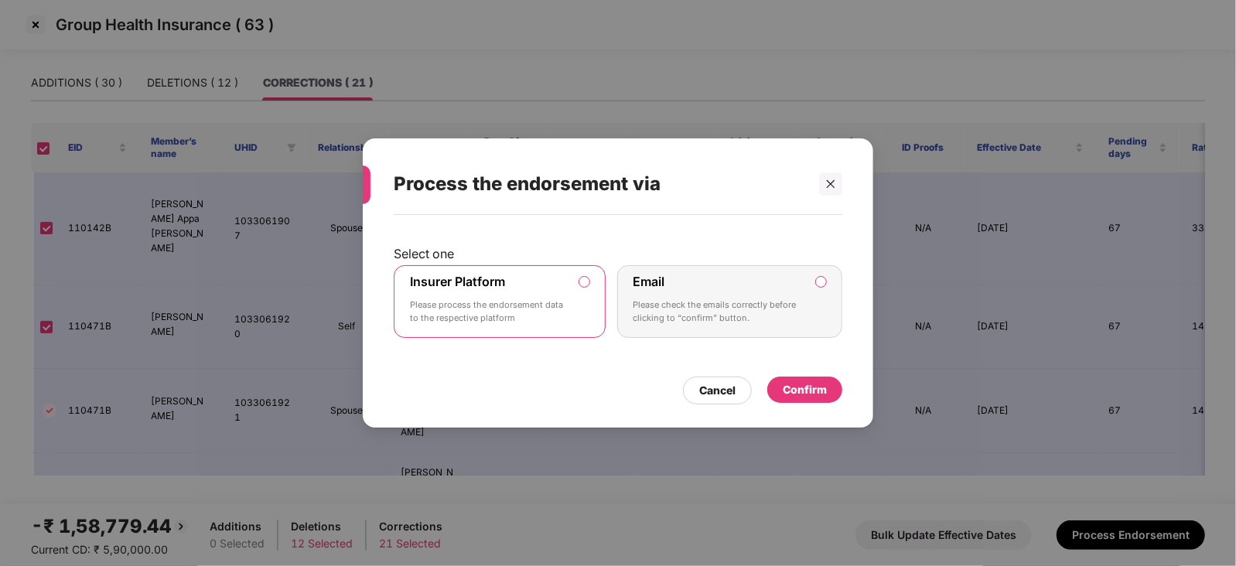
click at [789, 384] on div "Confirm" at bounding box center [804, 389] width 44 height 17
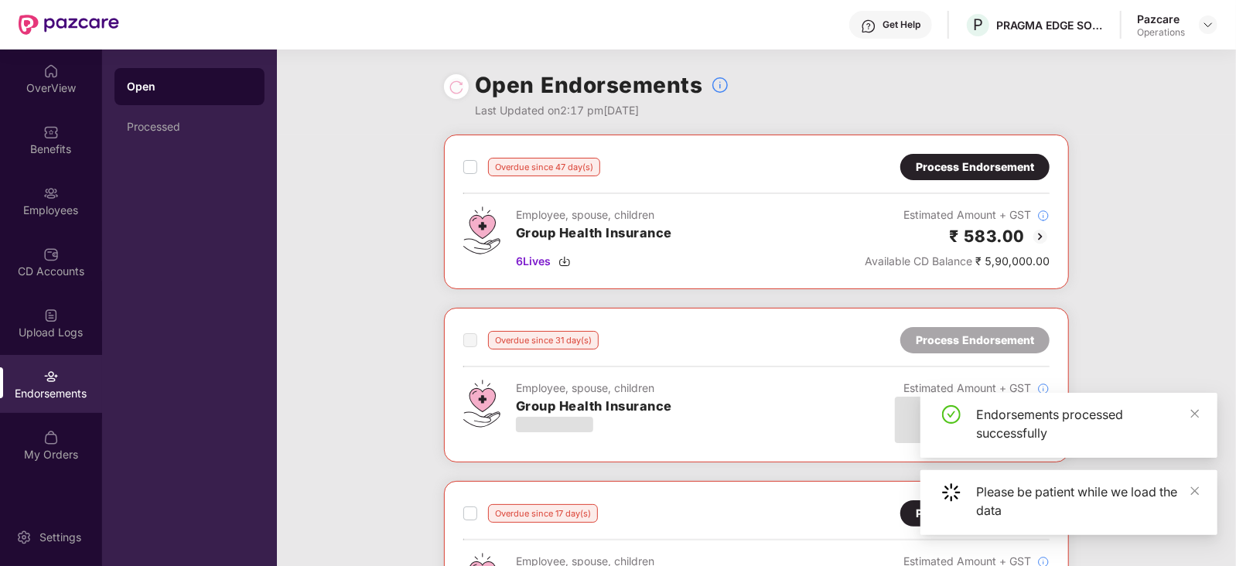
click at [976, 168] on div "Process Endorsement" at bounding box center [974, 167] width 118 height 17
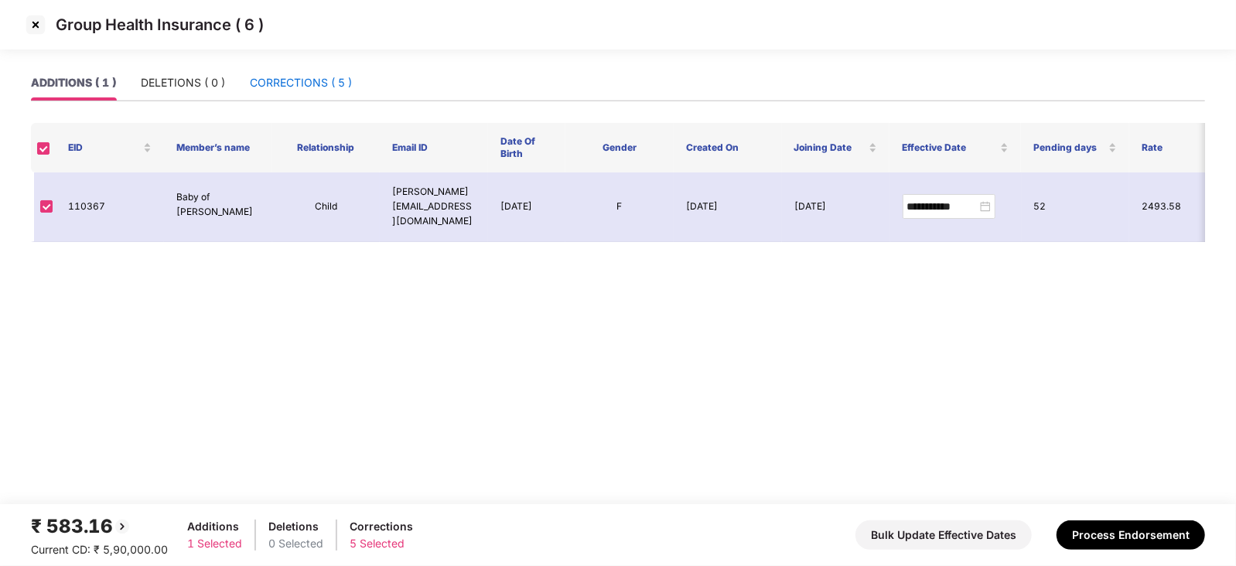
click at [284, 87] on div "CORRECTIONS ( 5 )" at bounding box center [301, 82] width 102 height 17
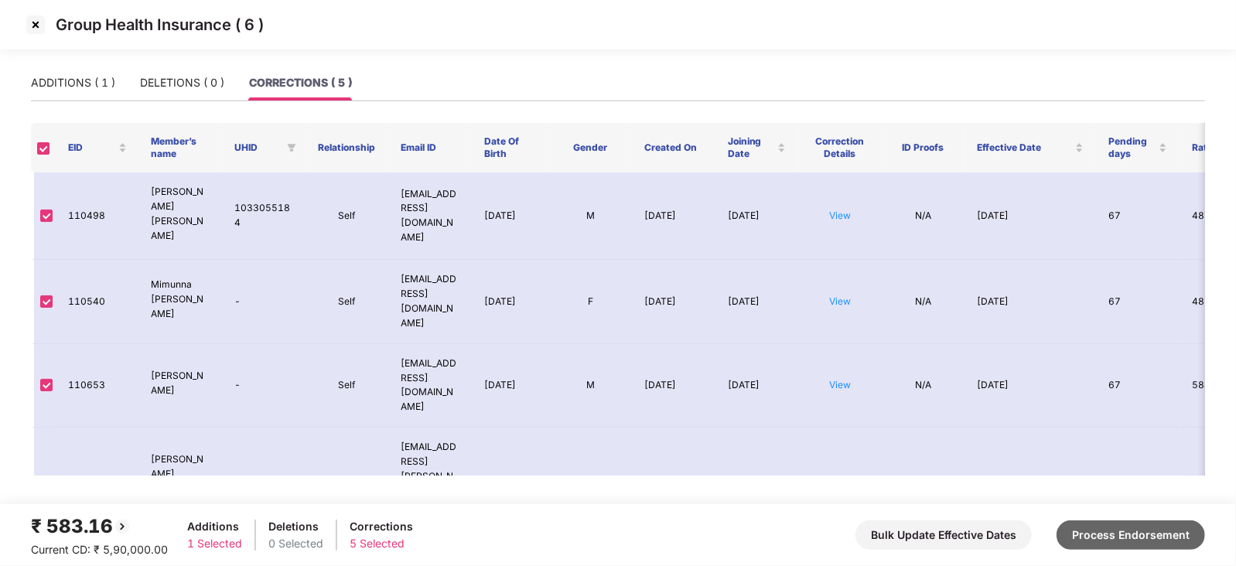
click at [1151, 546] on button "Process Endorsement" at bounding box center [1130, 534] width 148 height 29
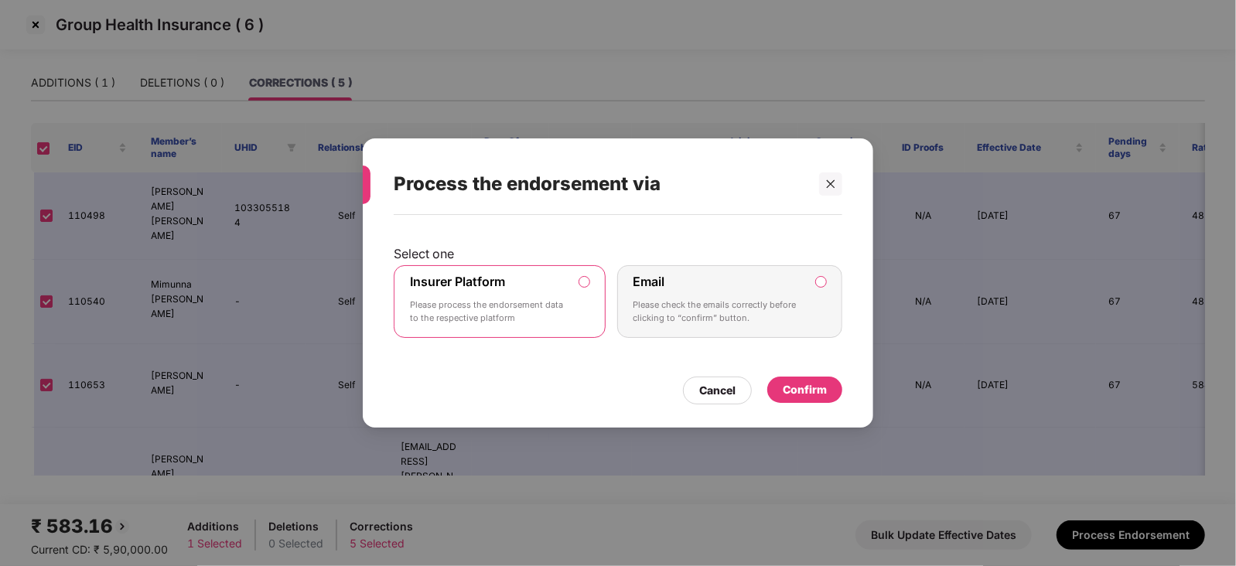
click at [796, 392] on div "Confirm" at bounding box center [804, 389] width 44 height 17
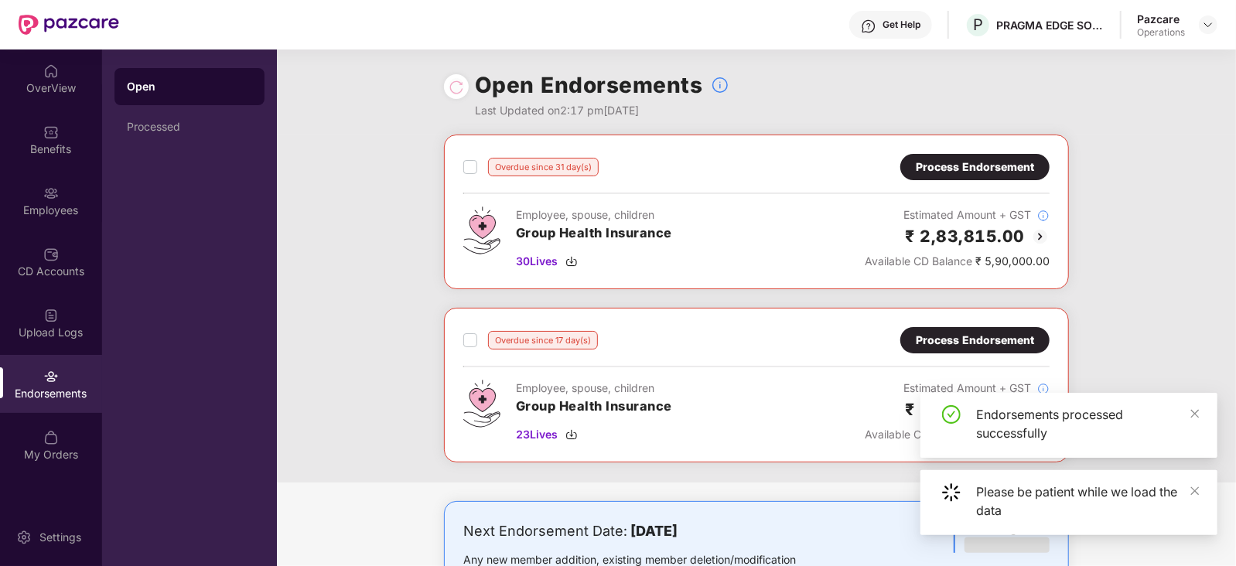
scroll to position [68, 0]
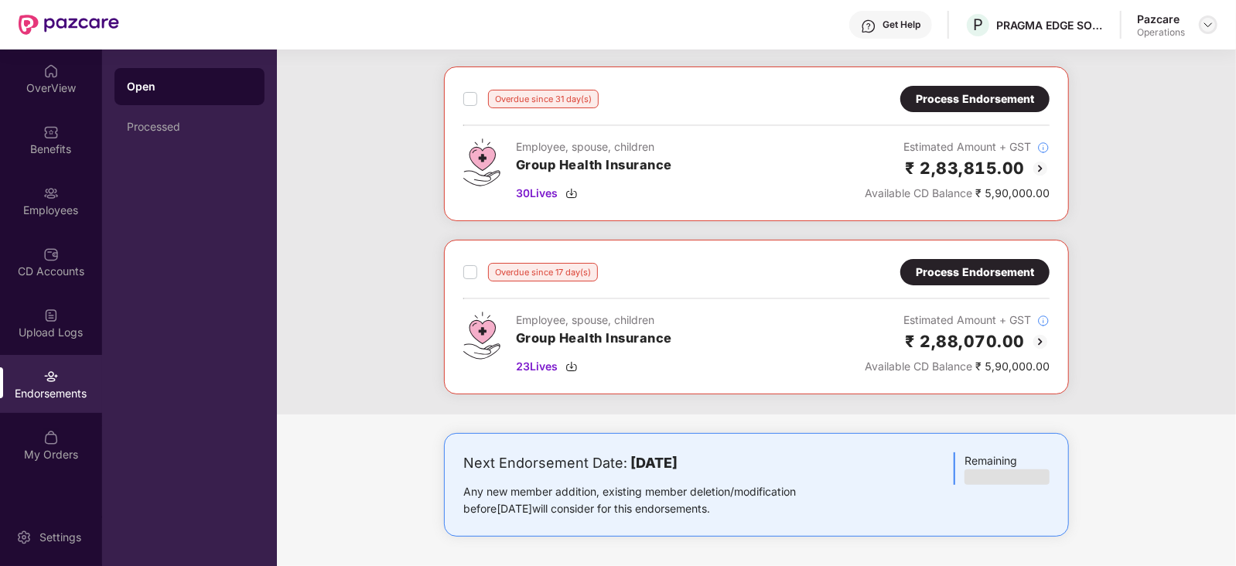
click at [1214, 24] on img at bounding box center [1208, 25] width 12 height 12
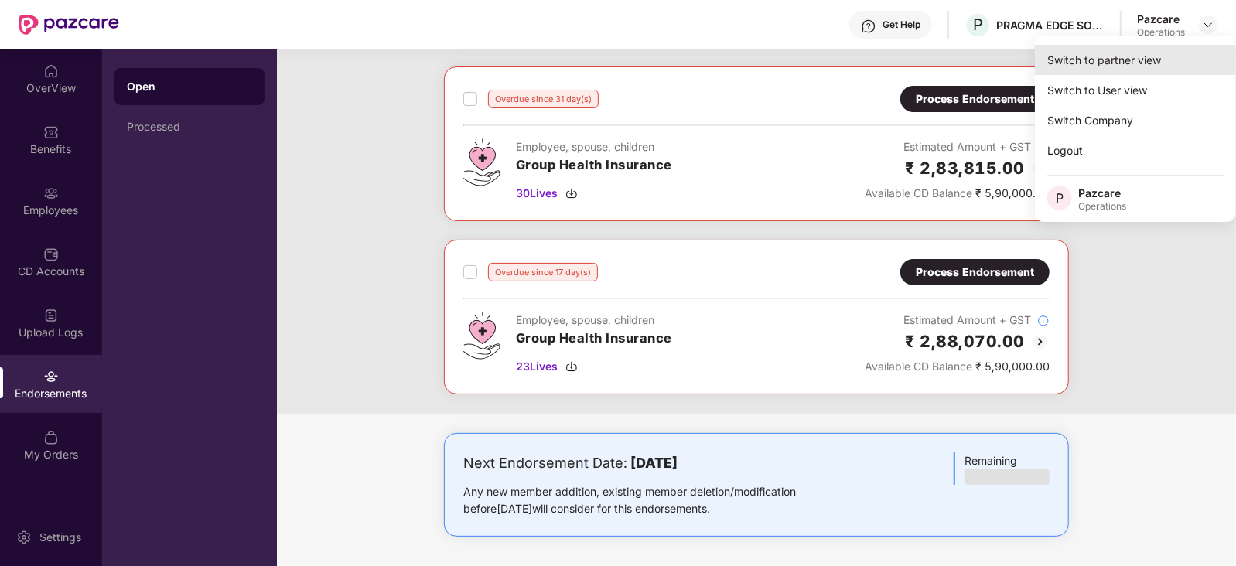
click at [1137, 60] on div "Switch to partner view" at bounding box center [1135, 60] width 201 height 30
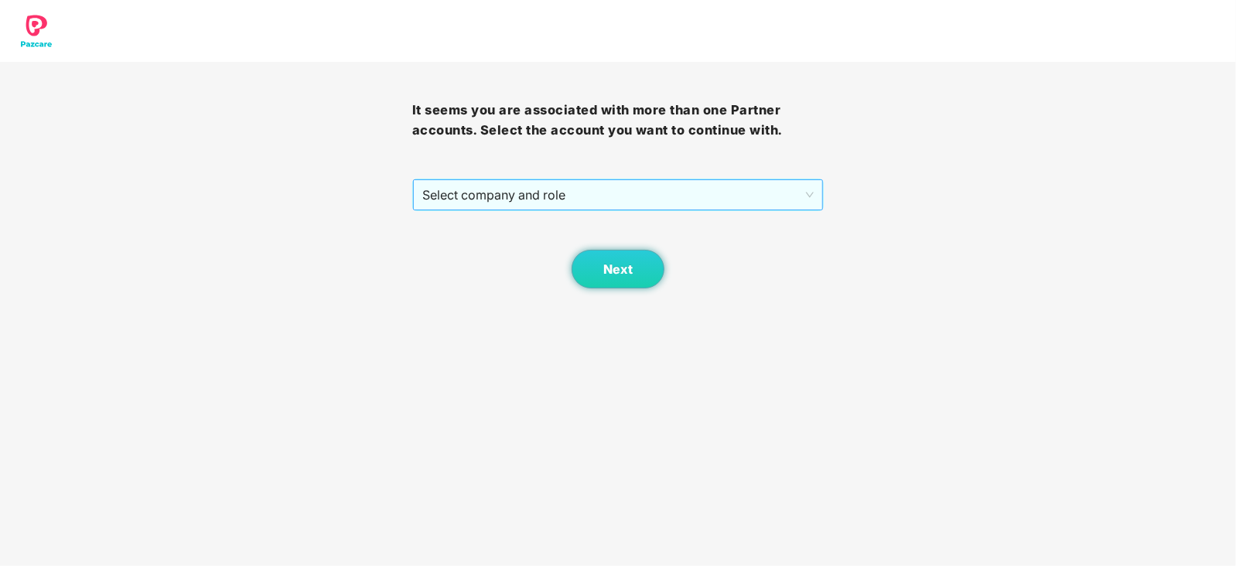
click at [499, 197] on span "Select company and role" at bounding box center [618, 194] width 392 height 29
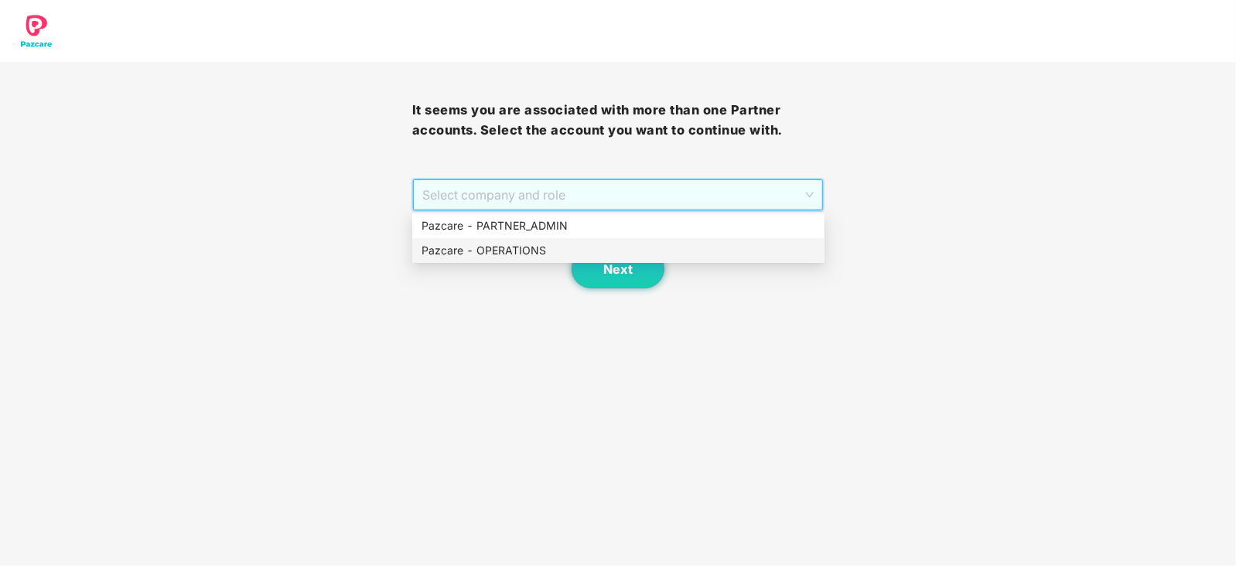
click at [483, 247] on div "Pazcare - OPERATIONS" at bounding box center [618, 250] width 394 height 17
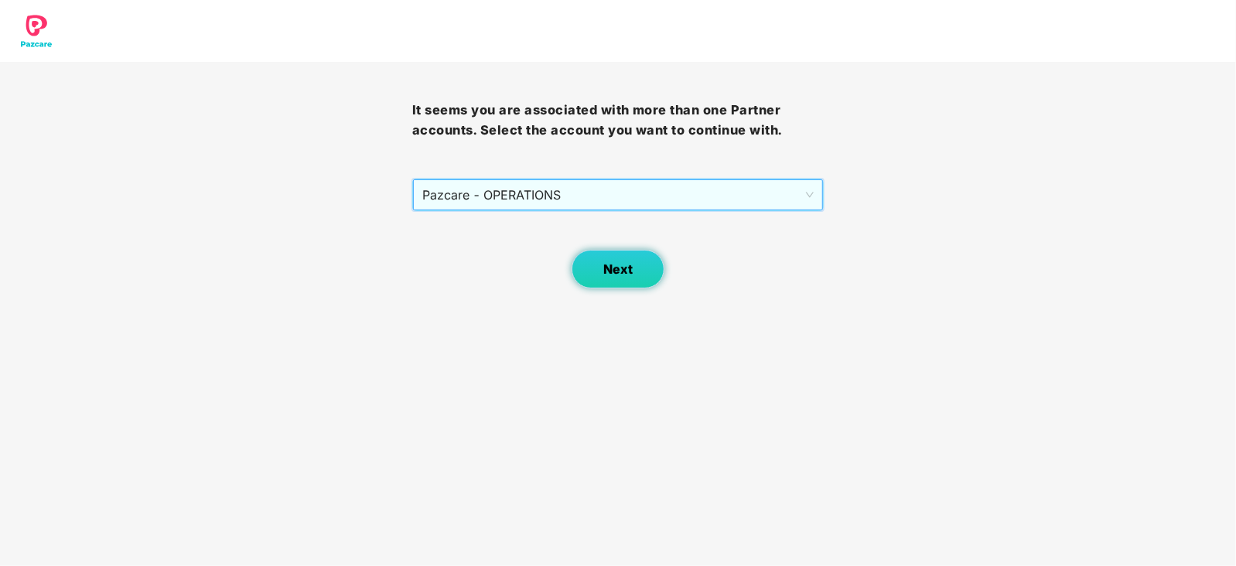
click at [607, 281] on button "Next" at bounding box center [617, 269] width 93 height 39
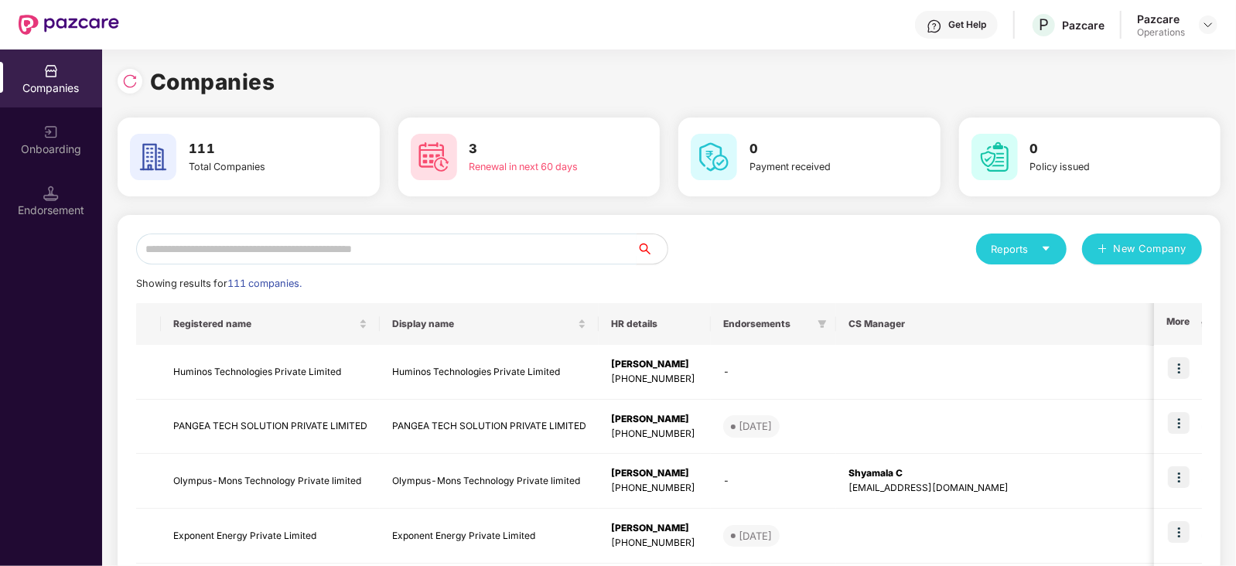
click at [329, 261] on input "text" at bounding box center [386, 249] width 500 height 31
paste input "**********"
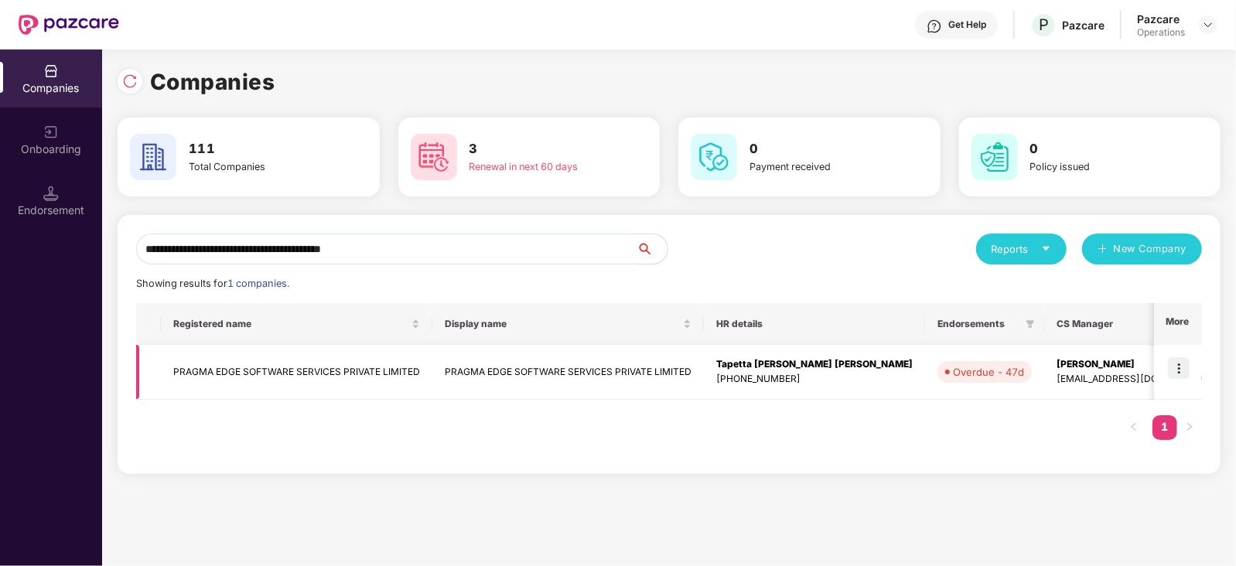
type input "**********"
click at [254, 361] on td "PRAGMA EDGE SOFTWARE SERVICES PRIVATE LIMITED" at bounding box center [296, 372] width 271 height 55
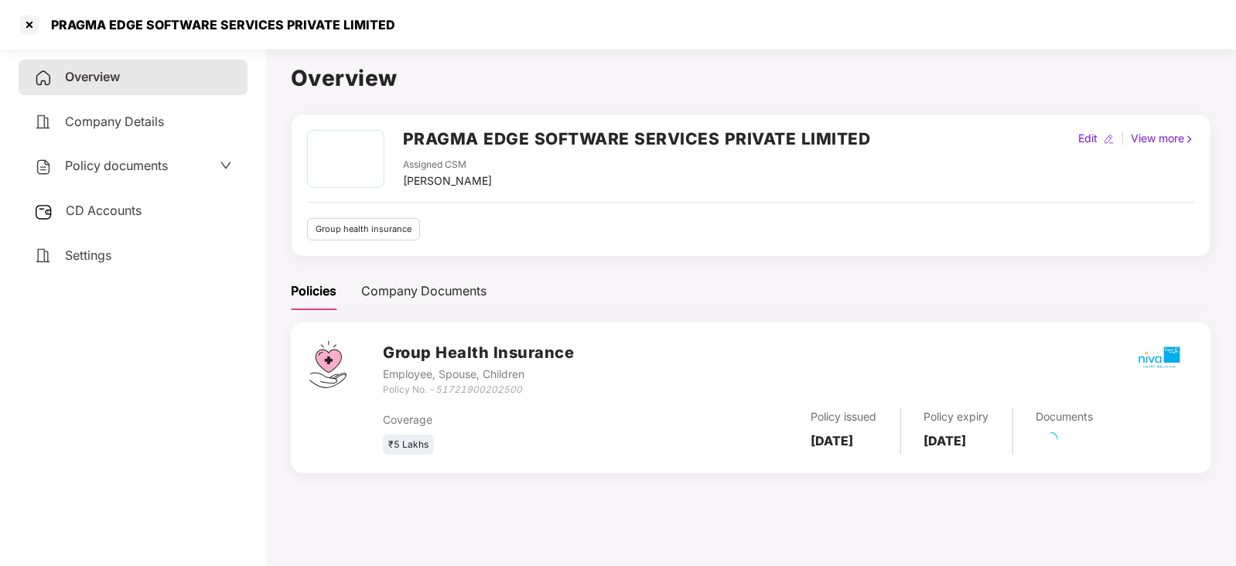
click at [121, 213] on span "CD Accounts" at bounding box center [104, 210] width 76 height 15
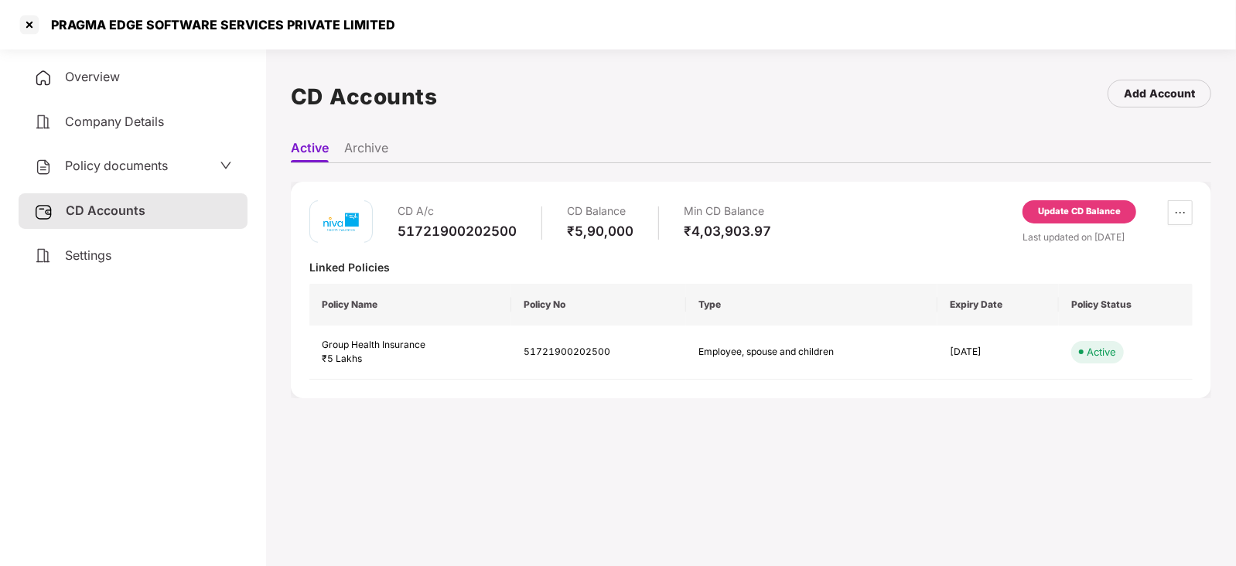
click at [1117, 202] on div "Update CD Balance" at bounding box center [1079, 211] width 114 height 23
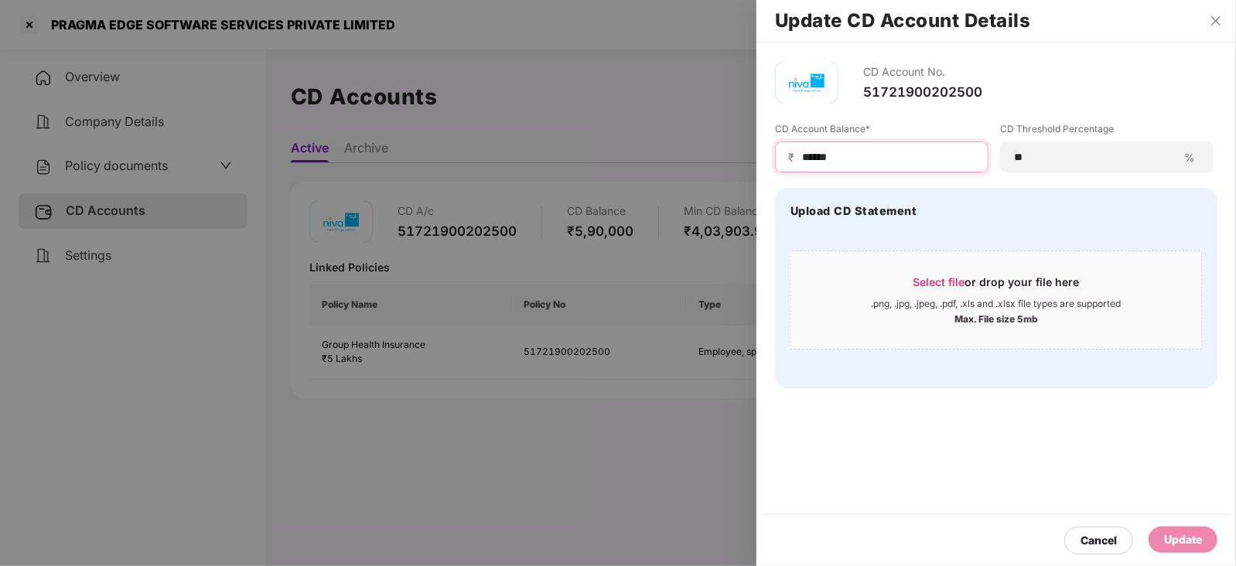
drag, startPoint x: 851, startPoint y: 152, endPoint x: 727, endPoint y: 148, distance: 124.5
click at [727, 148] on div "Update CD Account Details CD Account No. 51721900202500 CD Account Balance* ₹ *…" at bounding box center [618, 283] width 1236 height 566
paste input "*"
type input "*******"
click at [1195, 534] on div "Update" at bounding box center [1183, 539] width 38 height 17
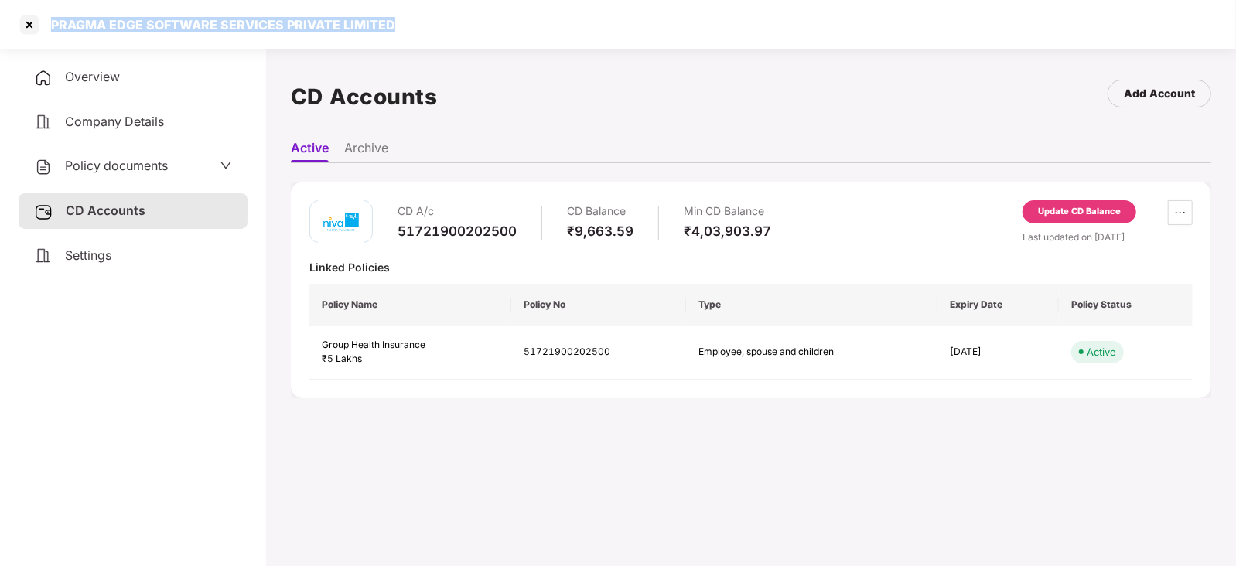
drag, startPoint x: 47, startPoint y: 30, endPoint x: 406, endPoint y: 39, distance: 358.9
click at [406, 39] on div "PRAGMA EDGE SOFTWARE SERVICES PRIVATE LIMITED" at bounding box center [618, 24] width 1236 height 49
copy div "PRAGMA EDGE SOFTWARE SERVICES PRIVATE LIMITED"
click at [32, 17] on div at bounding box center [29, 24] width 25 height 25
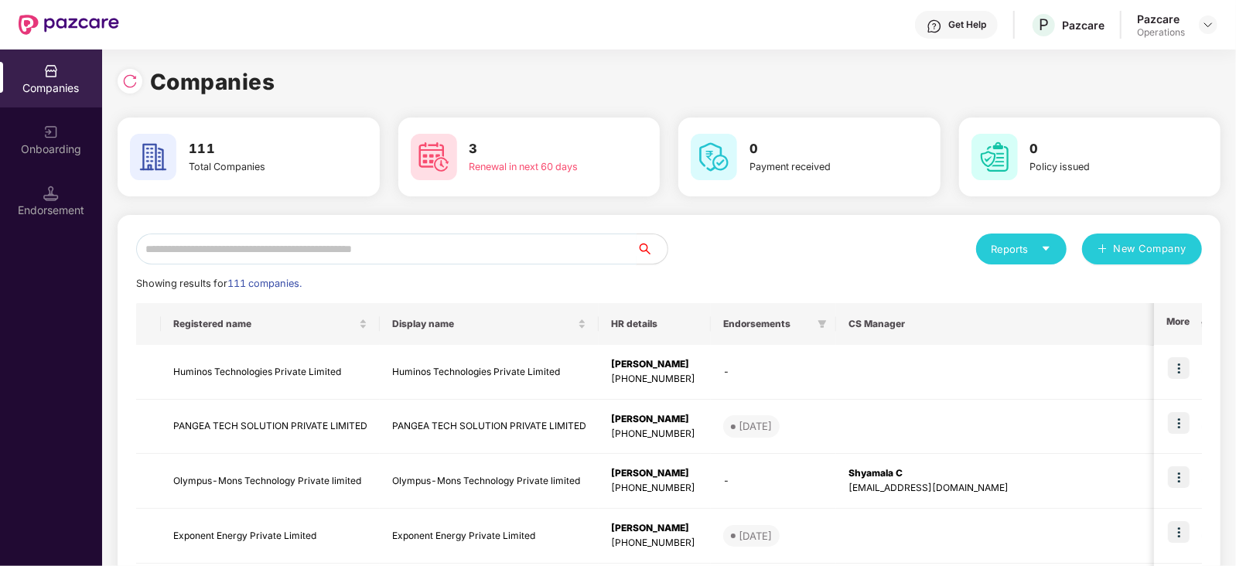
click at [392, 249] on input "text" at bounding box center [386, 249] width 500 height 31
paste input "**********"
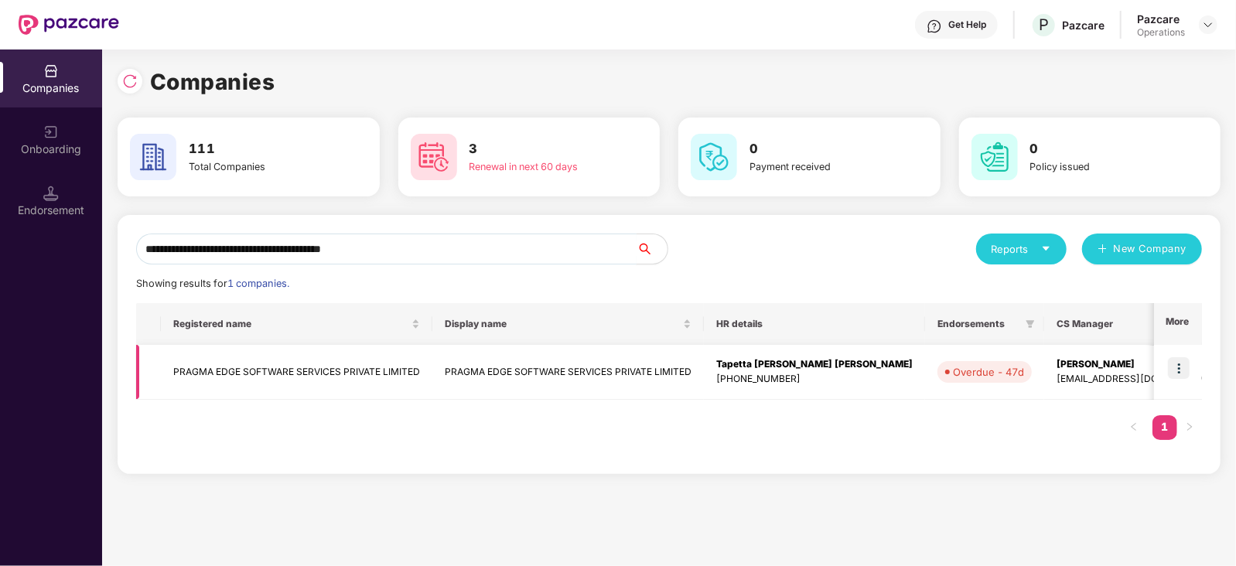
type input "**********"
click at [1181, 369] on img at bounding box center [1179, 368] width 22 height 22
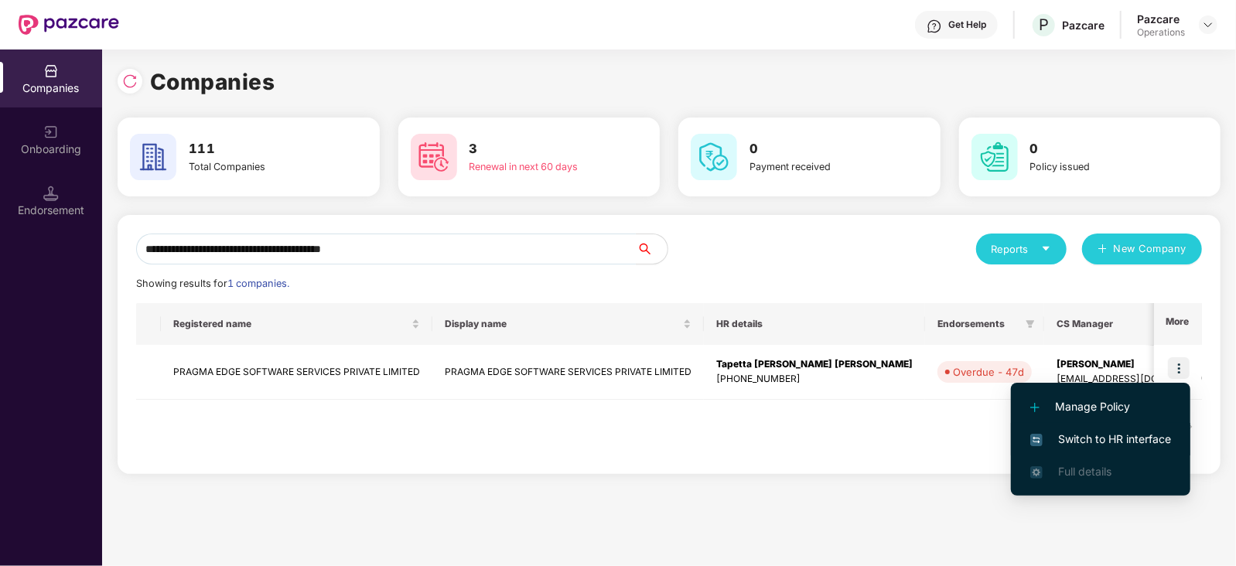
click at [1168, 445] on span "Switch to HR interface" at bounding box center [1100, 439] width 141 height 17
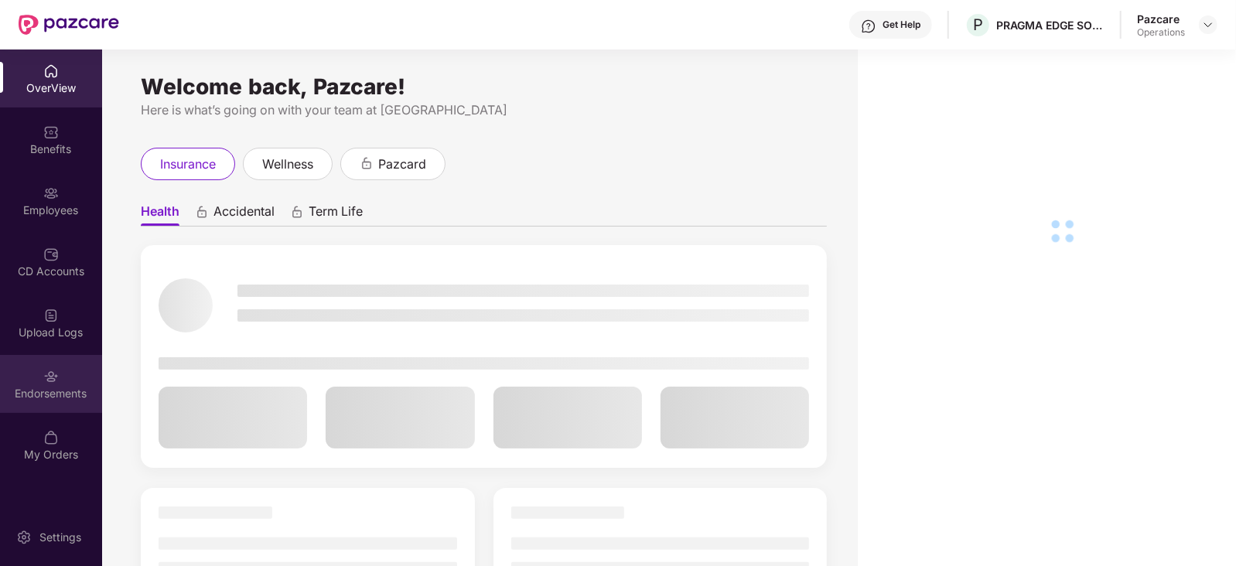
click at [46, 374] on img at bounding box center [50, 376] width 15 height 15
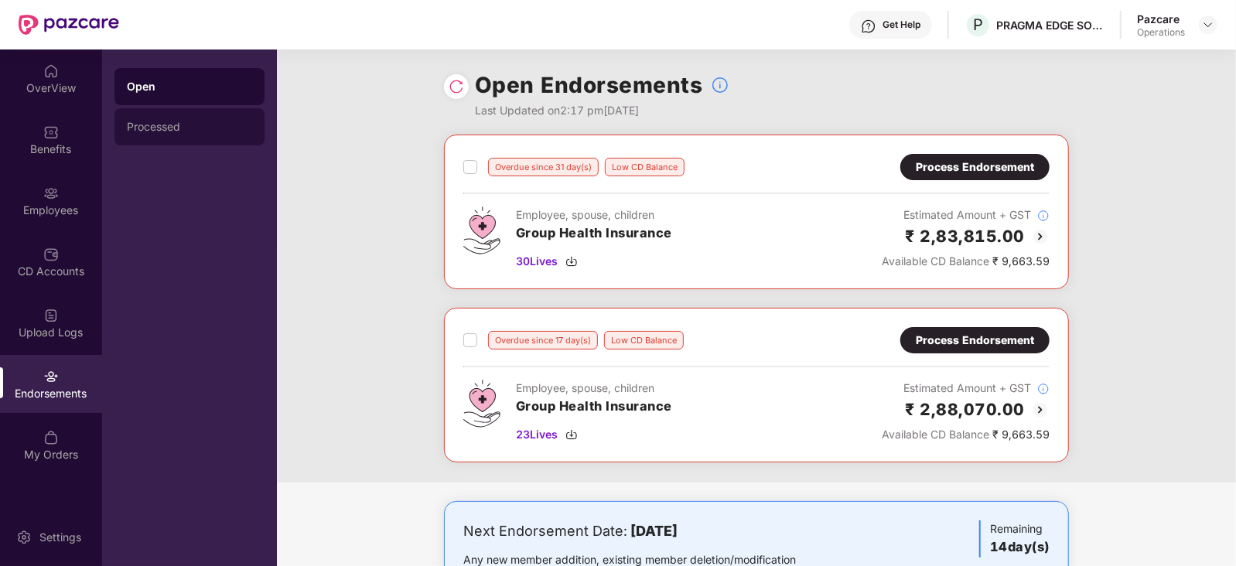
click at [166, 131] on div "Processed" at bounding box center [189, 127] width 125 height 12
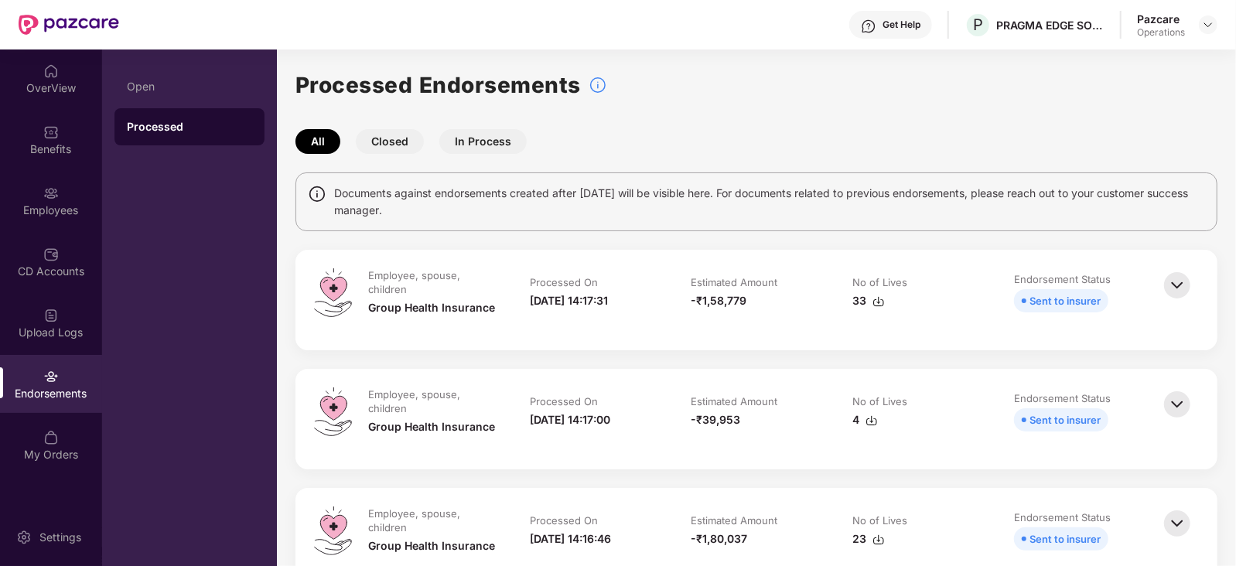
click at [872, 305] on img at bounding box center [878, 301] width 12 height 12
click at [875, 304] on img at bounding box center [878, 301] width 12 height 12
click at [871, 424] on img at bounding box center [871, 420] width 12 height 12
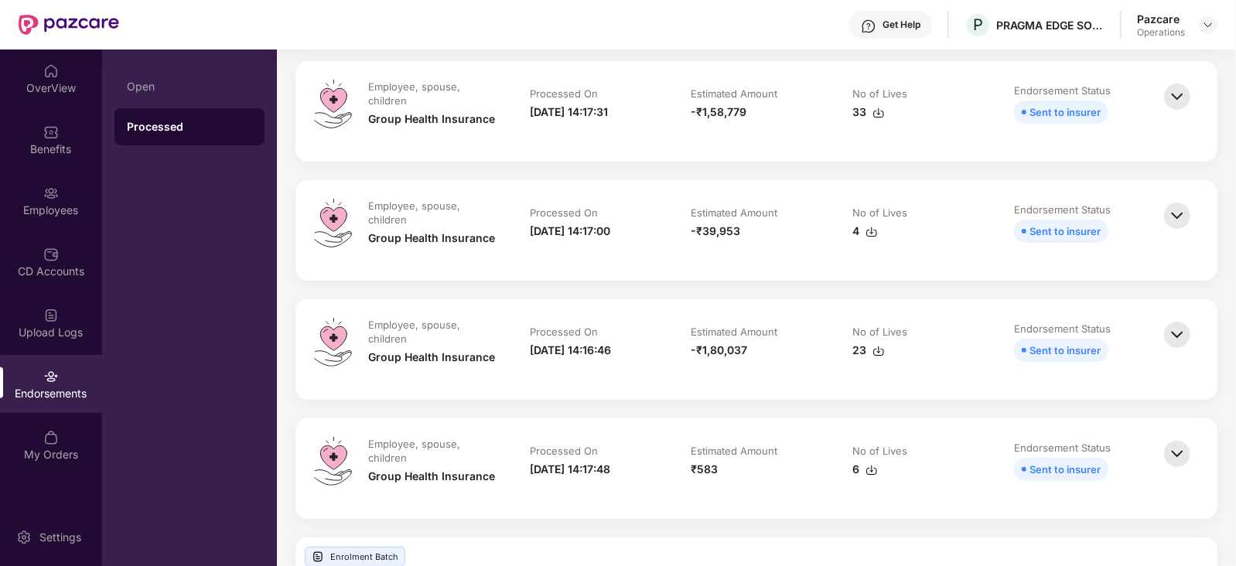
scroll to position [193, 0]
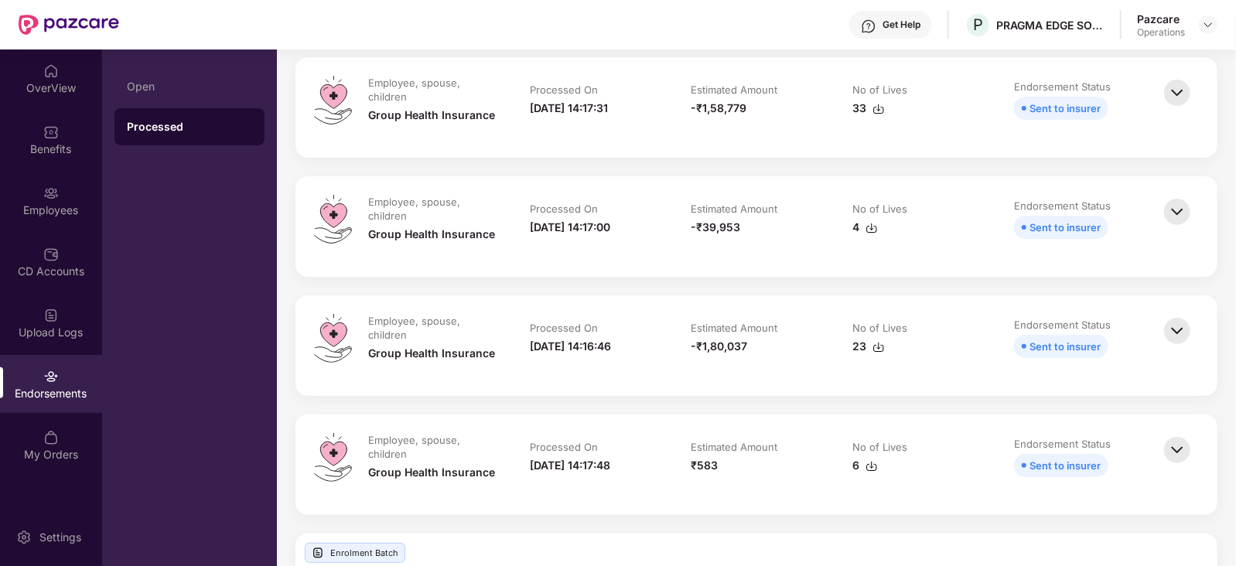
click at [877, 346] on img at bounding box center [878, 347] width 12 height 12
click at [873, 471] on div "6" at bounding box center [865, 465] width 26 height 17
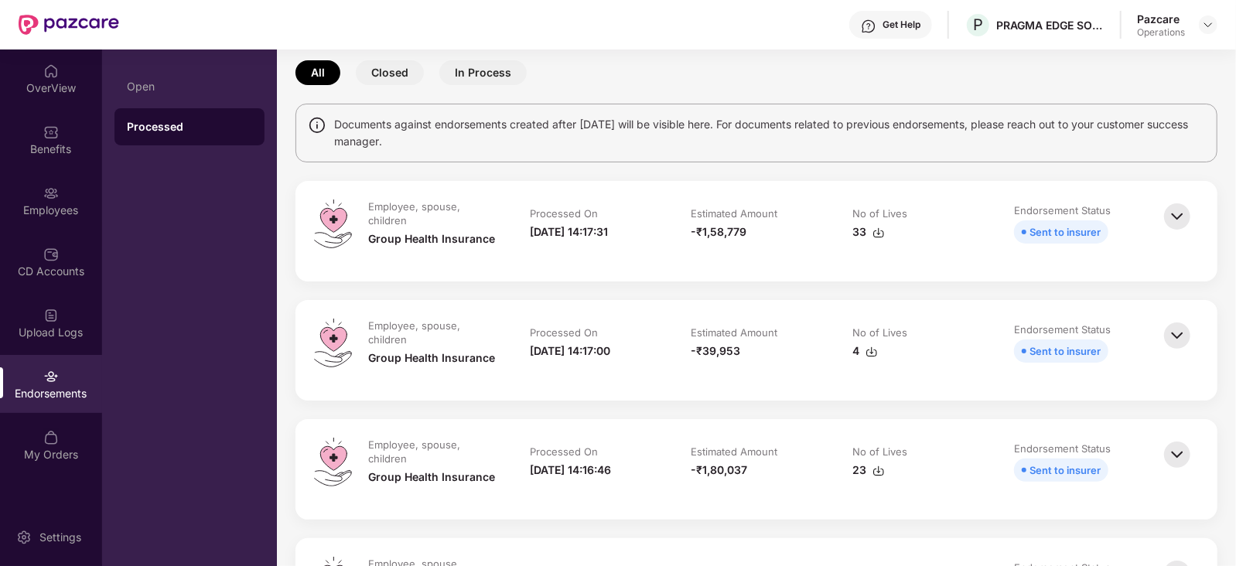
scroll to position [96, 0]
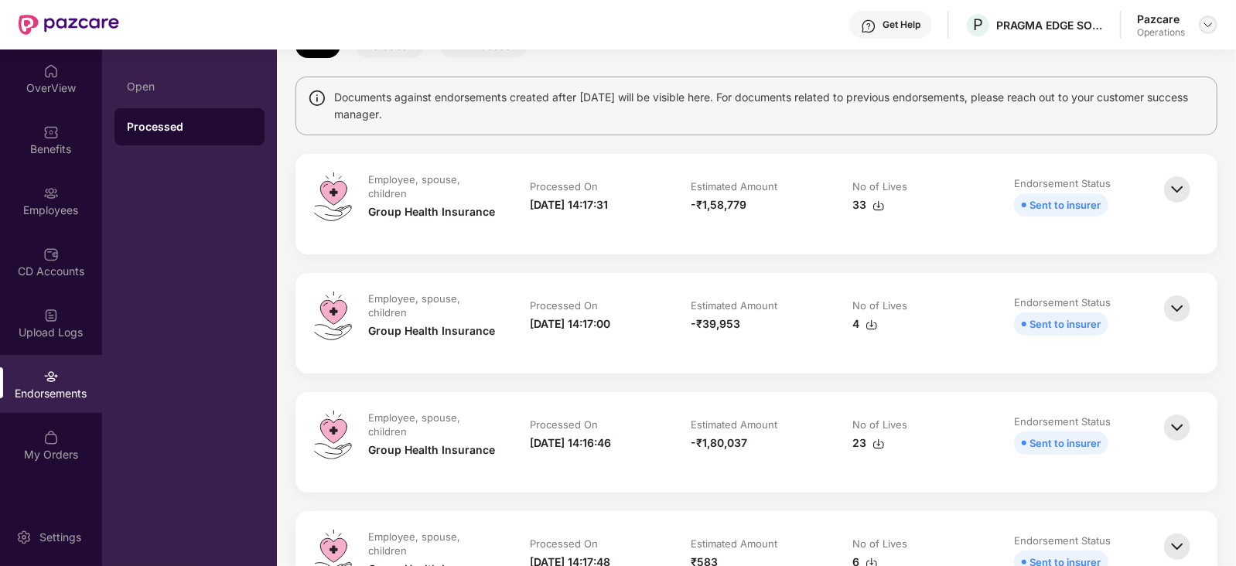
click at [1212, 27] on img at bounding box center [1208, 25] width 12 height 12
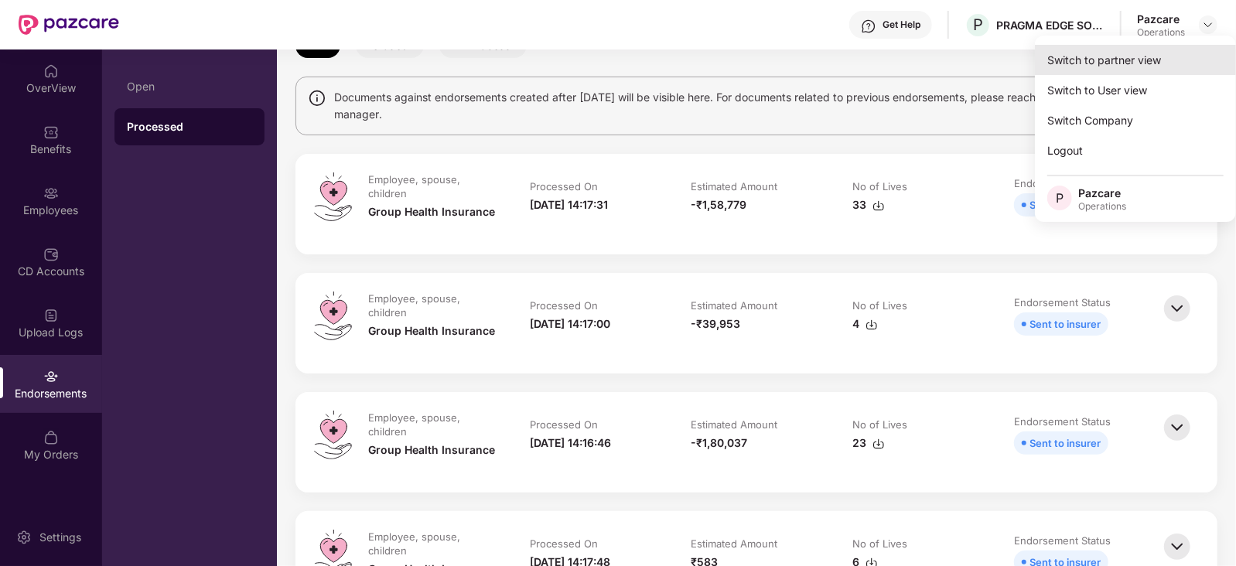
click at [1131, 52] on div "Switch to partner view" at bounding box center [1135, 60] width 201 height 30
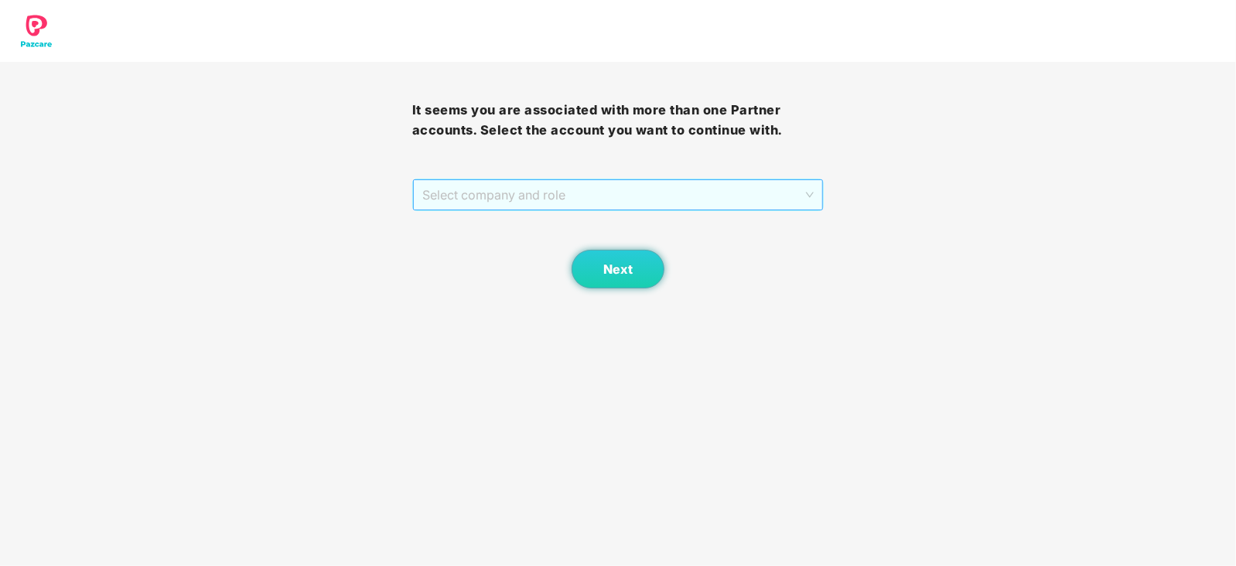
click at [541, 197] on span "Select company and role" at bounding box center [618, 194] width 392 height 29
click at [527, 227] on div "Pazcare - PARTNER_ADMIN" at bounding box center [618, 225] width 394 height 17
click at [583, 264] on button "Next" at bounding box center [617, 269] width 93 height 39
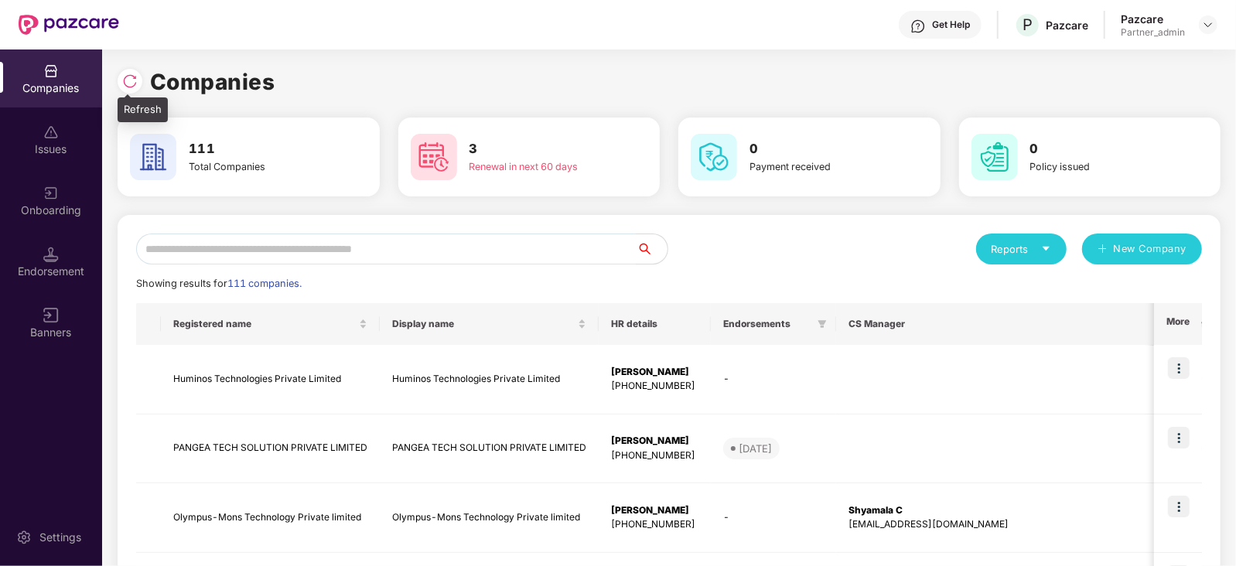
click at [140, 87] on div at bounding box center [134, 79] width 32 height 29
click at [127, 79] on img at bounding box center [129, 80] width 15 height 15
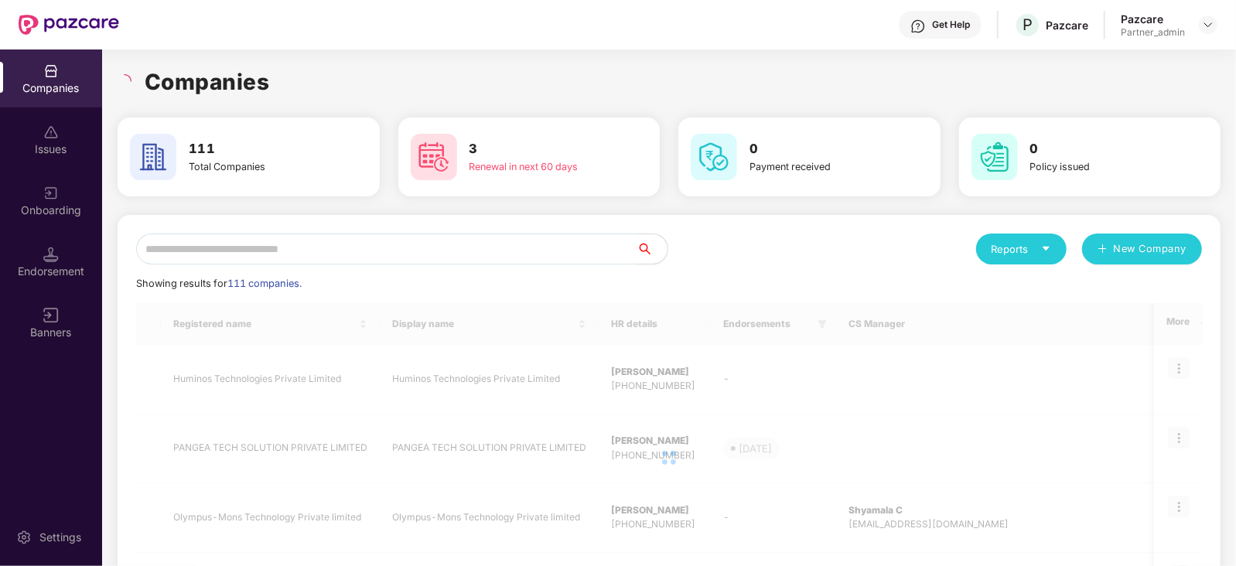
click at [404, 256] on input "text" at bounding box center [386, 249] width 500 height 31
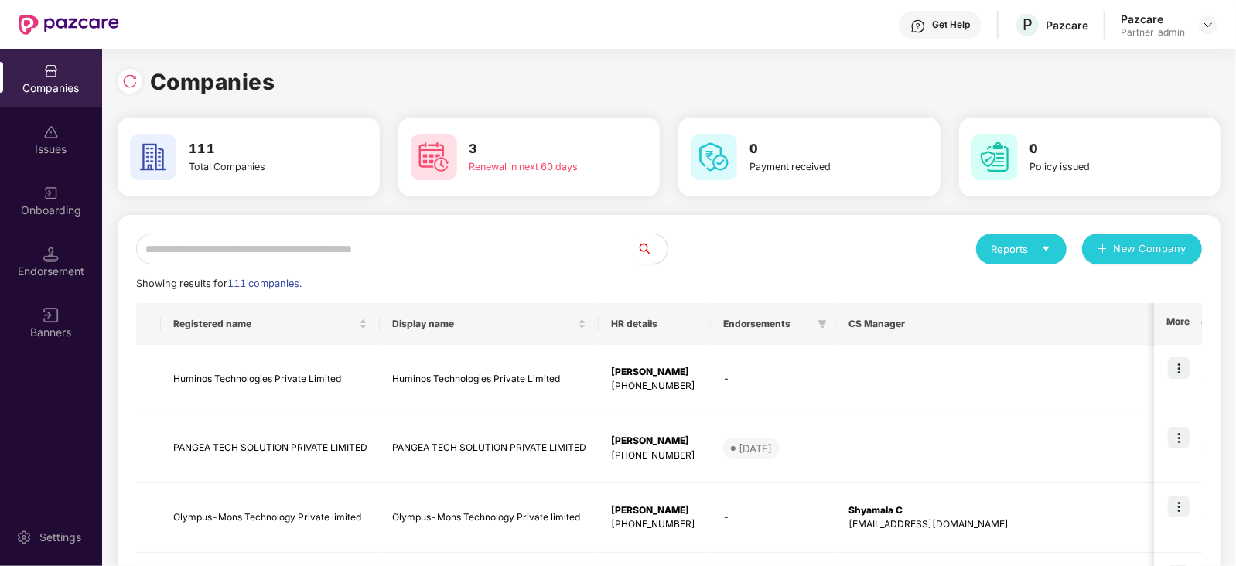
click at [367, 254] on input "text" at bounding box center [386, 249] width 500 height 31
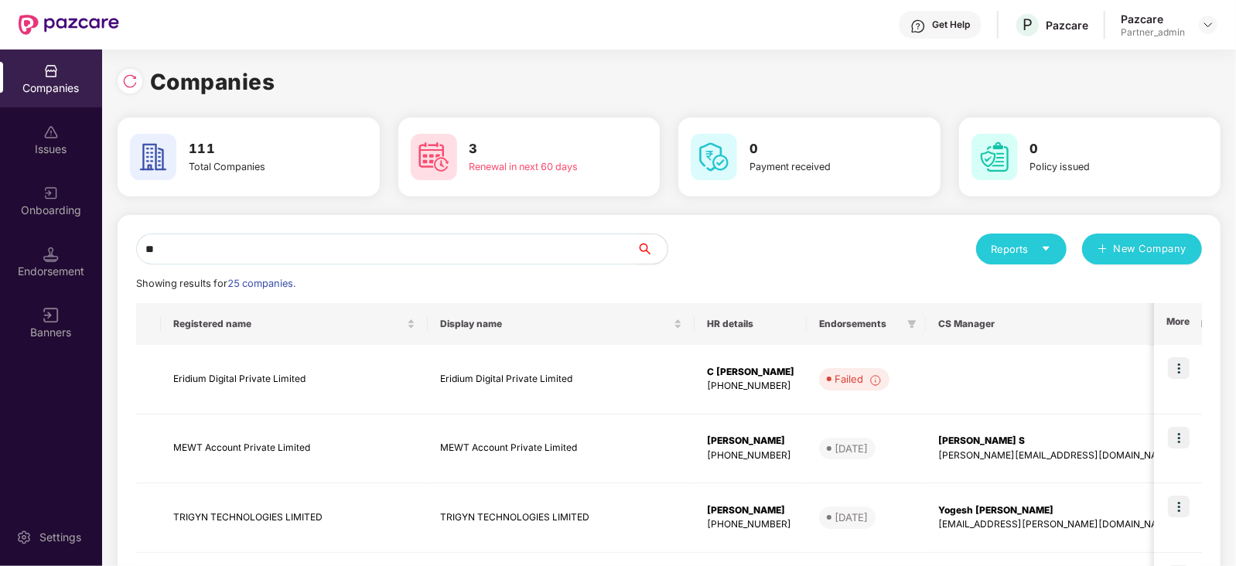
type input "*"
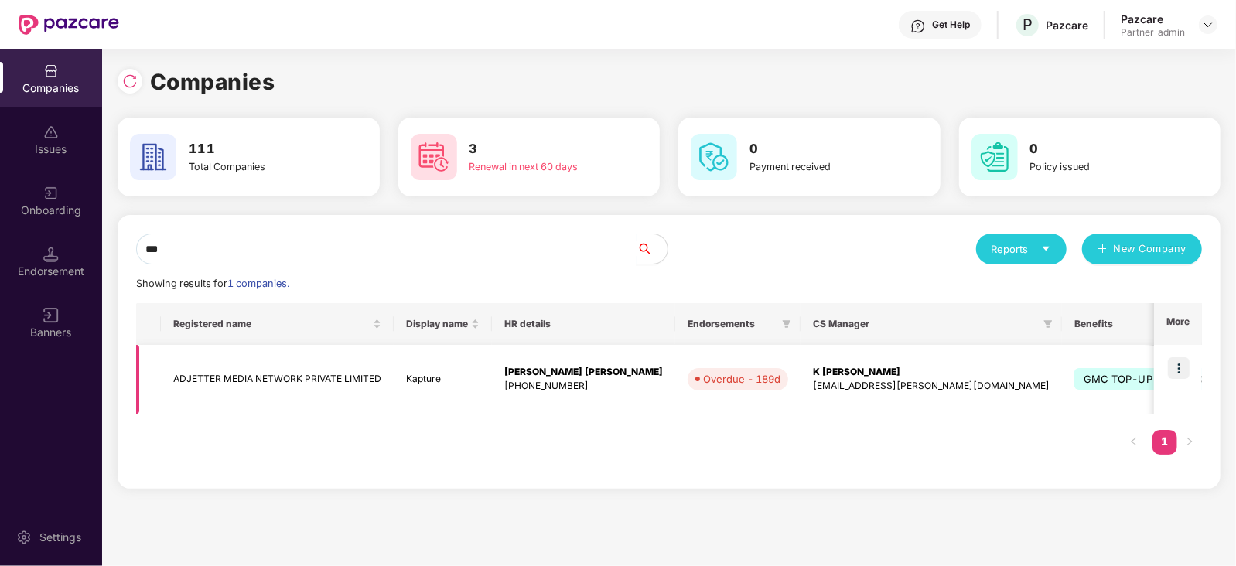
type input "***"
click at [1181, 374] on img at bounding box center [1179, 368] width 22 height 22
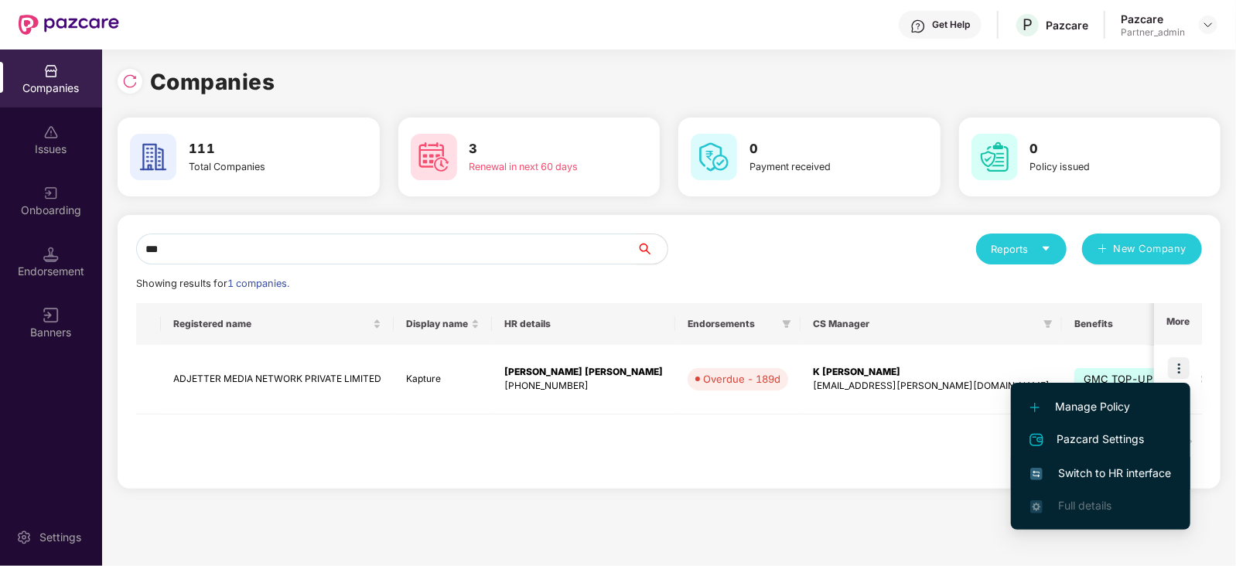
click at [1127, 478] on span "Switch to HR interface" at bounding box center [1100, 473] width 141 height 17
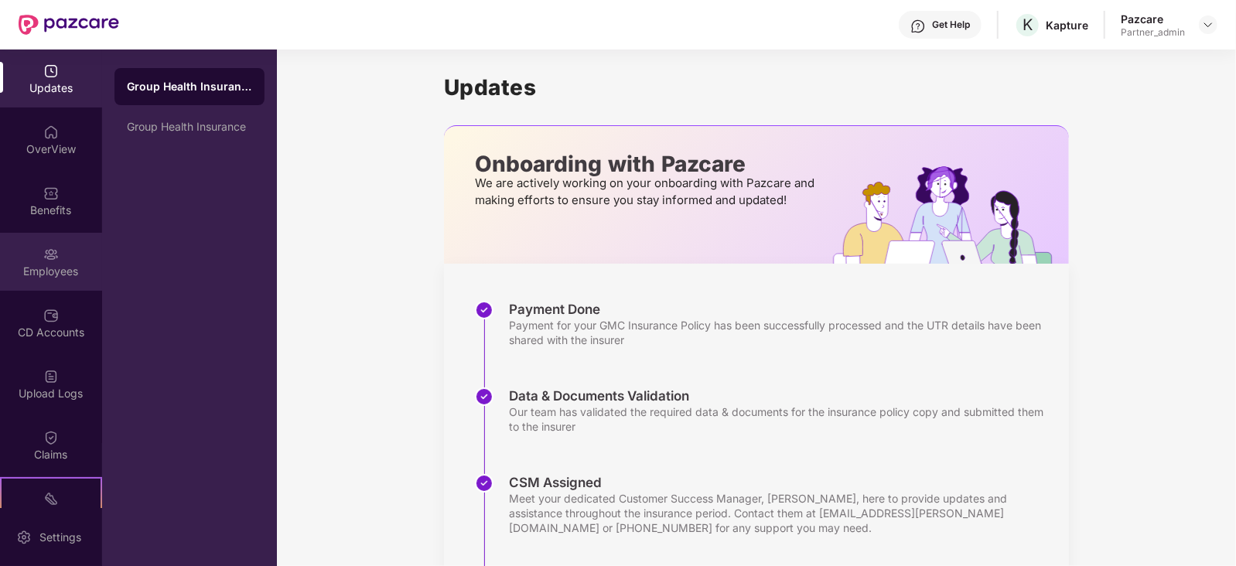
click at [54, 257] on img at bounding box center [50, 254] width 15 height 15
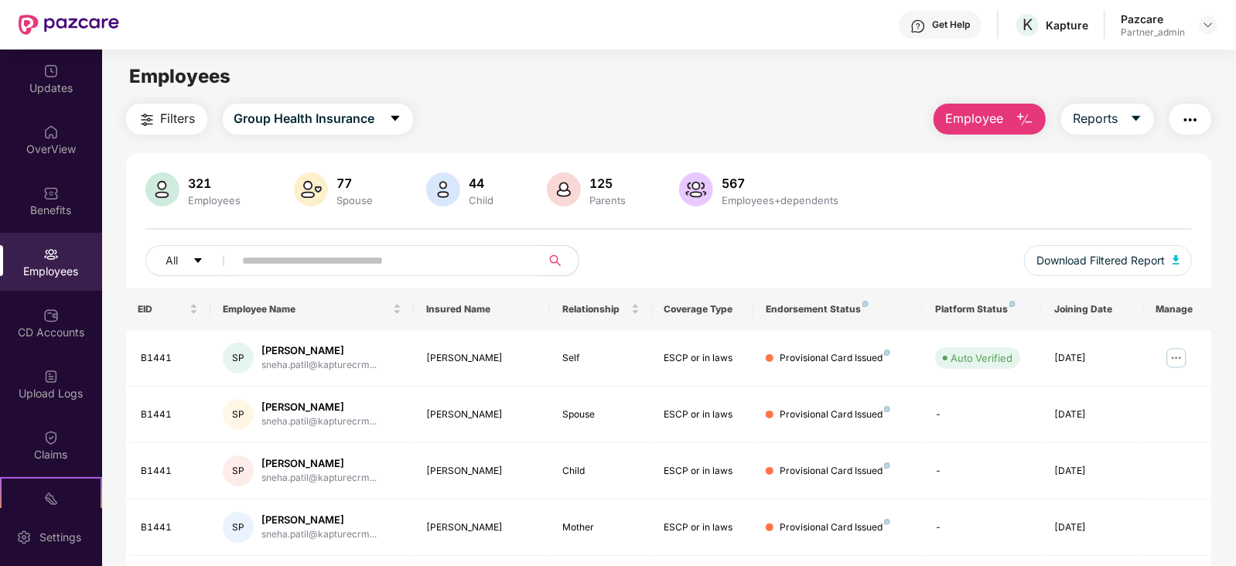
click at [1191, 114] on img "button" at bounding box center [1190, 120] width 19 height 19
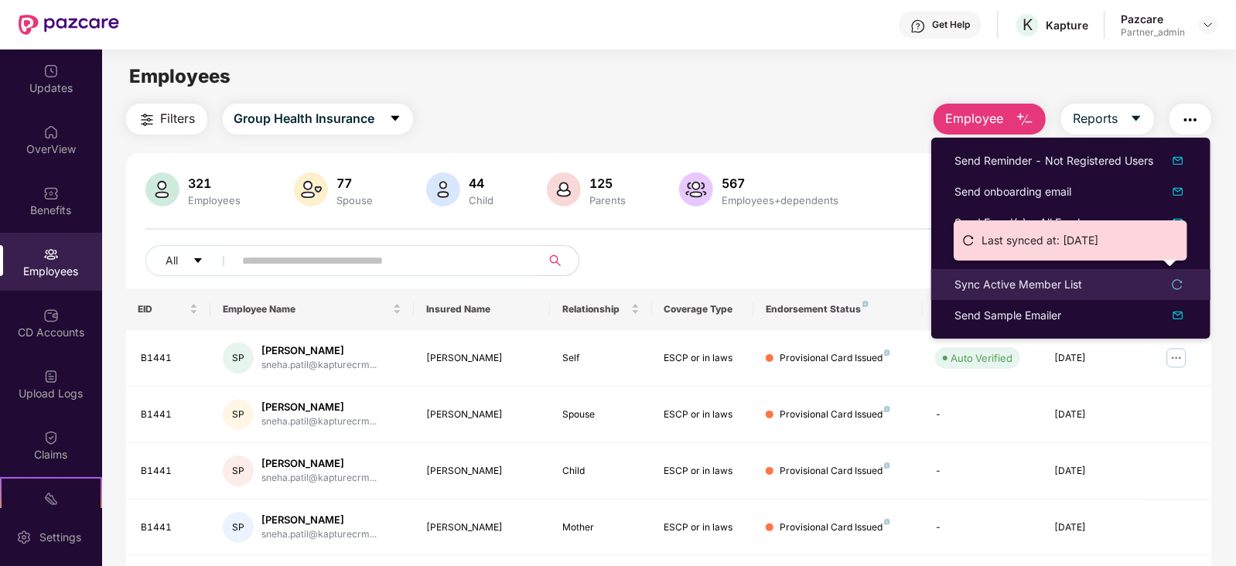
click at [995, 292] on div "Sync Active Member List" at bounding box center [1018, 284] width 128 height 17
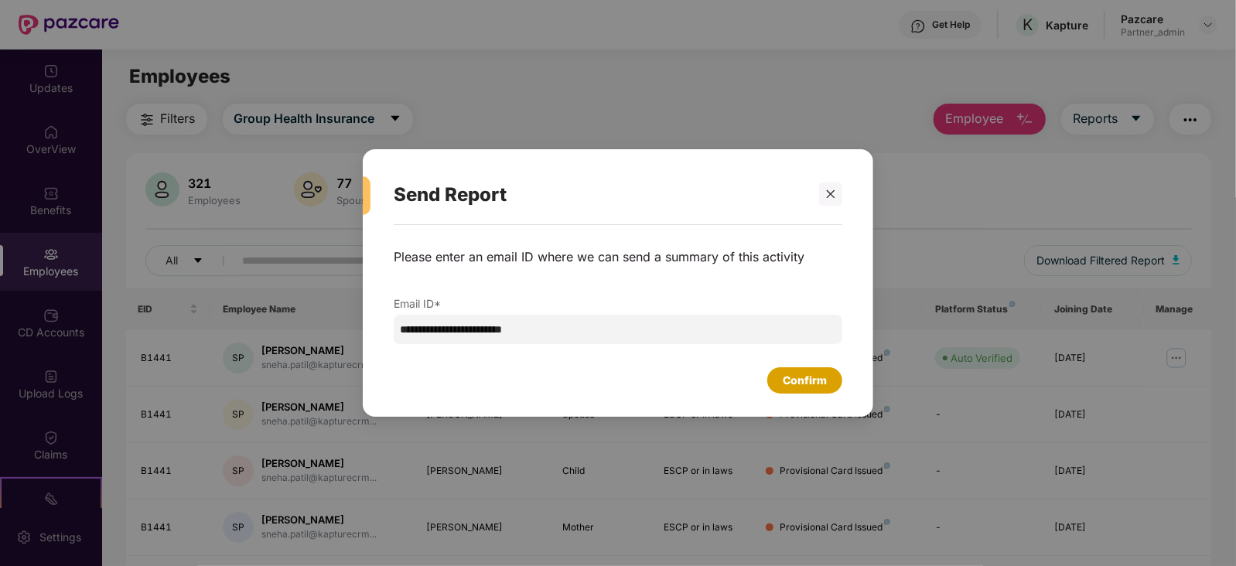
click at [808, 383] on div "Confirm" at bounding box center [804, 380] width 44 height 17
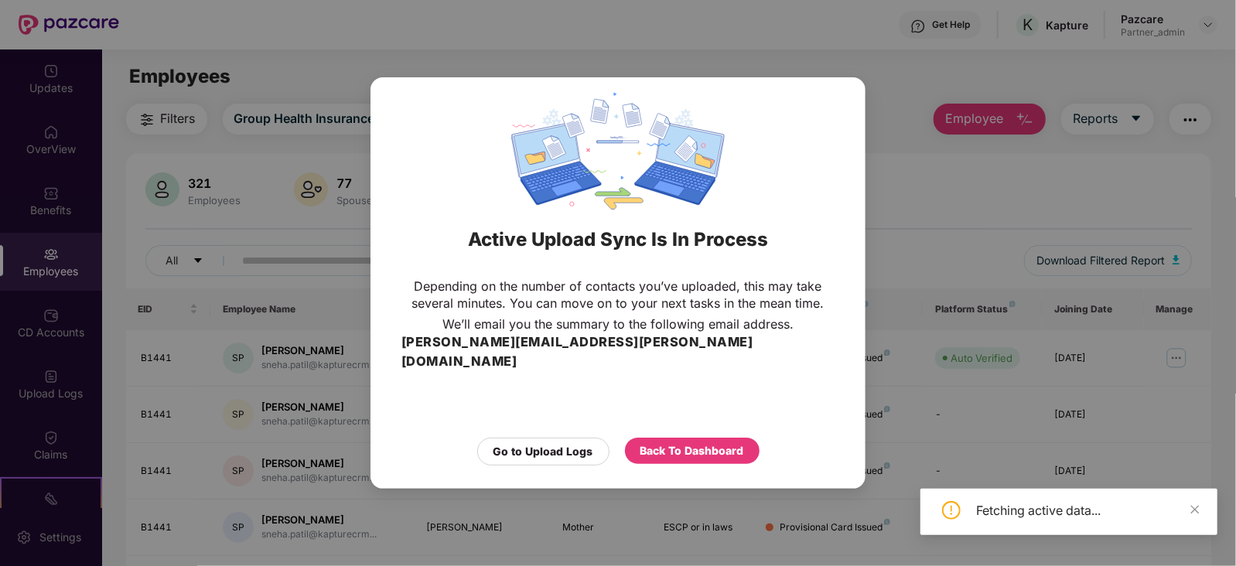
click at [634, 455] on div "Back To Dashboard" at bounding box center [692, 452] width 135 height 28
click at [641, 450] on div "Back To Dashboard" at bounding box center [692, 451] width 135 height 26
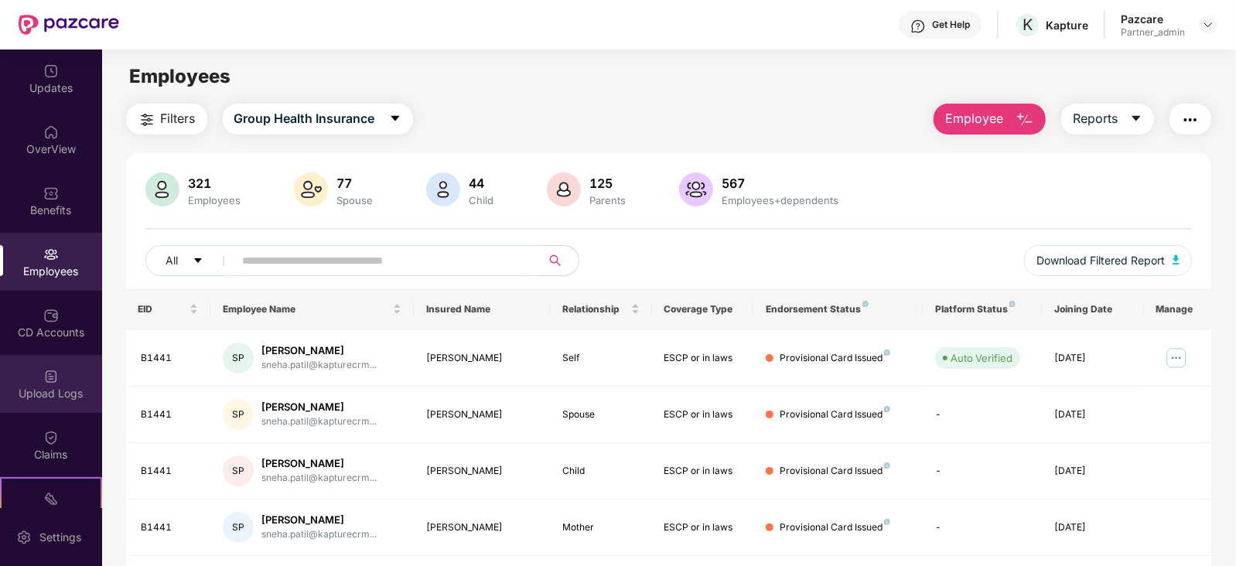
click at [39, 373] on div "Upload Logs" at bounding box center [51, 384] width 102 height 58
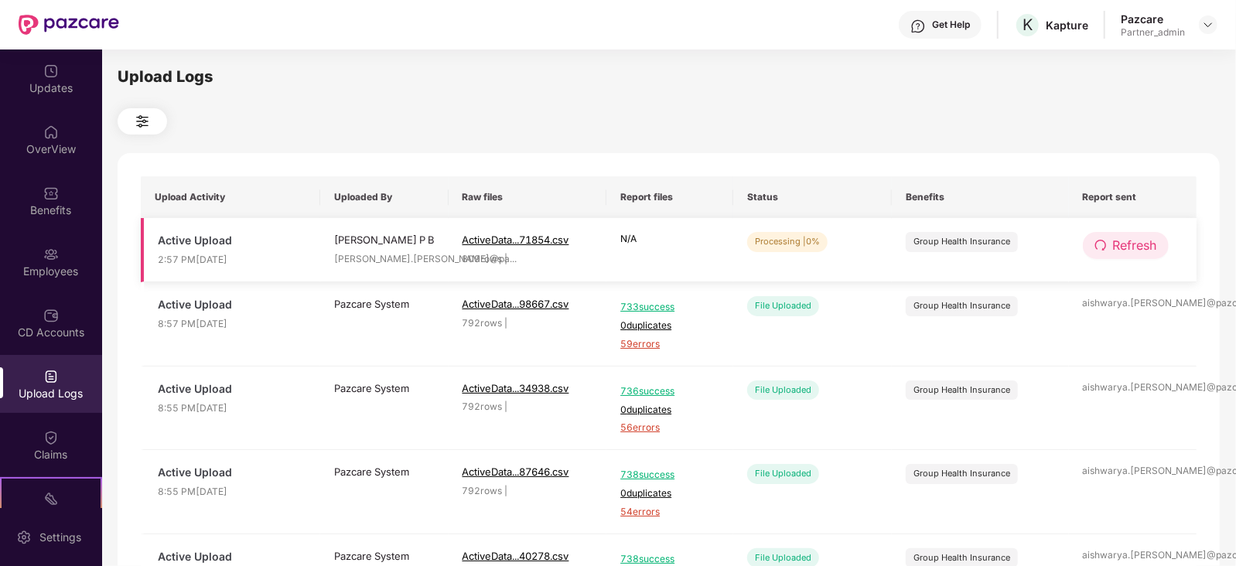
click at [1137, 251] on span "Refresh" at bounding box center [1135, 245] width 44 height 19
click at [1140, 236] on span "Refresh" at bounding box center [1135, 245] width 44 height 19
click at [1118, 253] on span "Refresh" at bounding box center [1135, 245] width 44 height 19
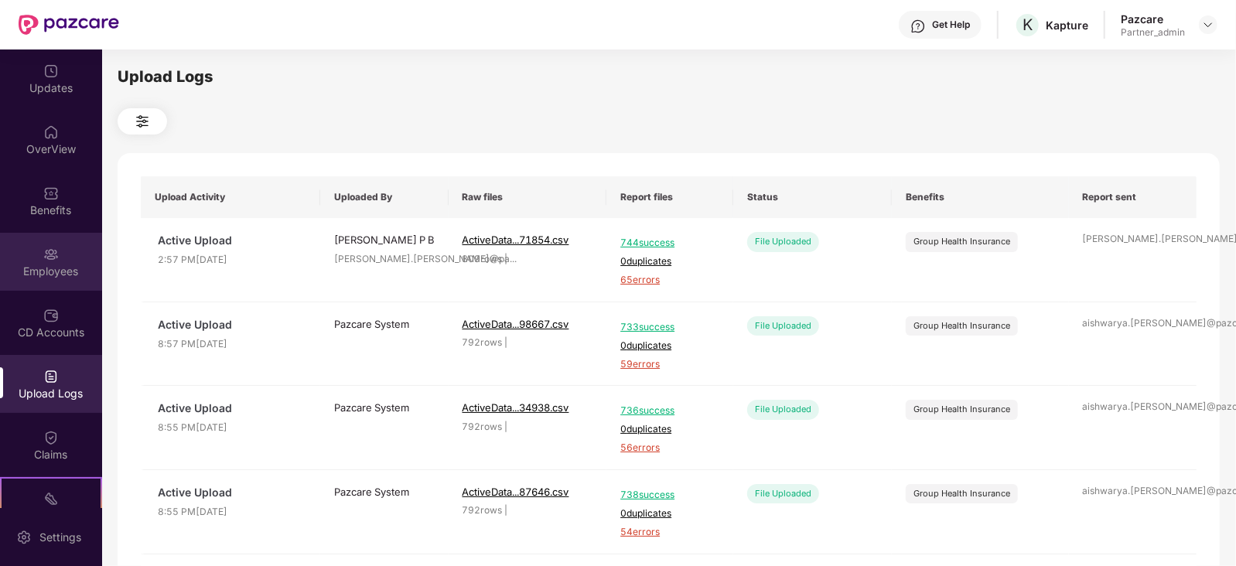
click at [56, 253] on div "Employees" at bounding box center [51, 262] width 102 height 58
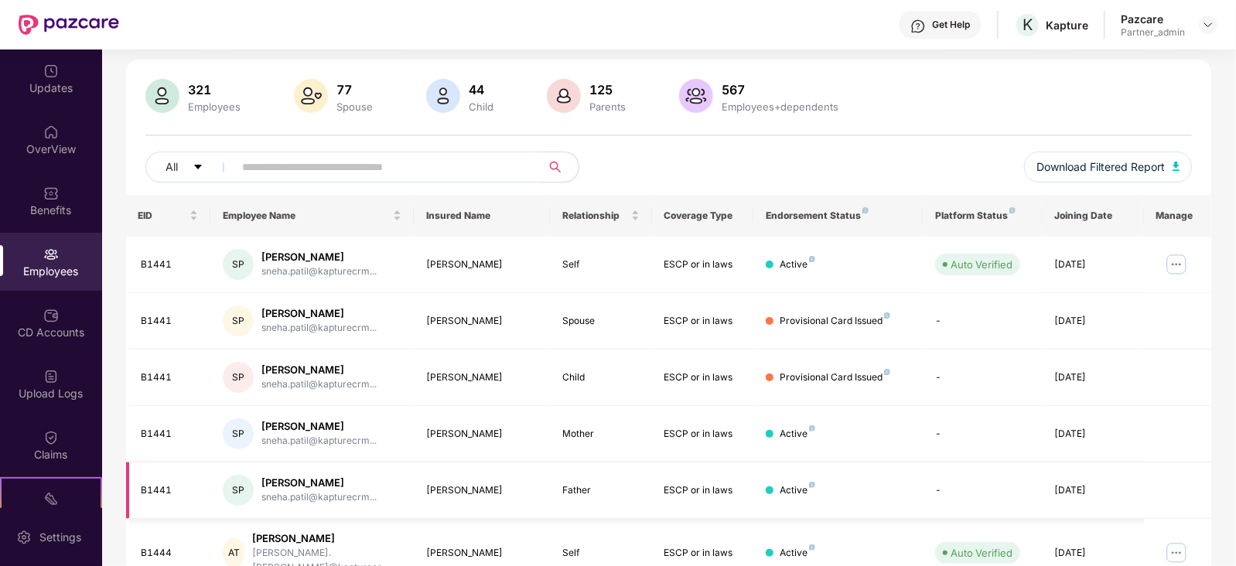
scroll to position [92, 0]
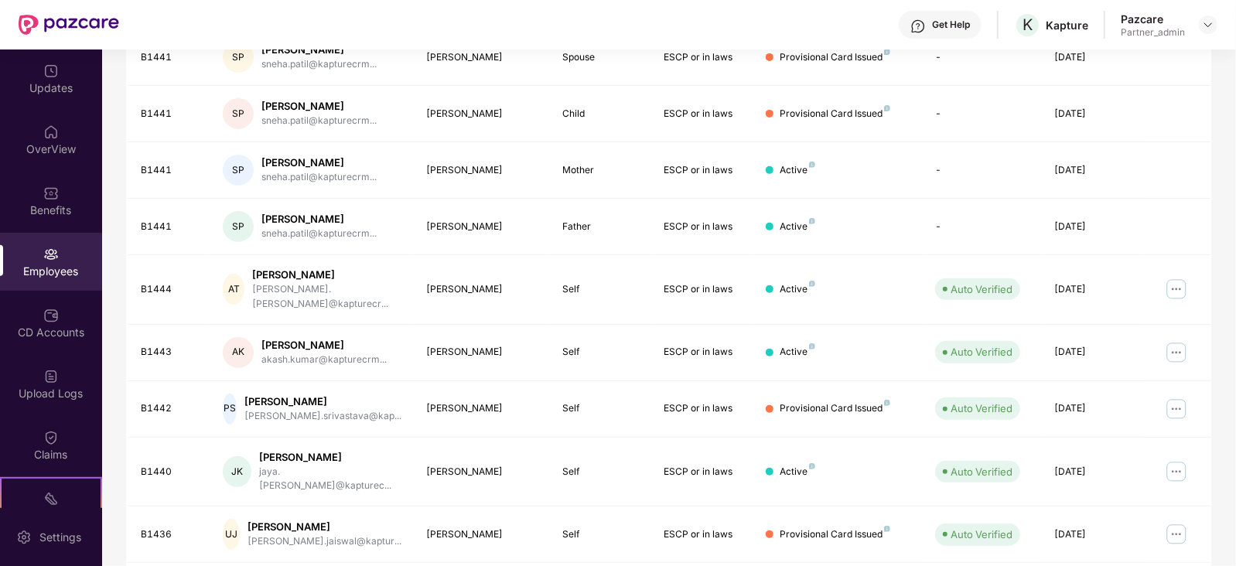
scroll to position [382, 0]
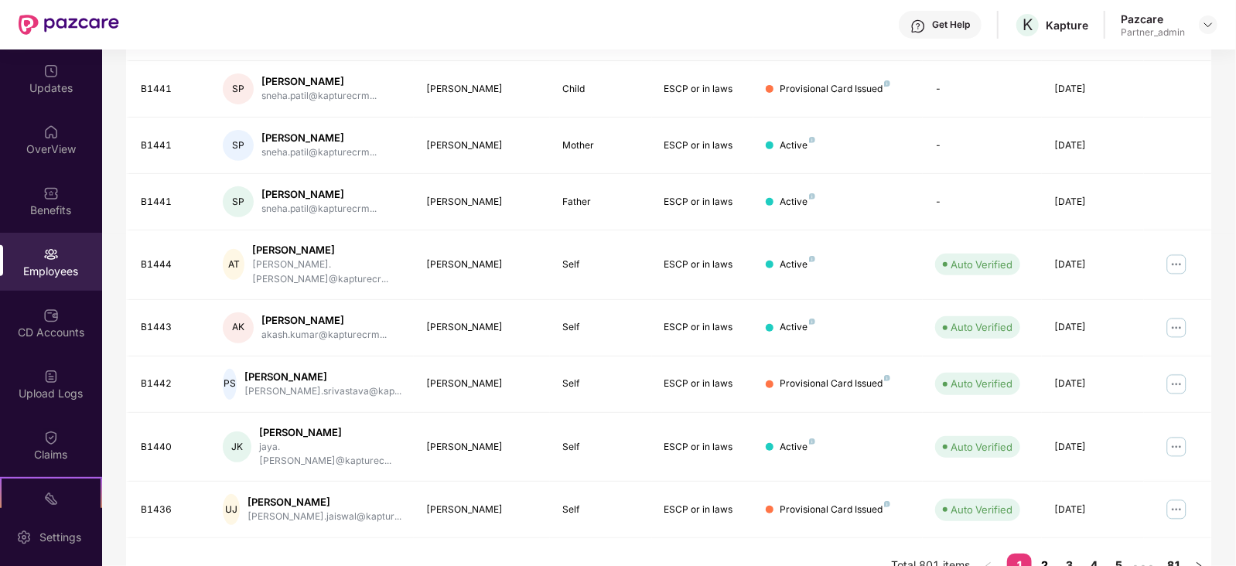
click at [1042, 554] on link "2" at bounding box center [1043, 565] width 25 height 23
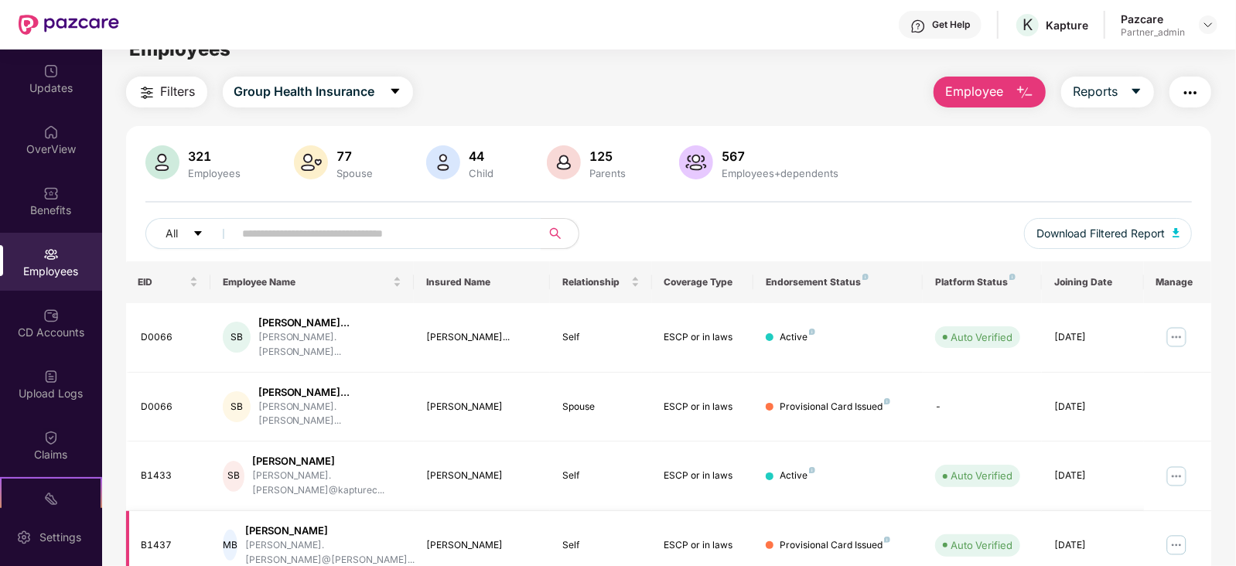
scroll to position [0, 0]
